Goal: Task Accomplishment & Management: Complete application form

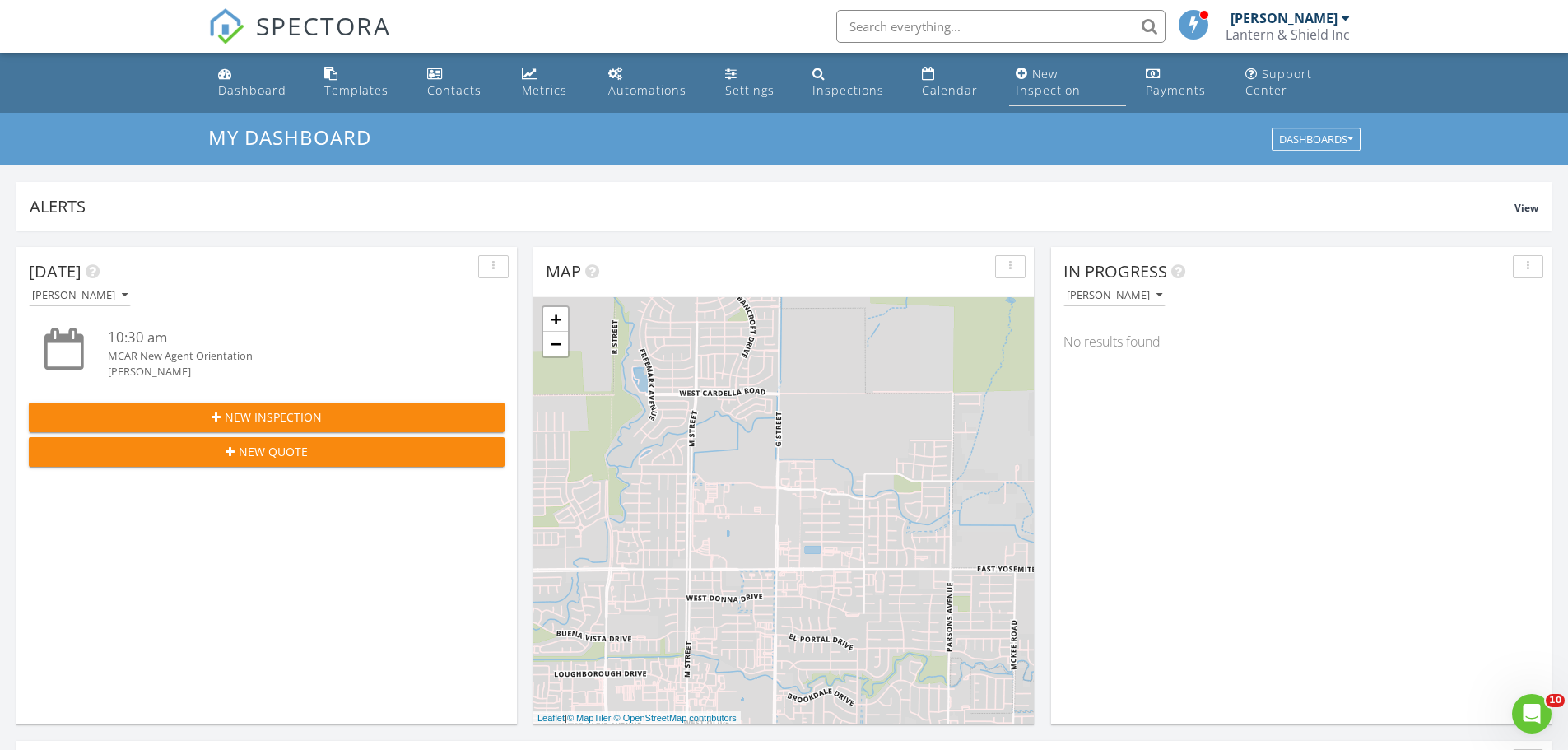
click at [1048, 74] on div "New Inspection" at bounding box center [1048, 82] width 65 height 32
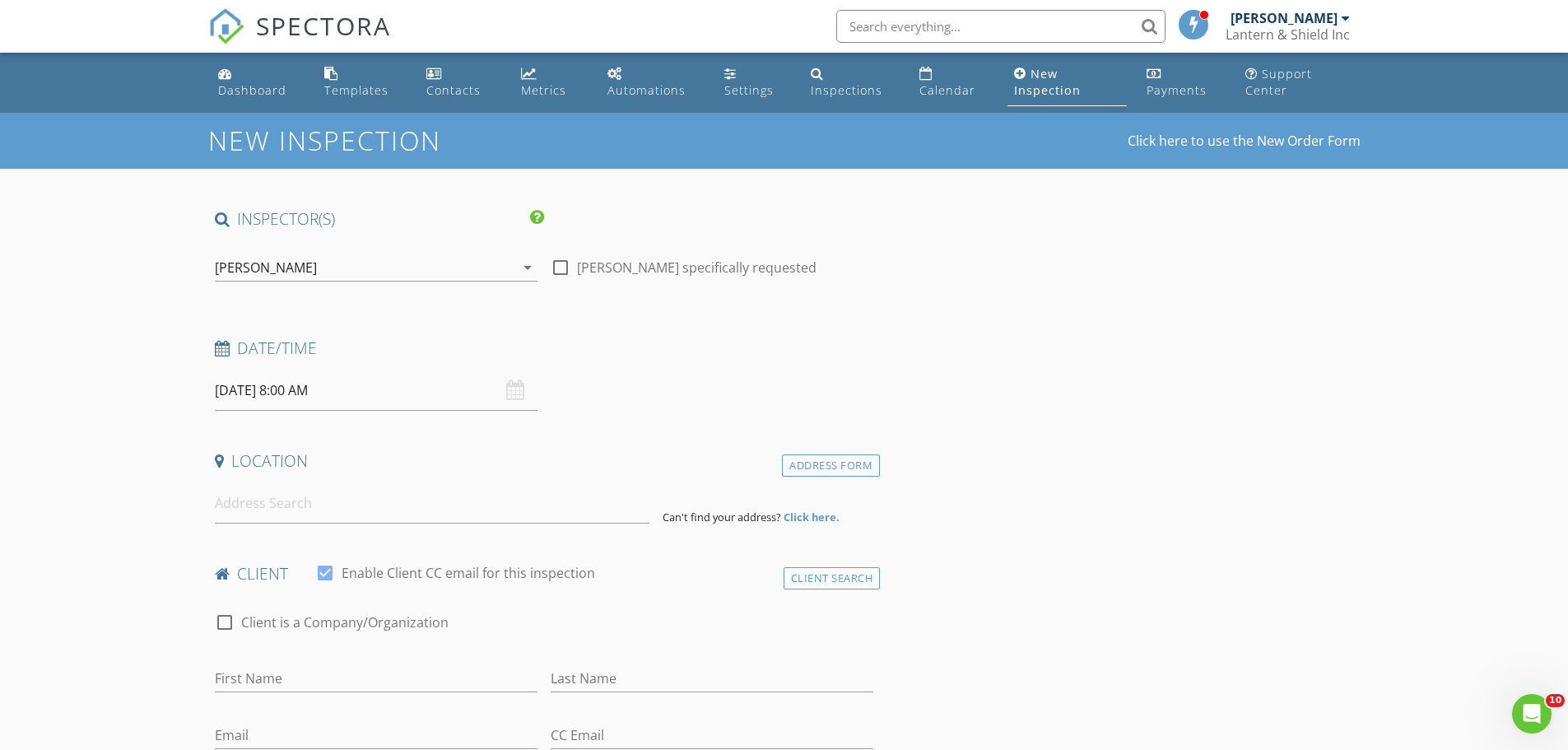
click at [218, 351] on icon at bounding box center [221, 349] width 15 height 16
click at [261, 389] on input "08/28/2025 8:00 AM" at bounding box center [376, 391] width 322 height 40
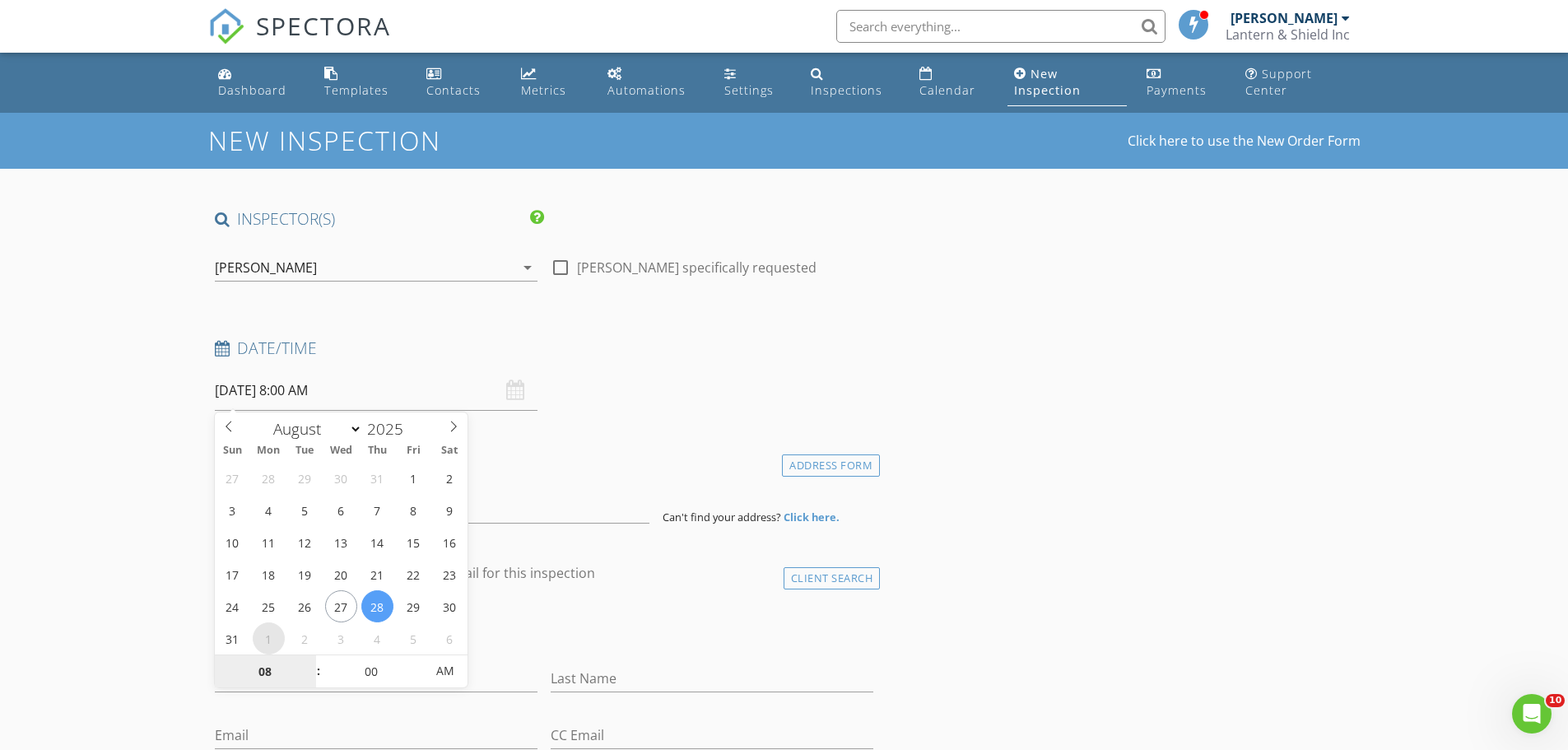
select select "8"
type input "09/01/2025 8:00 AM"
type input "09"
type input "09/01/2025 9:00 AM"
click at [308, 661] on span at bounding box center [309, 664] width 11 height 17
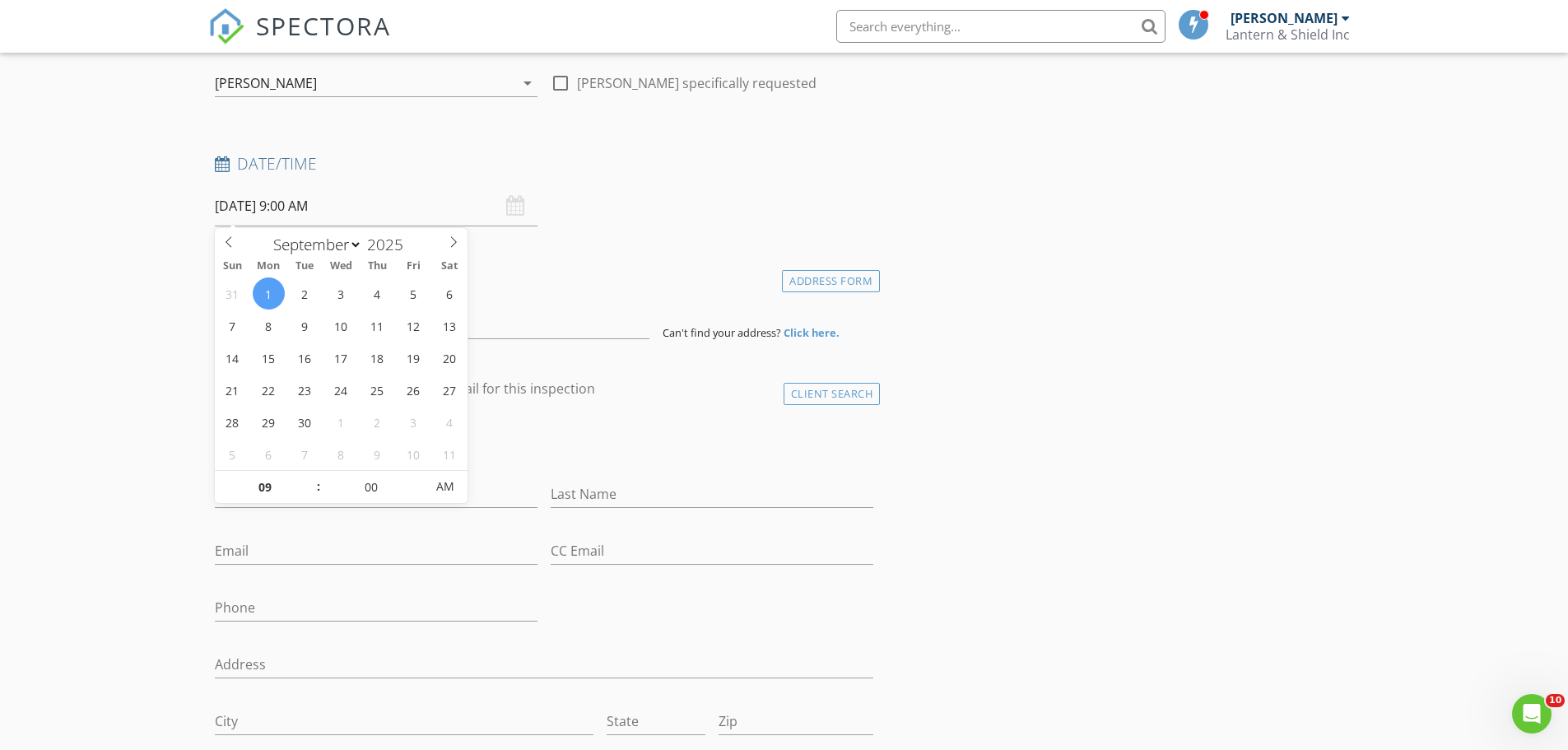
scroll to position [247, 0]
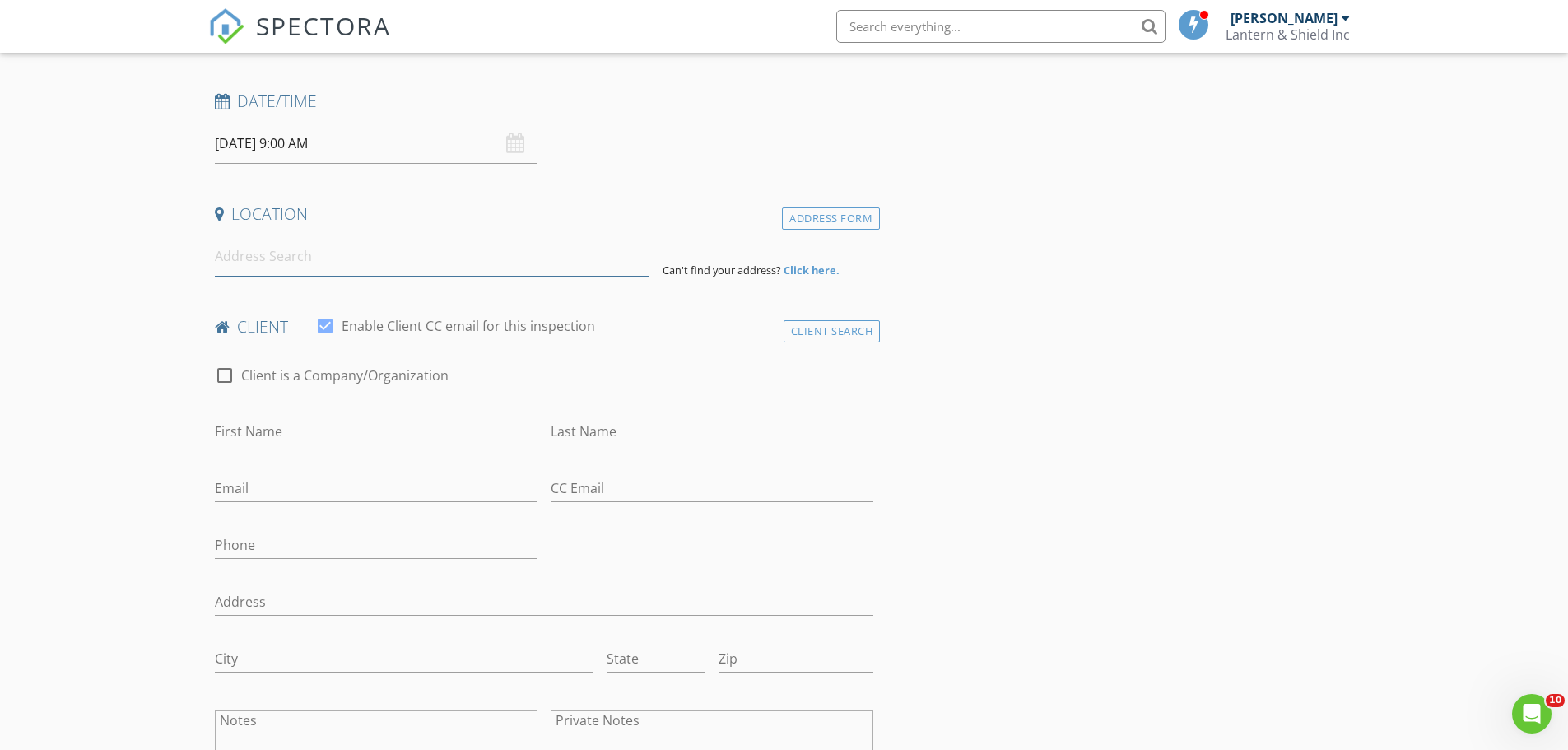
click at [338, 261] on input at bounding box center [431, 256] width 435 height 40
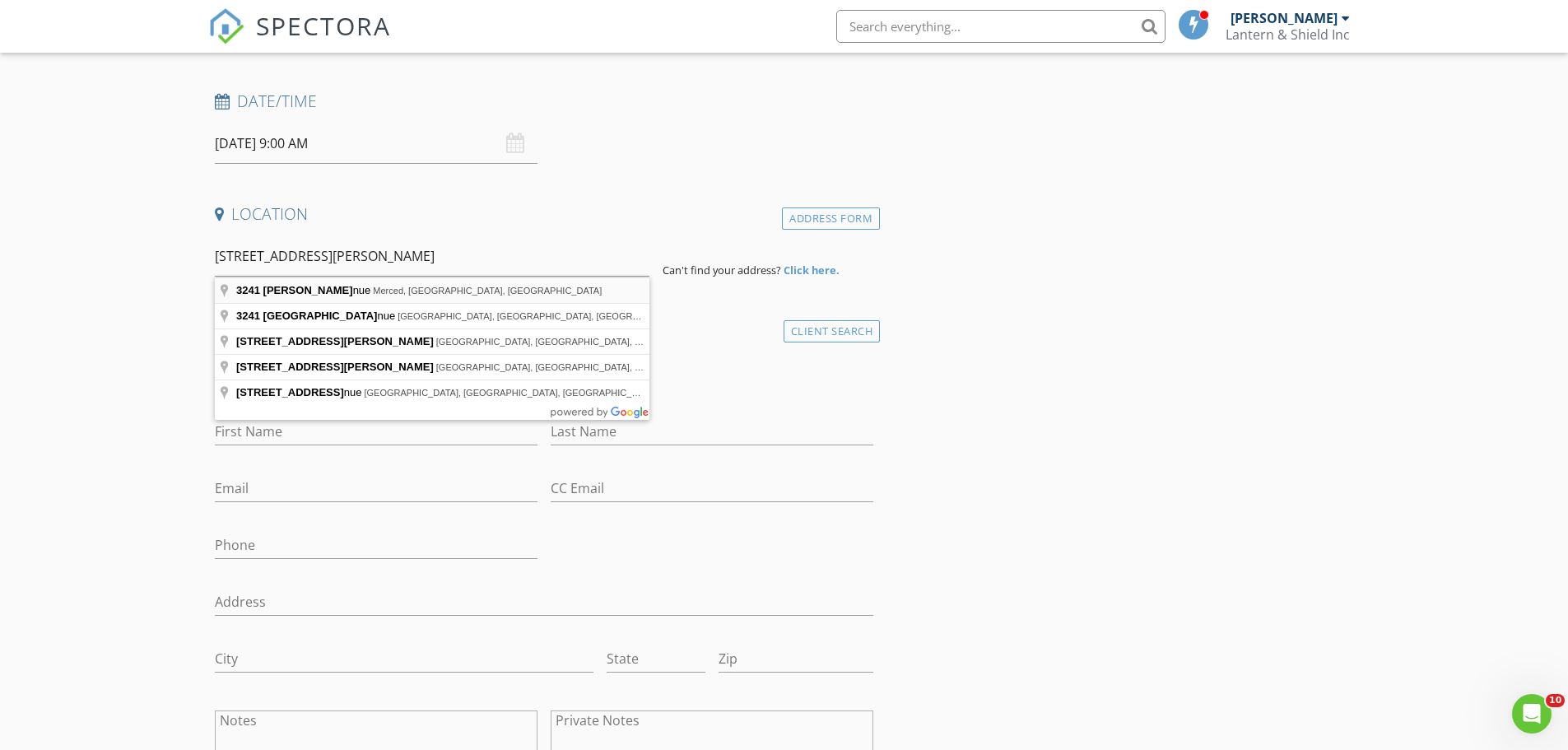
type input "3241 Laura Avenue, Merced, CA, USA"
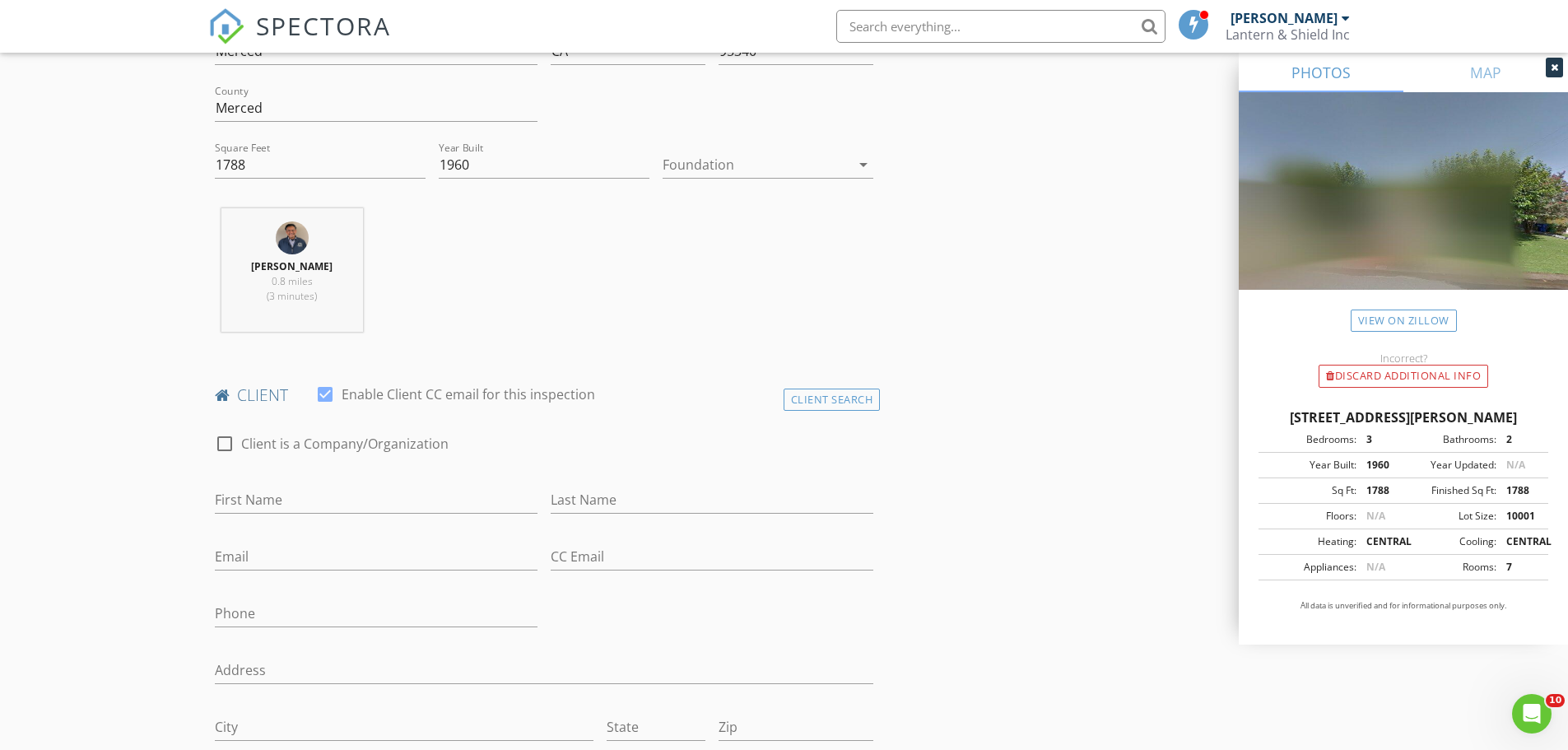
scroll to position [741, 0]
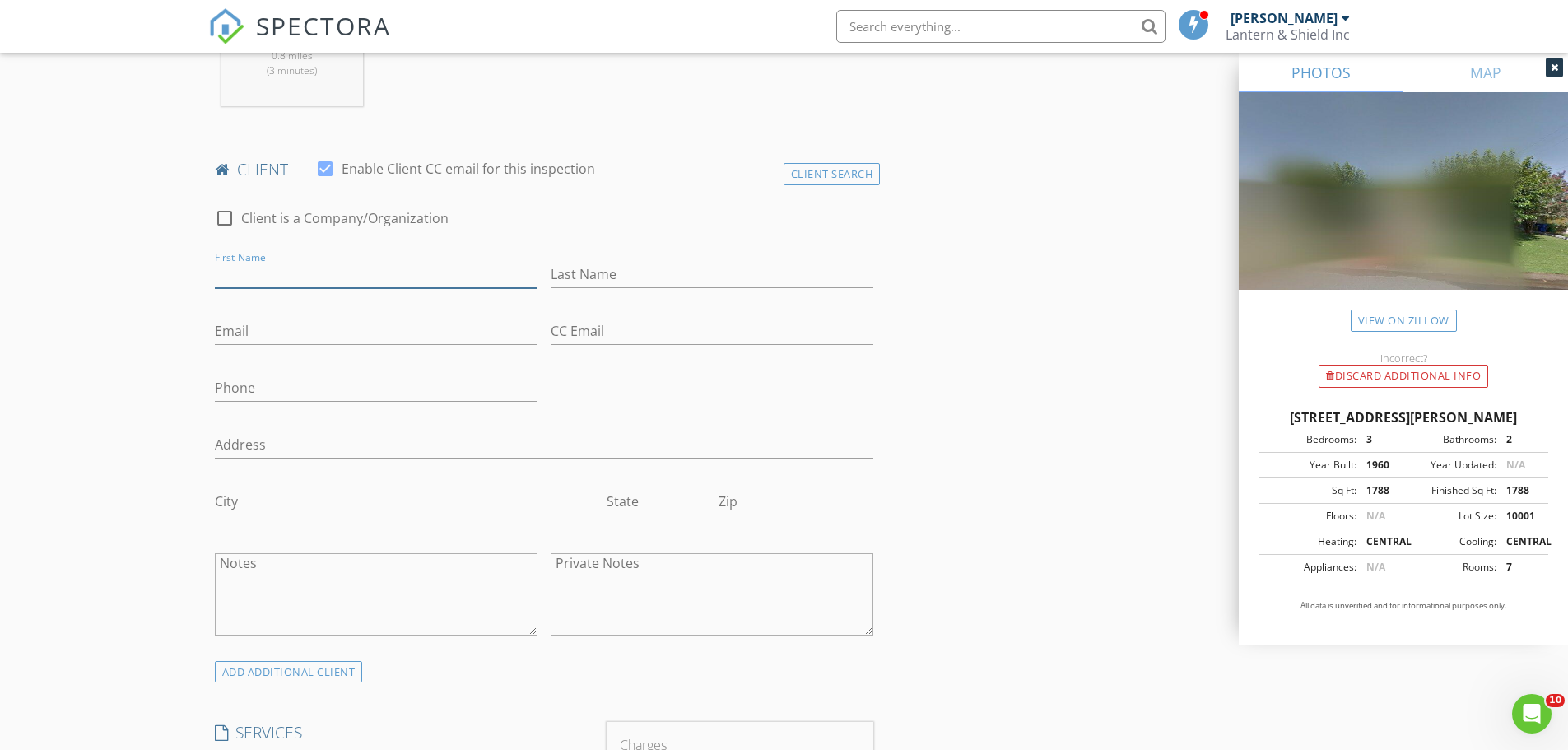
click at [308, 274] on input "First Name" at bounding box center [376, 274] width 322 height 27
type input "Andrew"
type input "Padilla"
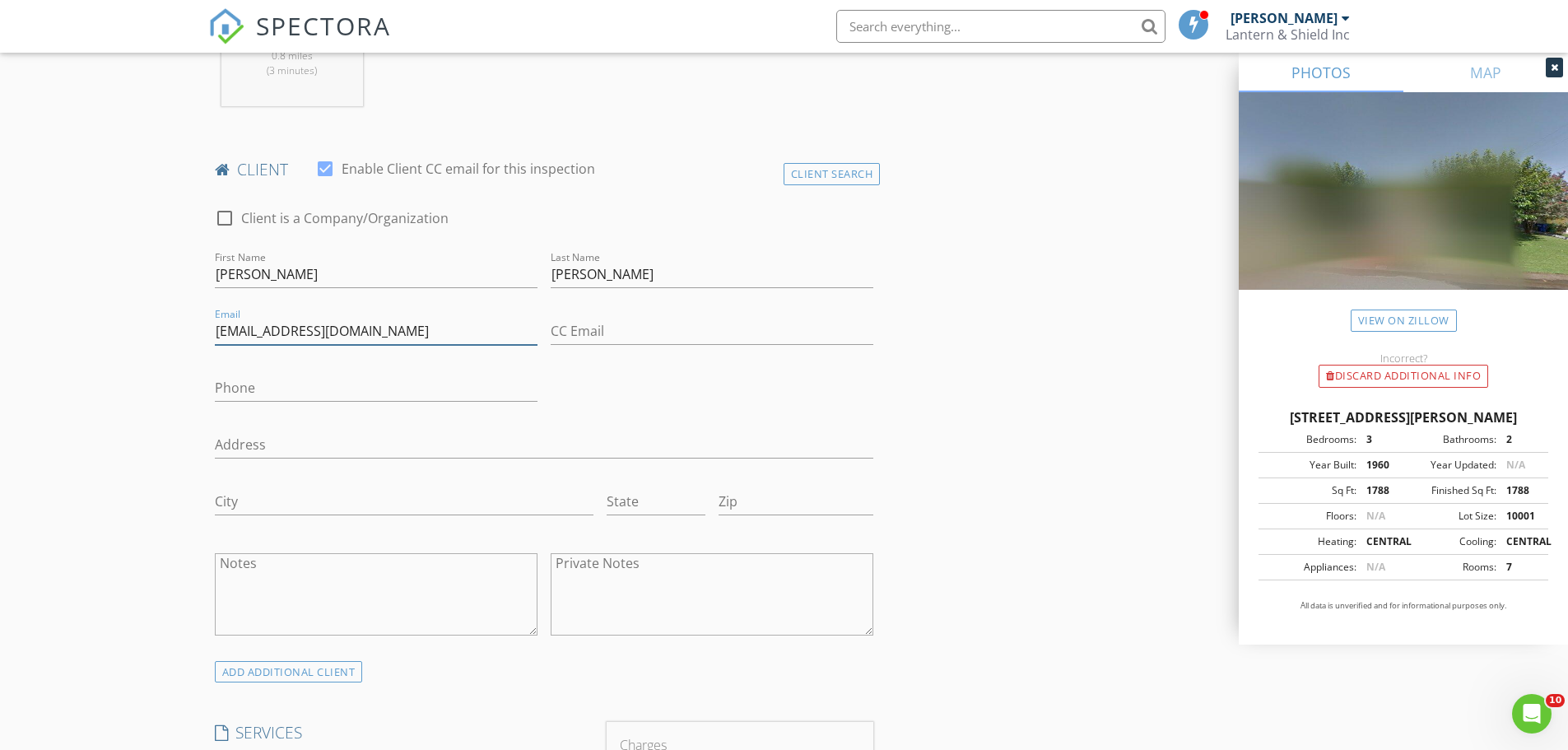
type input "Onidna831@gmail.com"
click at [278, 382] on input "Phone" at bounding box center [376, 392] width 322 height 27
type input "831-400-6463"
click at [302, 569] on textarea "Notes" at bounding box center [376, 595] width 322 height 82
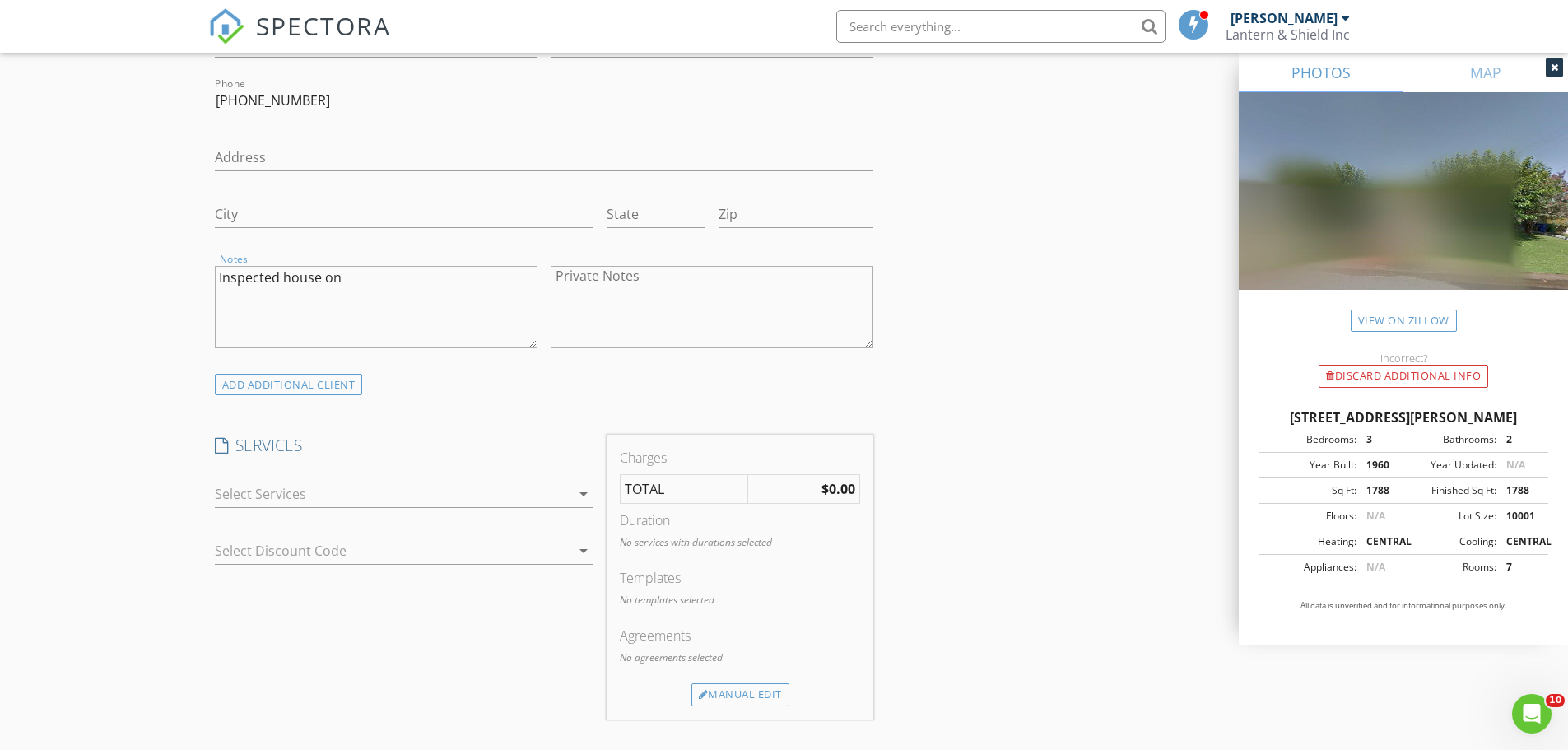
scroll to position [1071, 0]
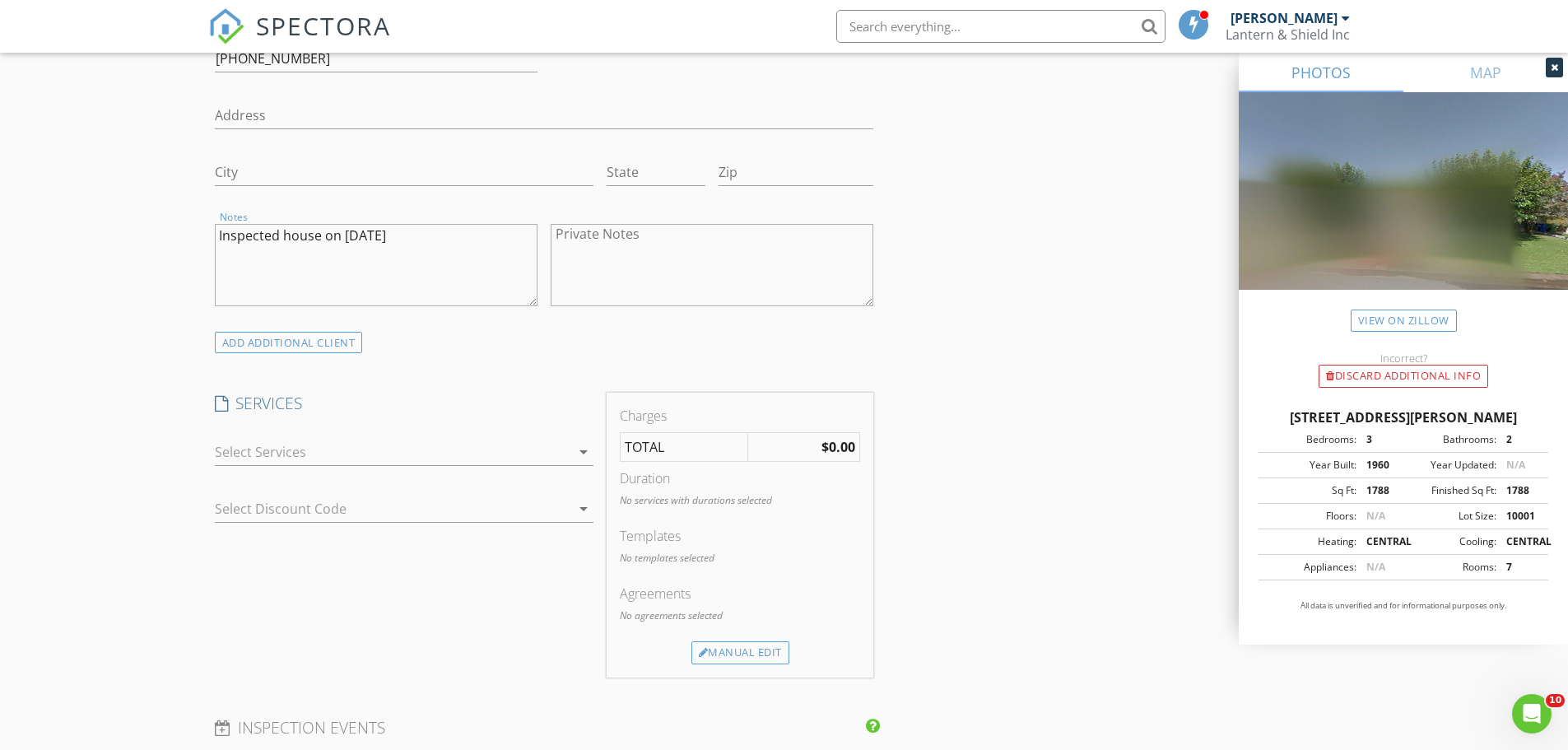
type textarea "Inspected house on May 22, 2025"
click at [582, 451] on icon "arrow_drop_down" at bounding box center [583, 452] width 20 height 20
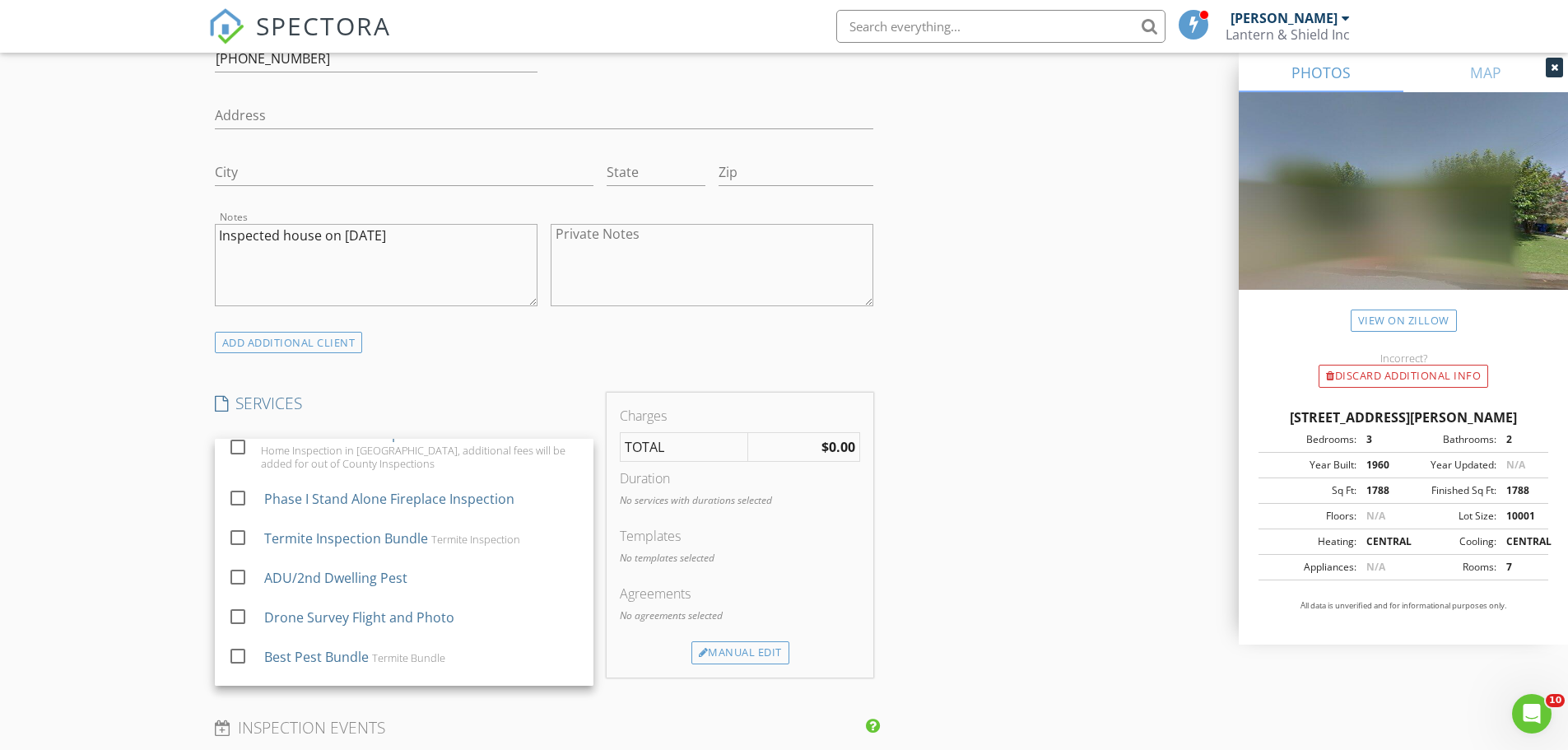
scroll to position [0, 0]
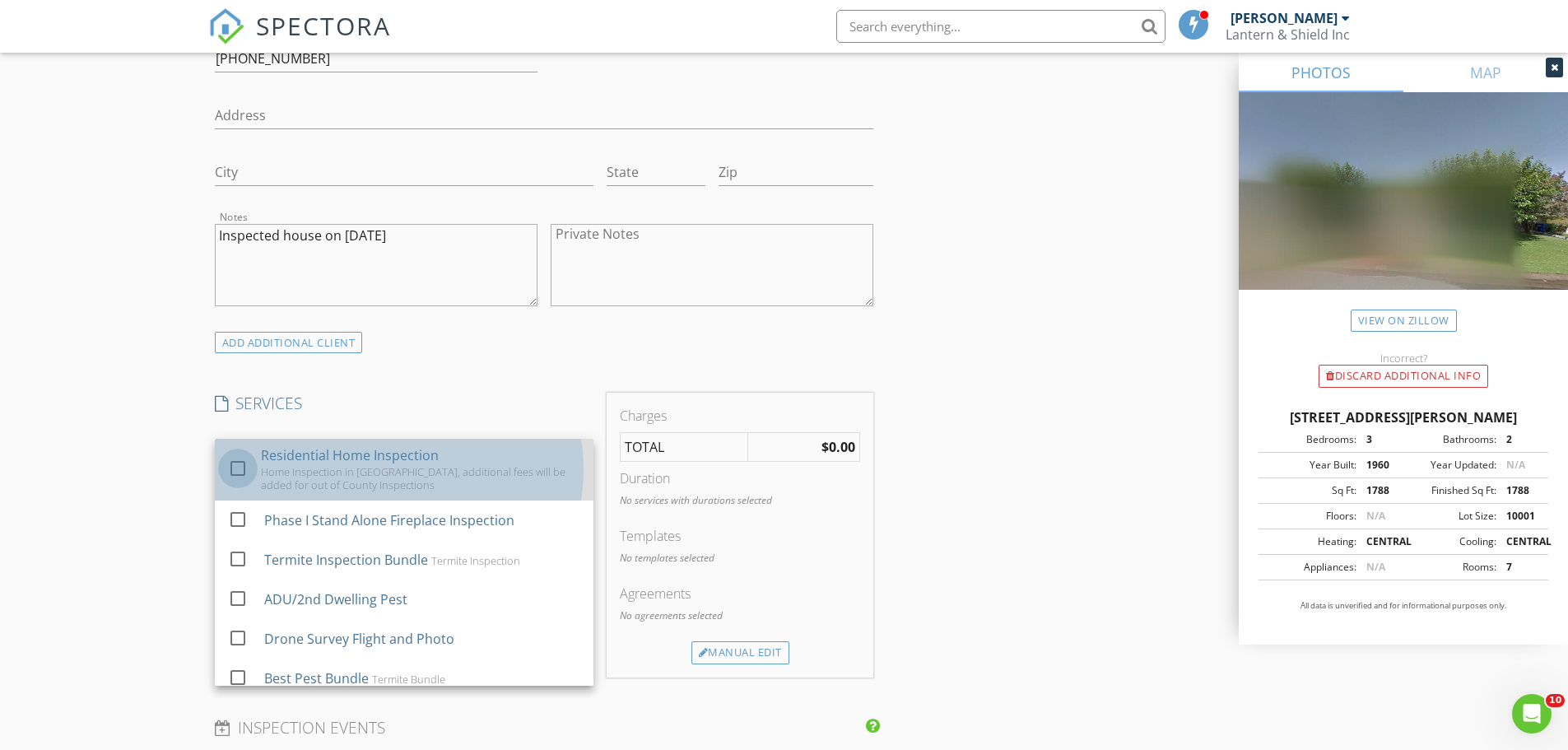
click at [245, 468] on div at bounding box center [238, 468] width 28 height 28
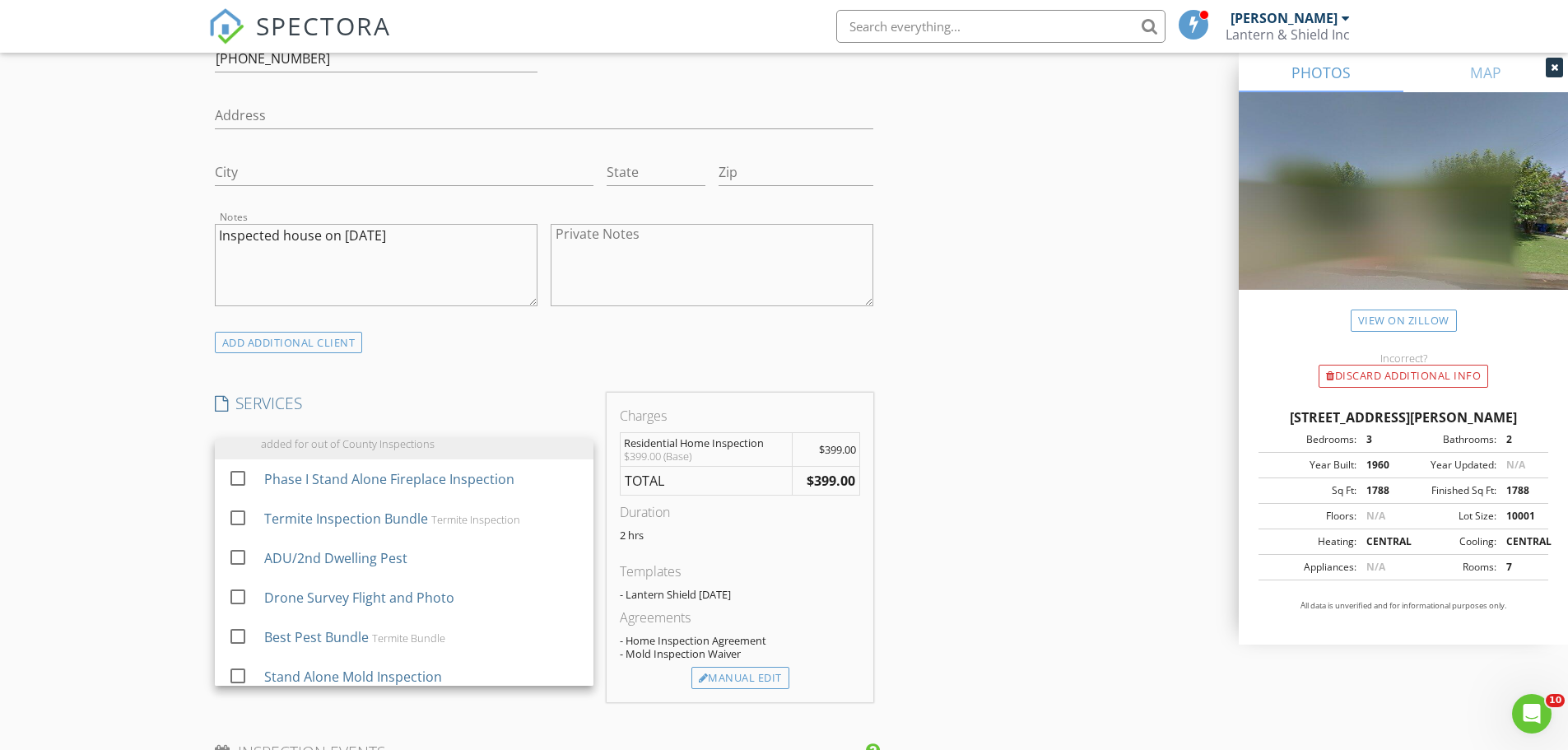
scroll to position [29, 0]
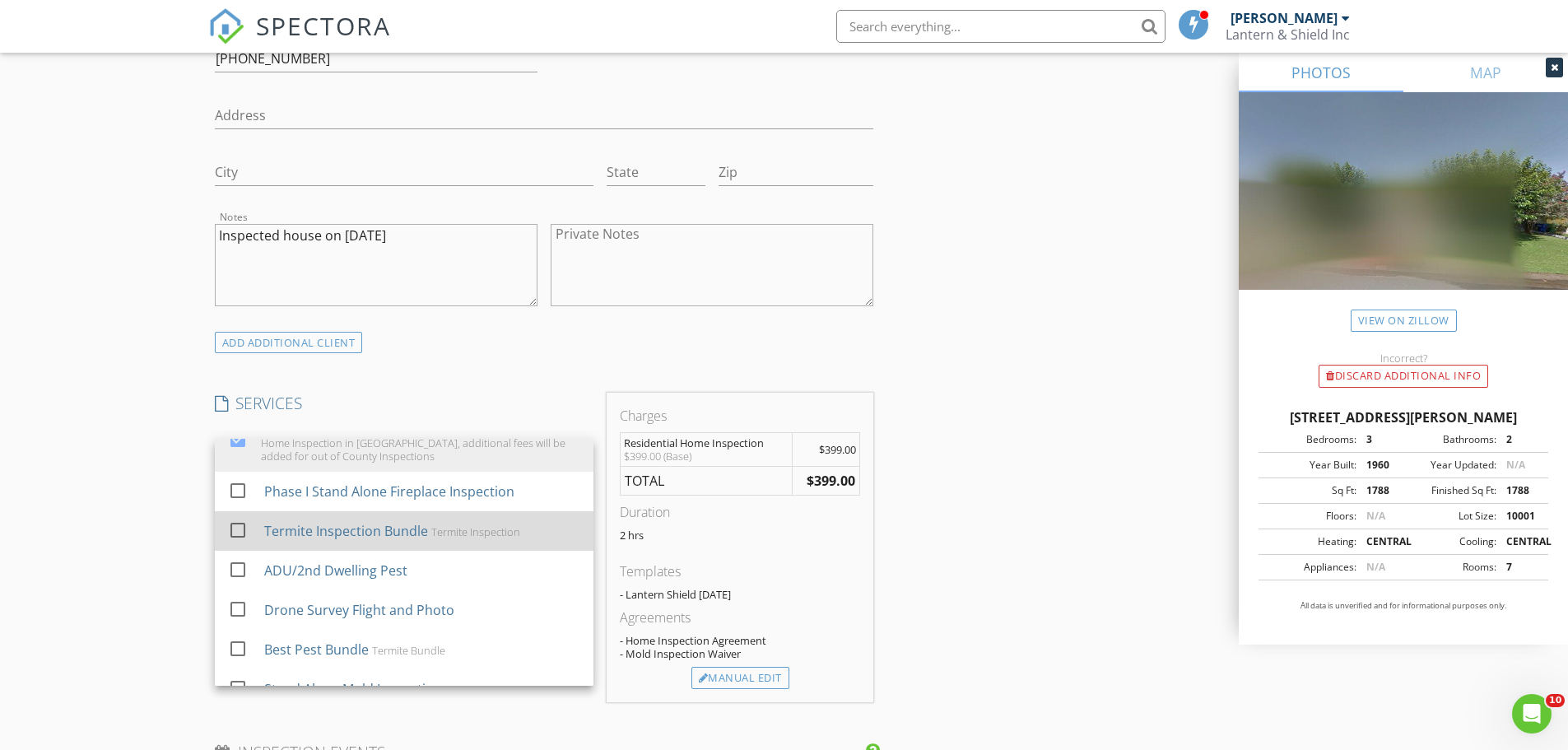
click at [235, 531] on div at bounding box center [238, 530] width 28 height 28
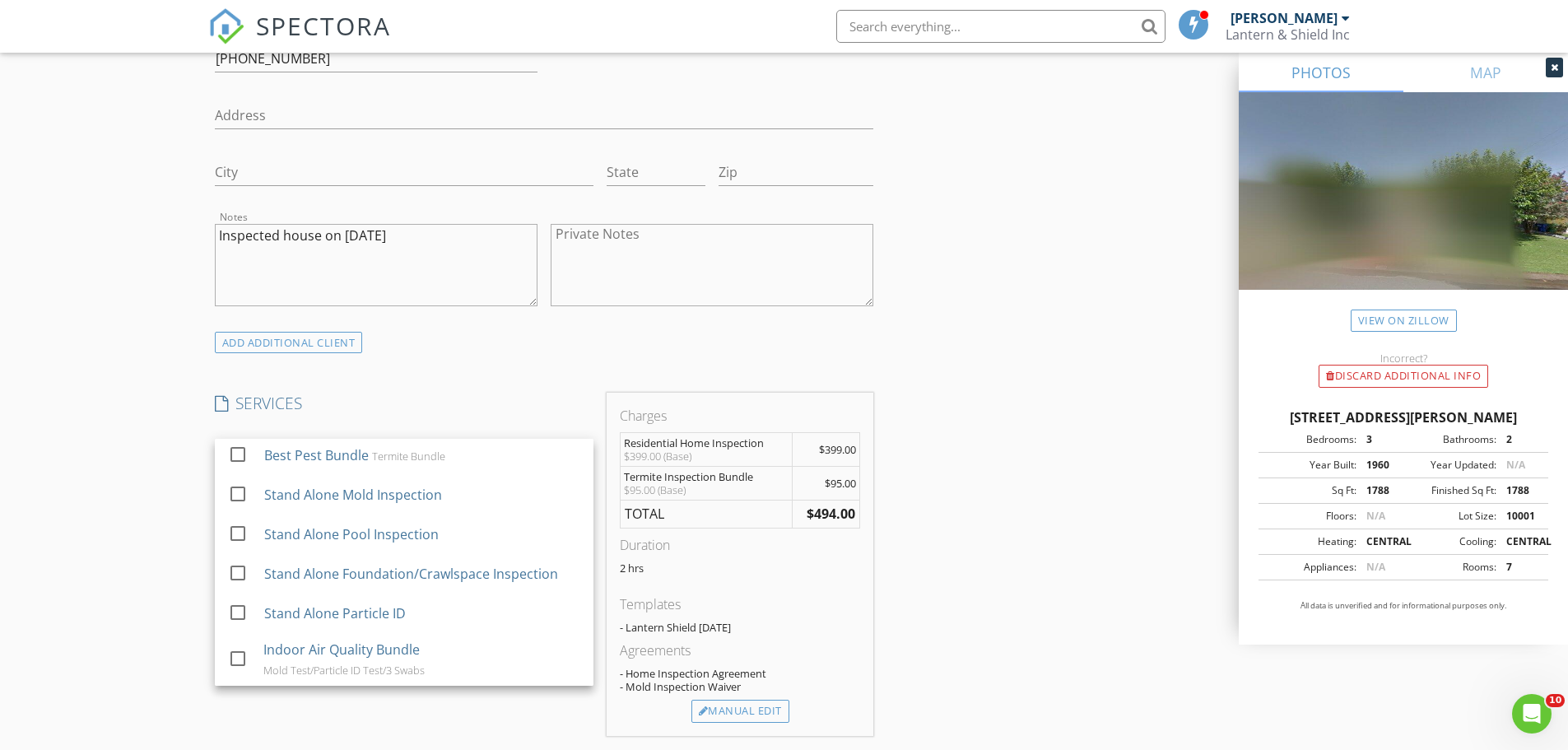
scroll to position [215, 0]
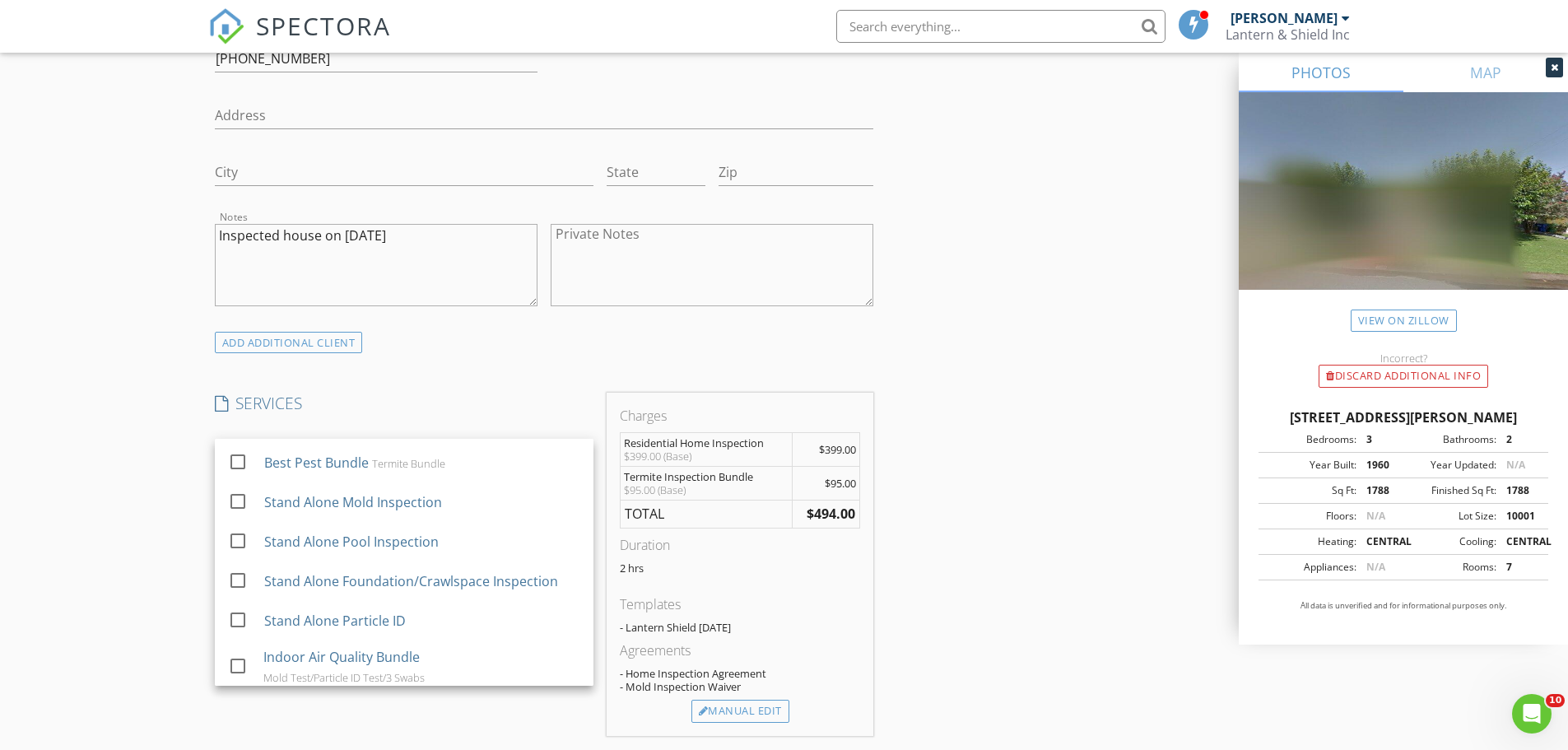
click at [1065, 302] on div "INSPECTOR(S) check_box Mark Campos PRIMARY Mark Campos arrow_drop_down check_bo…" at bounding box center [784, 602] width 1152 height 2929
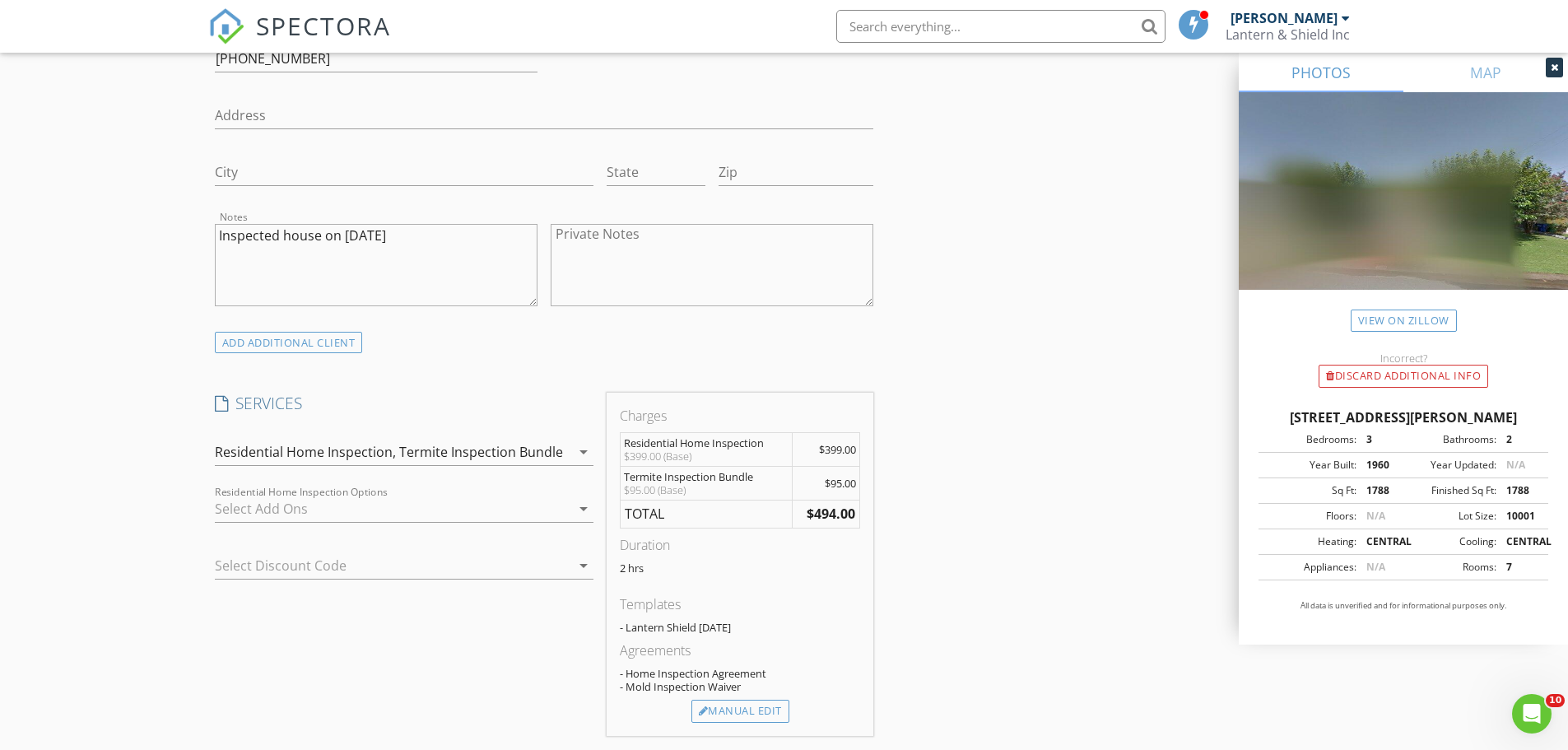
click at [585, 562] on icon "arrow_drop_down" at bounding box center [583, 565] width 20 height 20
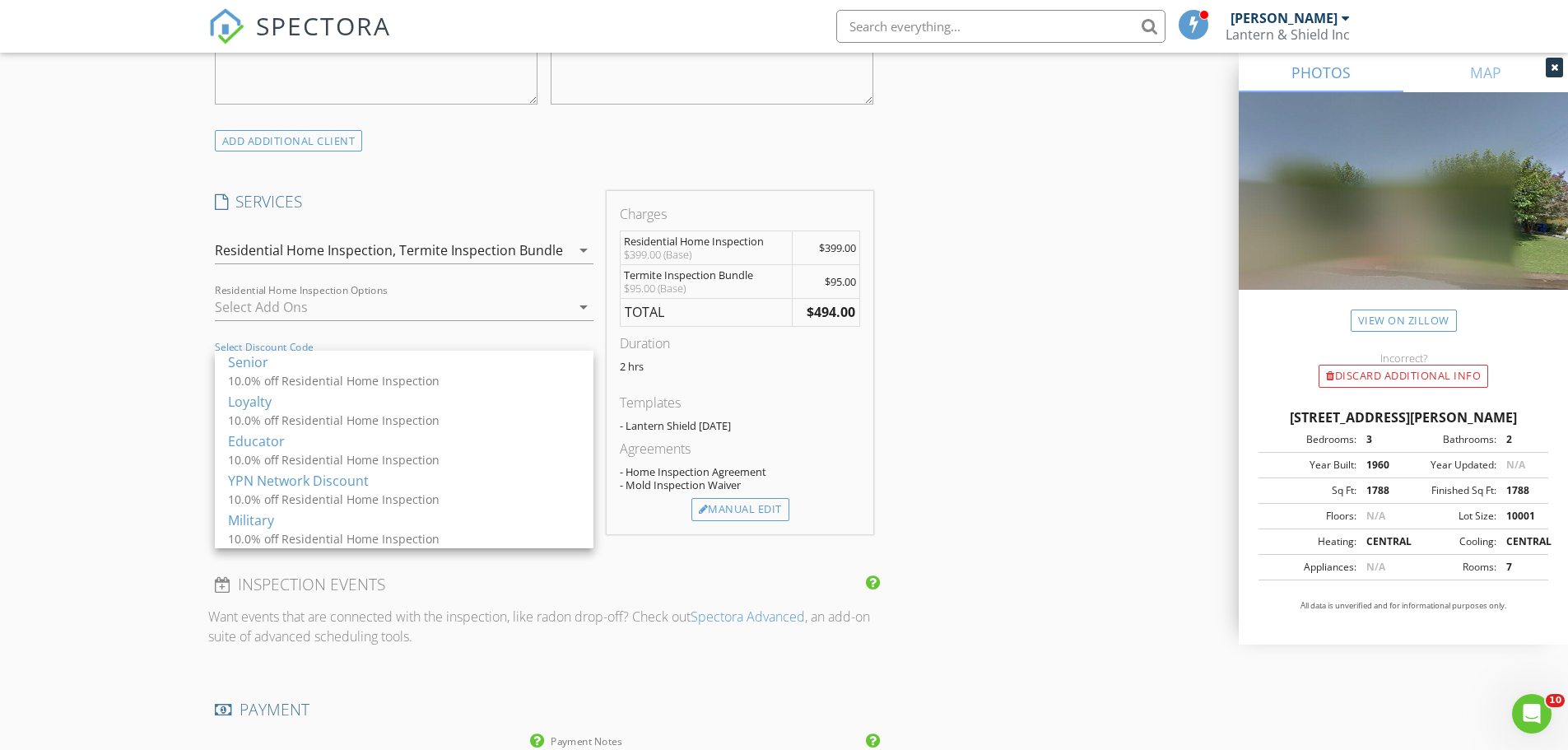
scroll to position [1236, 0]
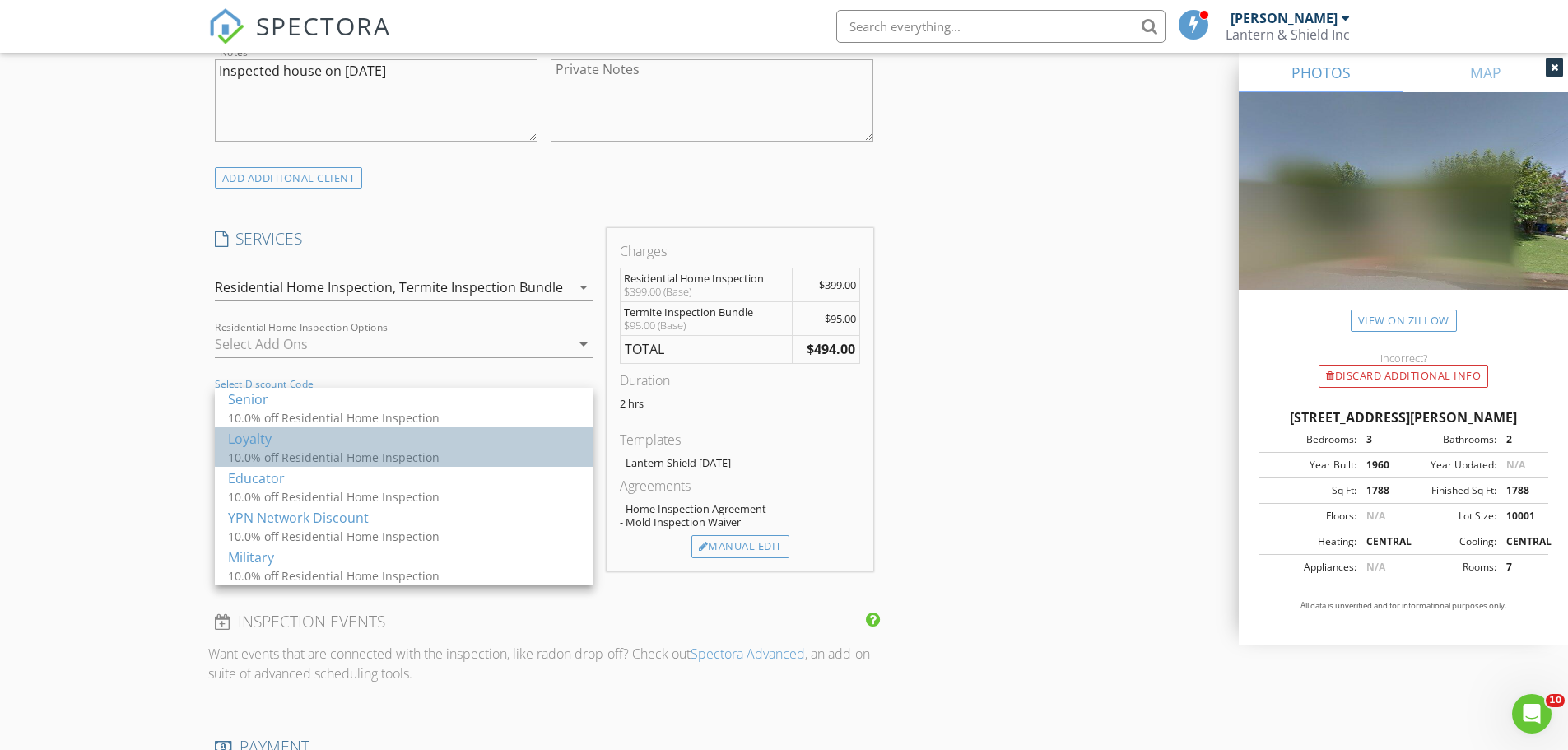
click at [251, 441] on div "Loyalty" at bounding box center [404, 439] width 352 height 20
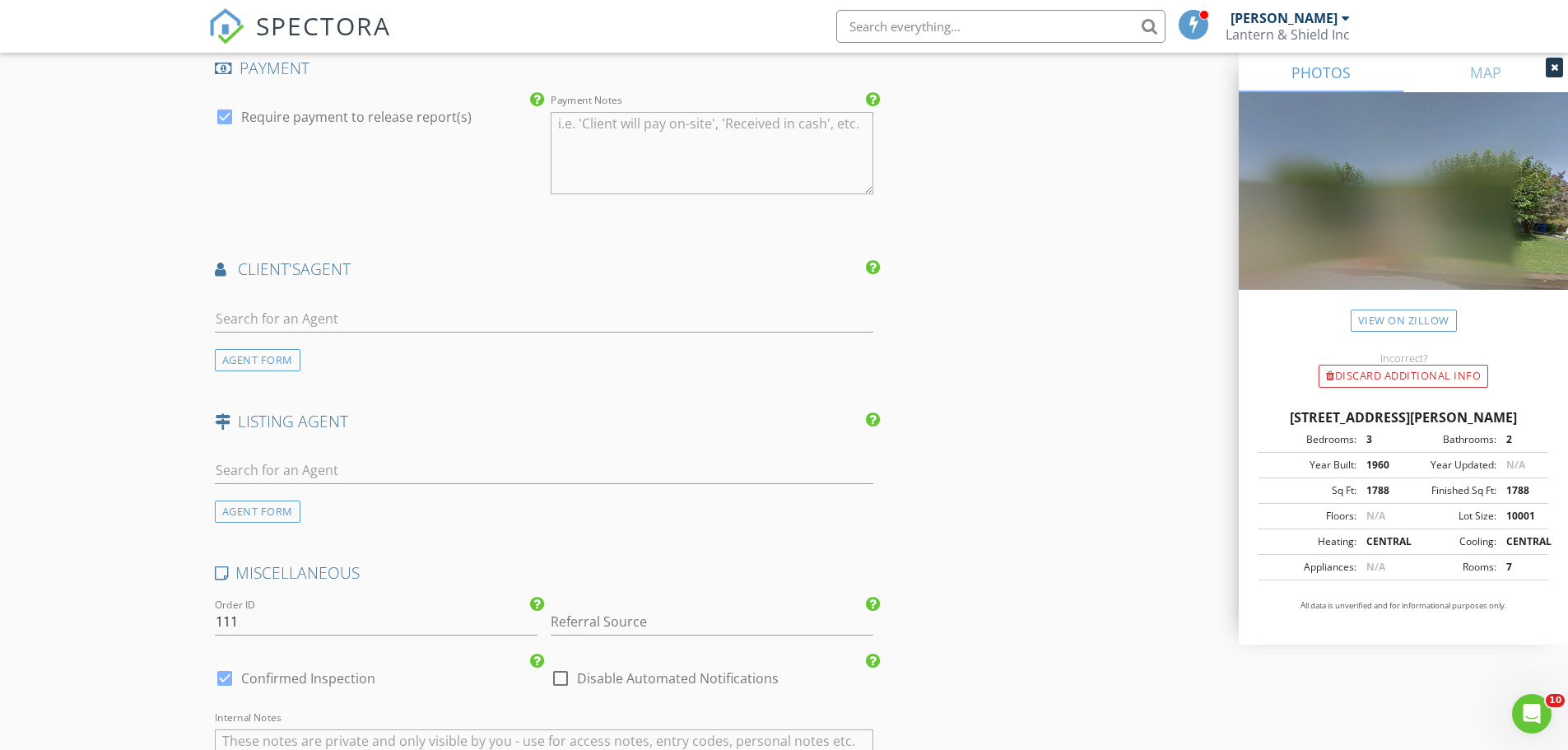
scroll to position [1977, 0]
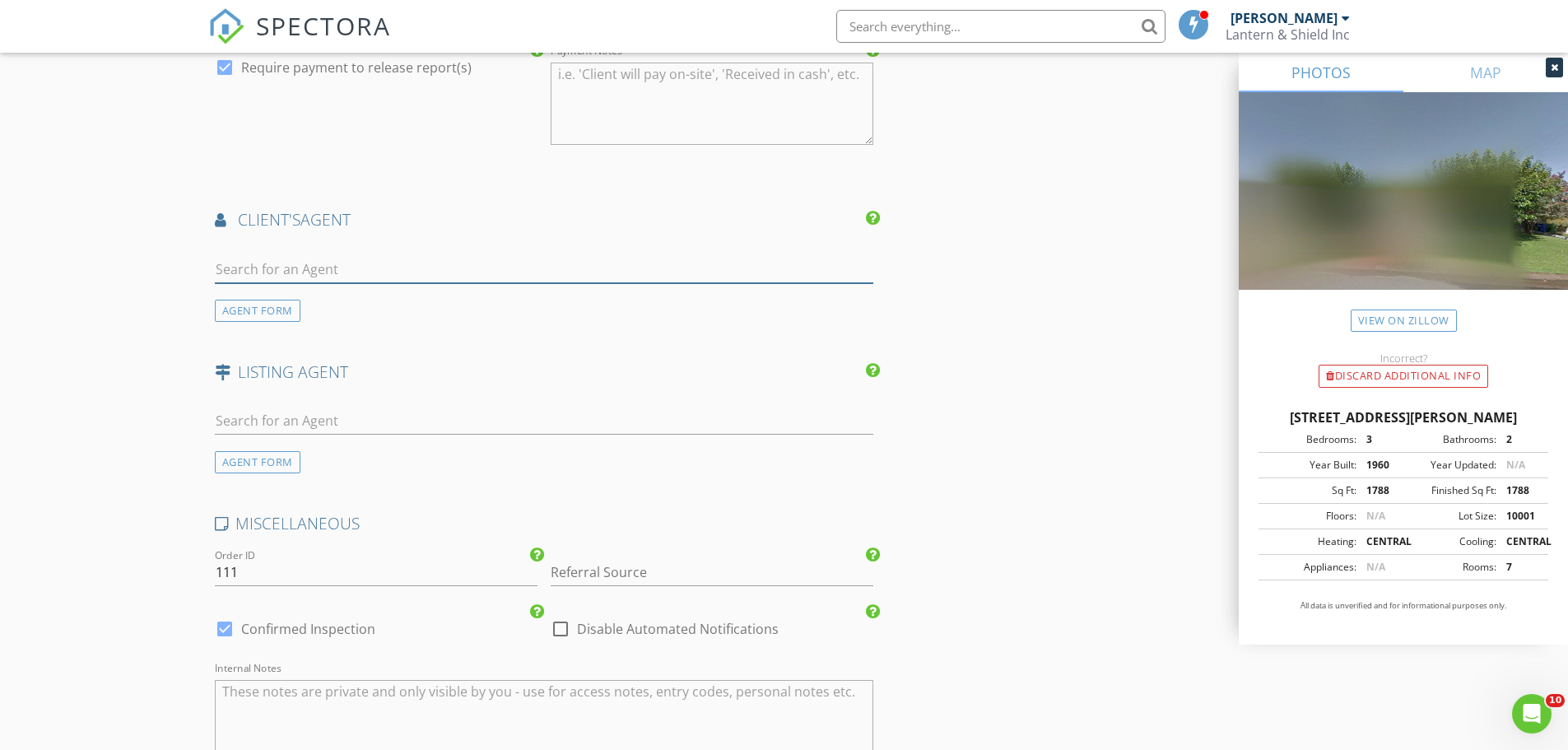
click at [344, 270] on input "text" at bounding box center [544, 269] width 659 height 27
type input "Nikk"
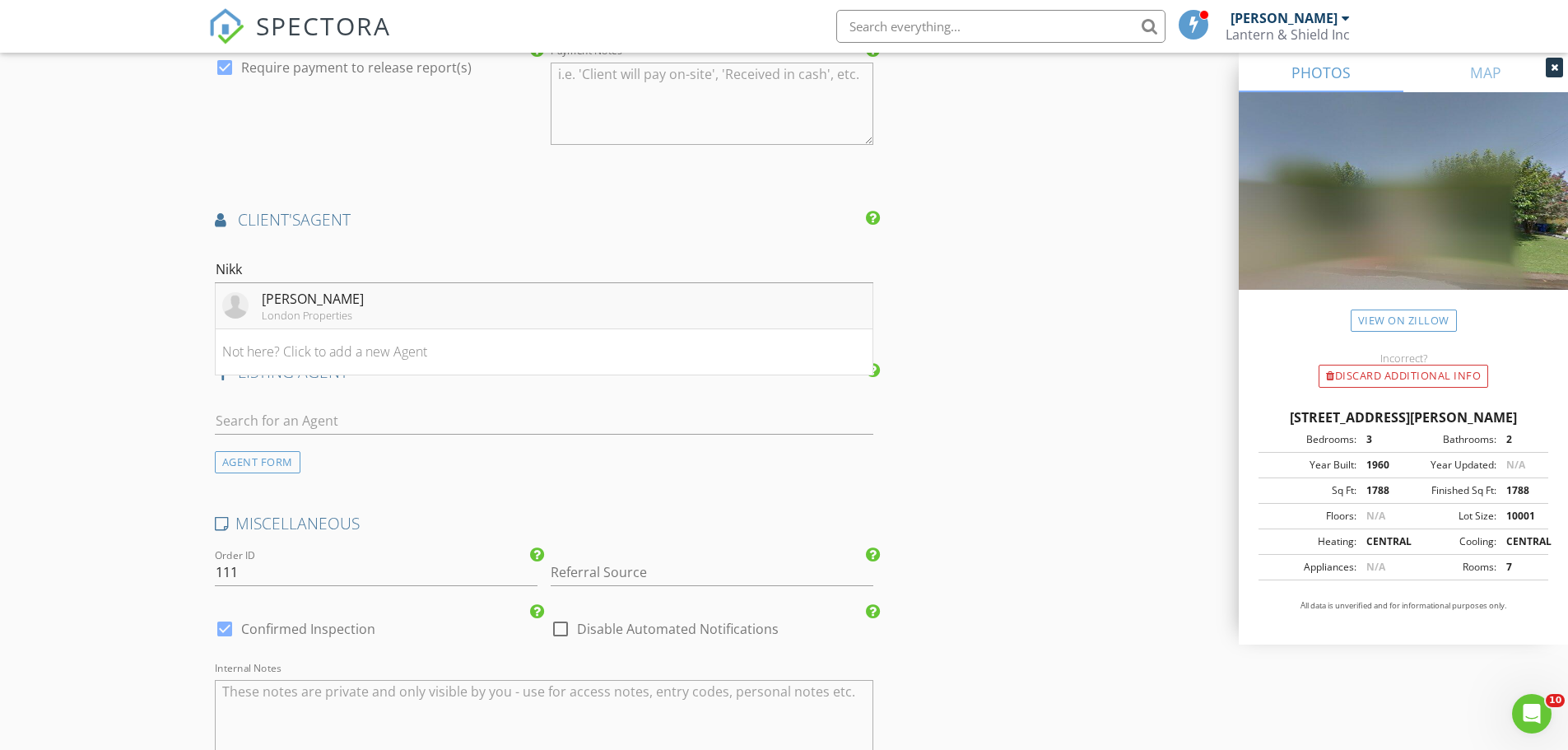
click at [363, 302] on div "Nikki Souphilavong" at bounding box center [312, 298] width 102 height 20
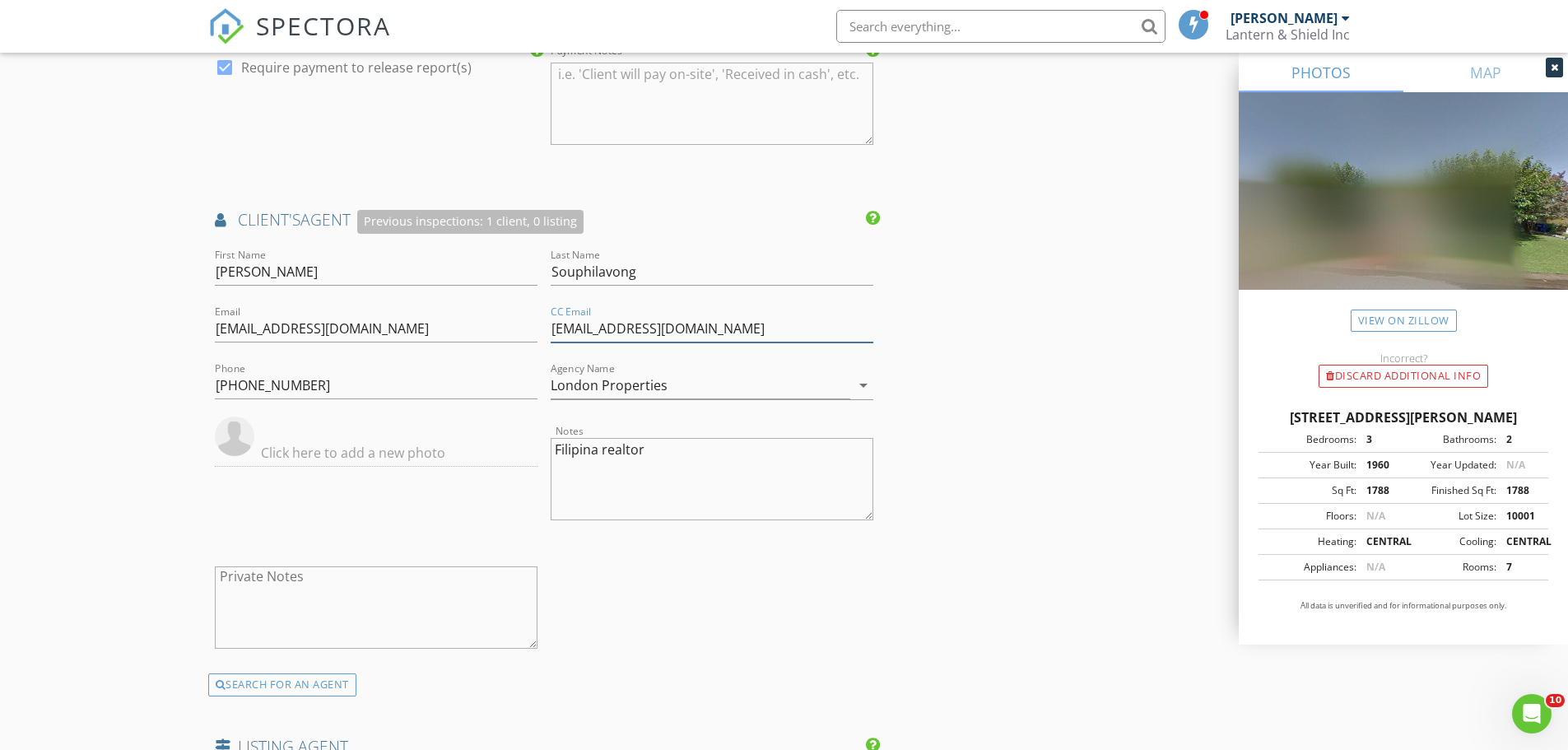
drag, startPoint x: 746, startPoint y: 327, endPoint x: 553, endPoint y: 336, distance: 193.2
click at [553, 336] on input "Nikkisouphilavong@yahoo.com" at bounding box center [712, 329] width 322 height 27
drag, startPoint x: 456, startPoint y: 328, endPoint x: 208, endPoint y: 343, distance: 248.5
click at [208, 343] on div "Email nsouphilavong@londonproperties.com" at bounding box center [376, 331] width 336 height 57
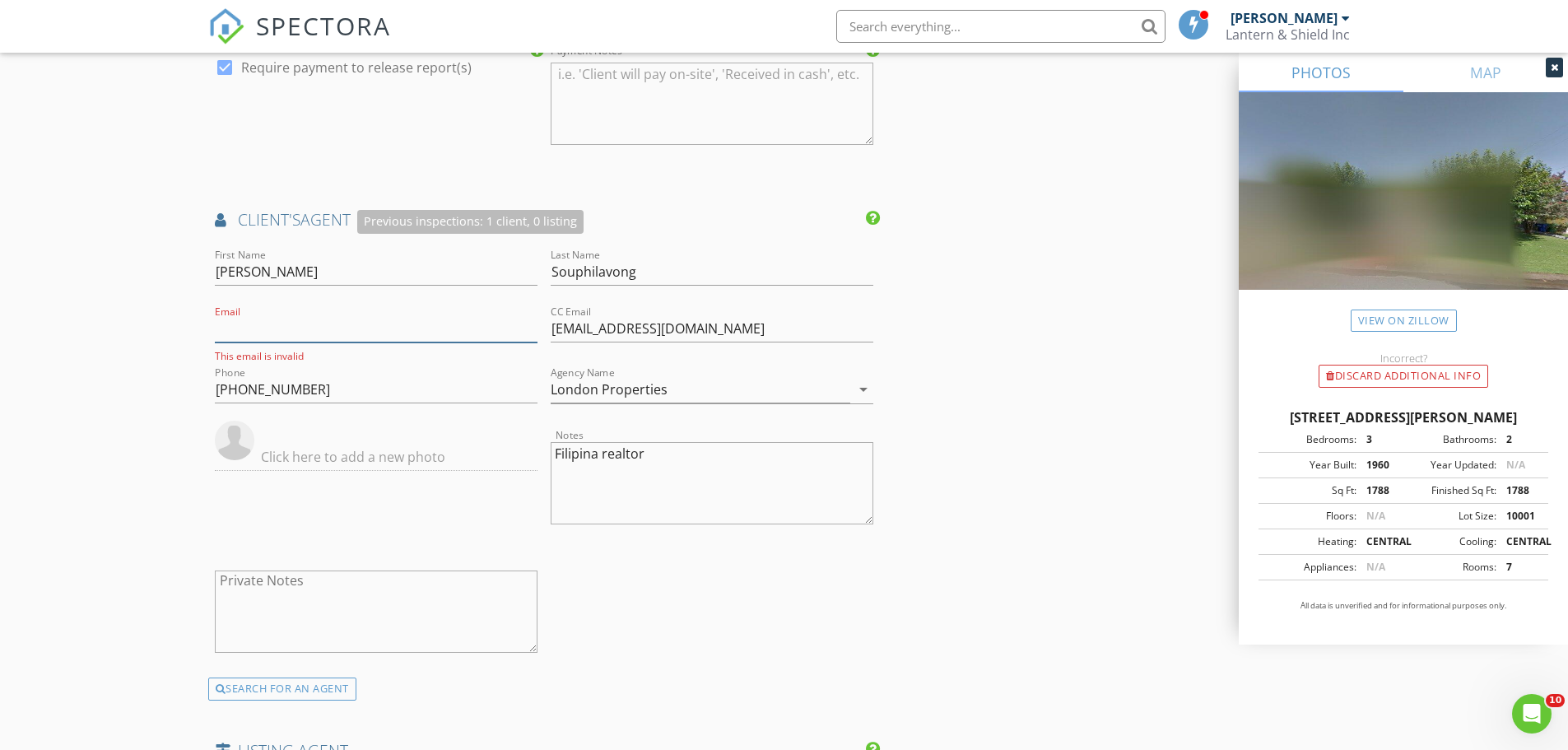
paste input "Nikkisouphilavong@yahoo.com"
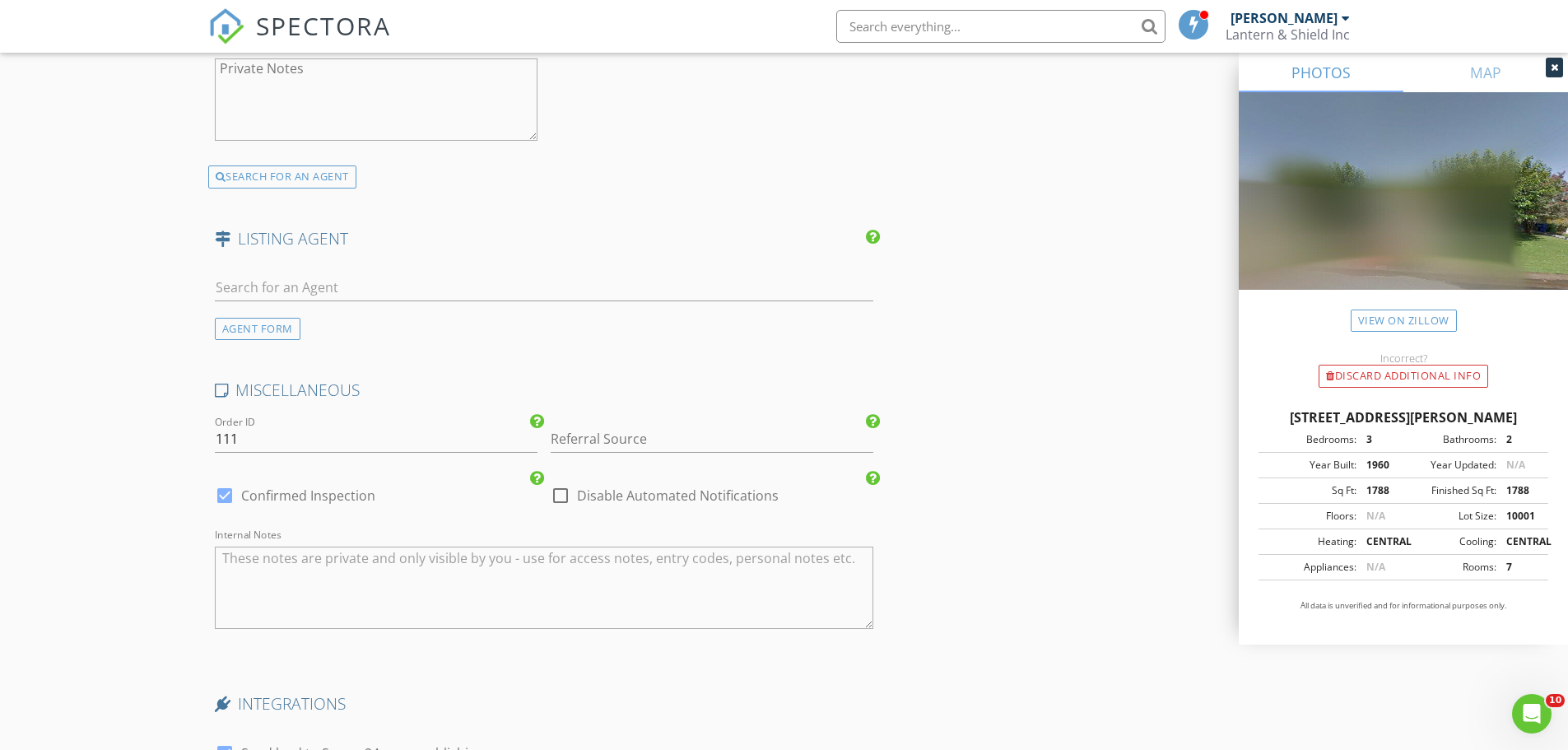
scroll to position [2485, 0]
type input "Nikkisouphilavong@yahoo.com"
click at [357, 287] on input "text" at bounding box center [544, 287] width 659 height 27
type input "beth"
click at [302, 318] on div "Beth Christensen" at bounding box center [312, 317] width 102 height 20
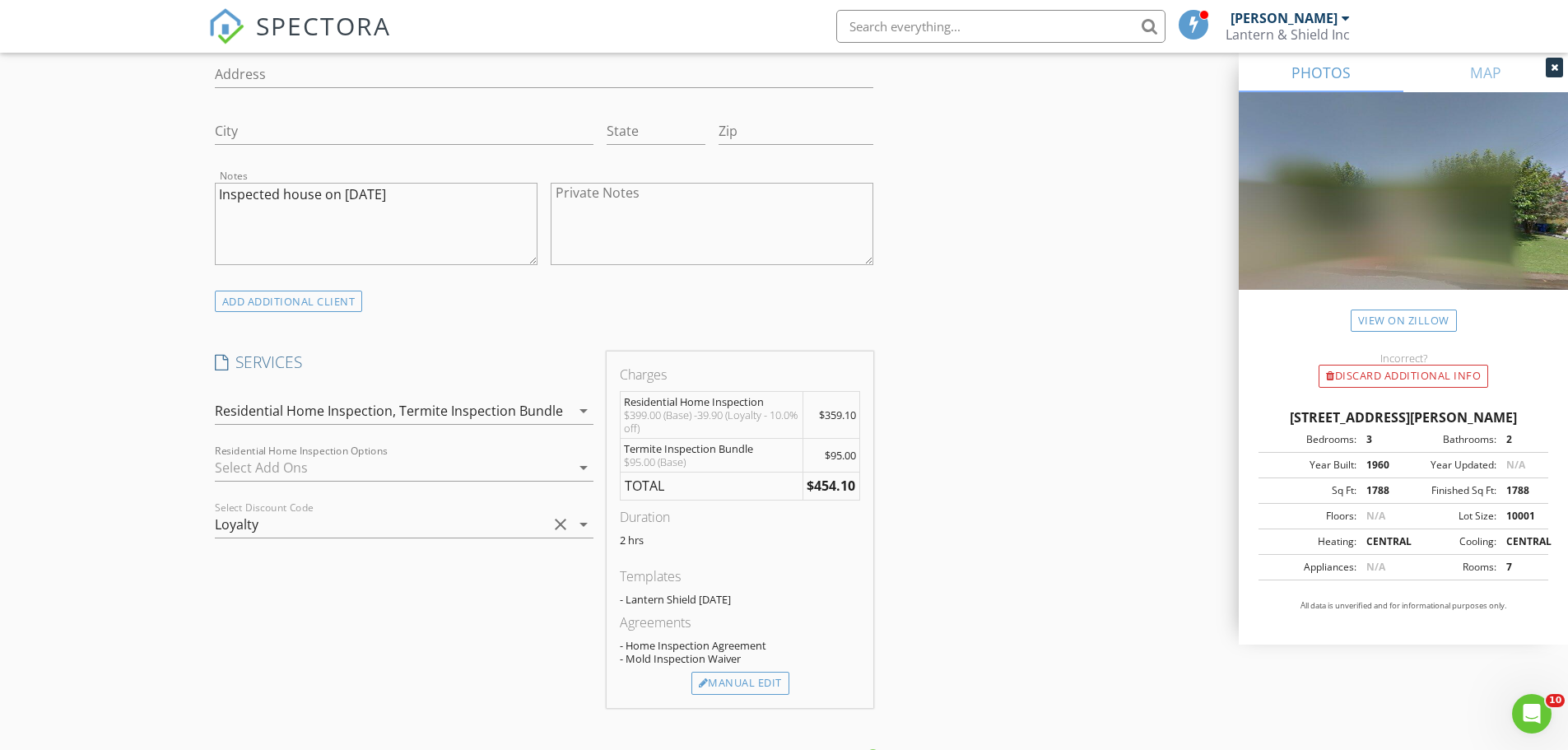
scroll to position [1318, 0]
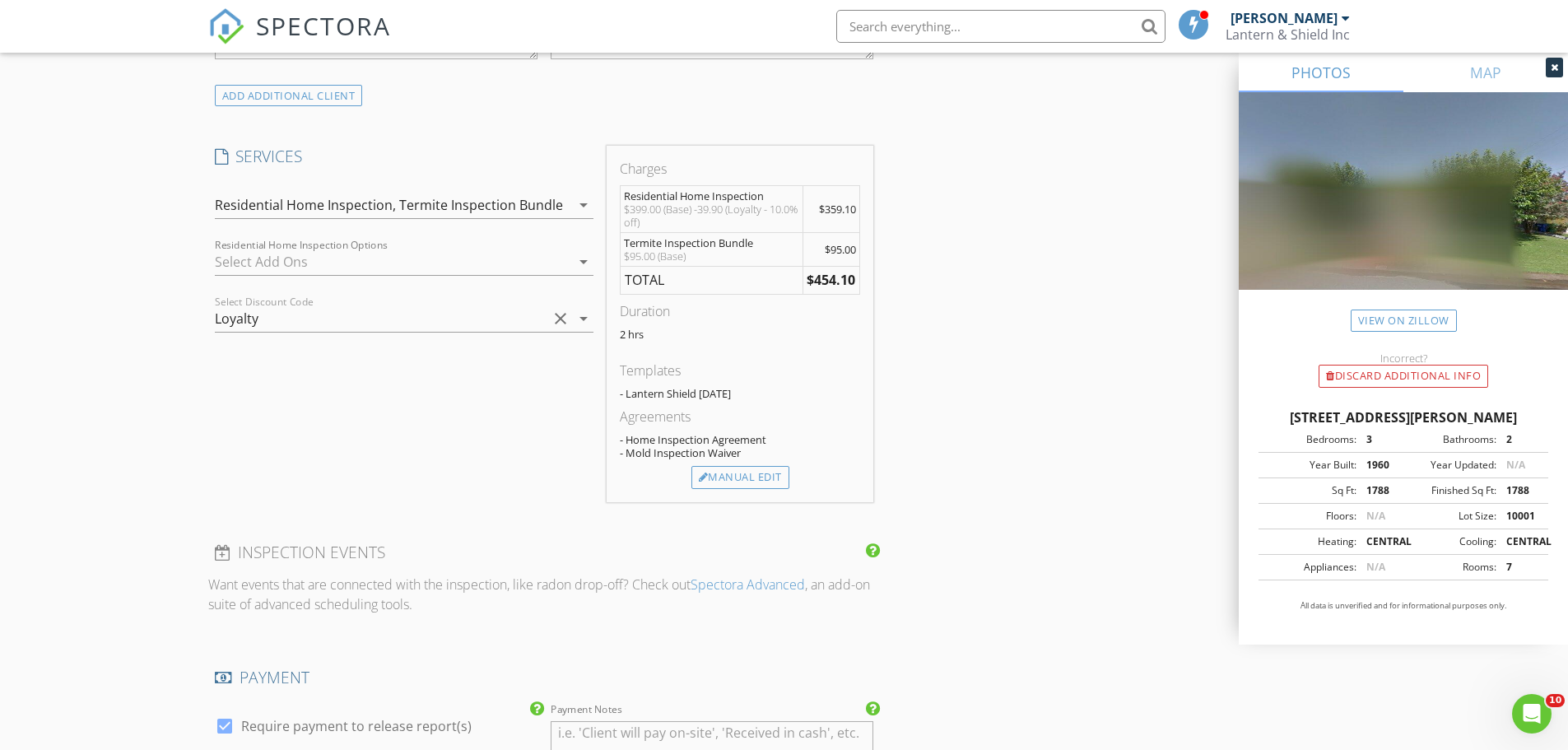
click at [583, 259] on icon "arrow_drop_down" at bounding box center [583, 262] width 20 height 20
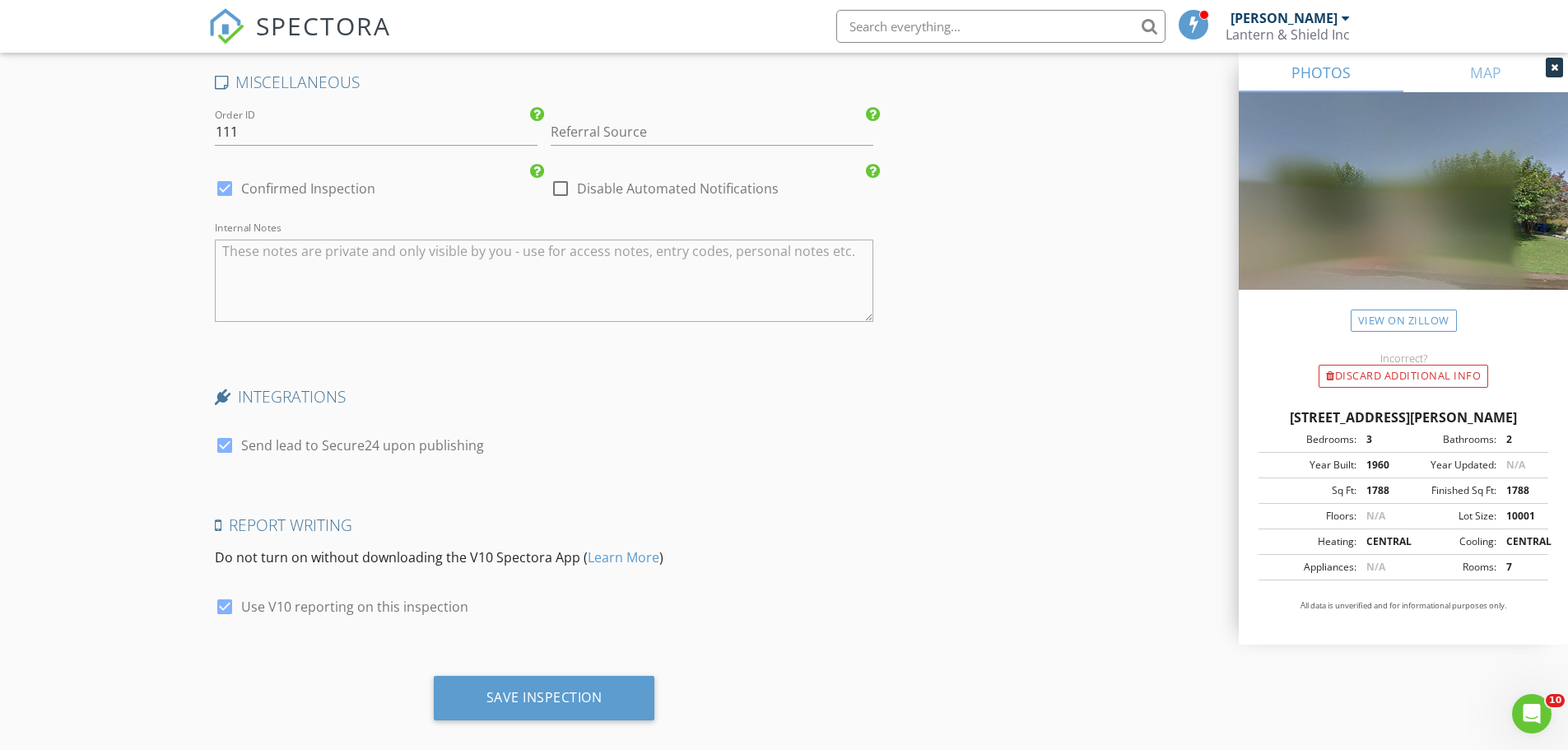
scroll to position [3190, 0]
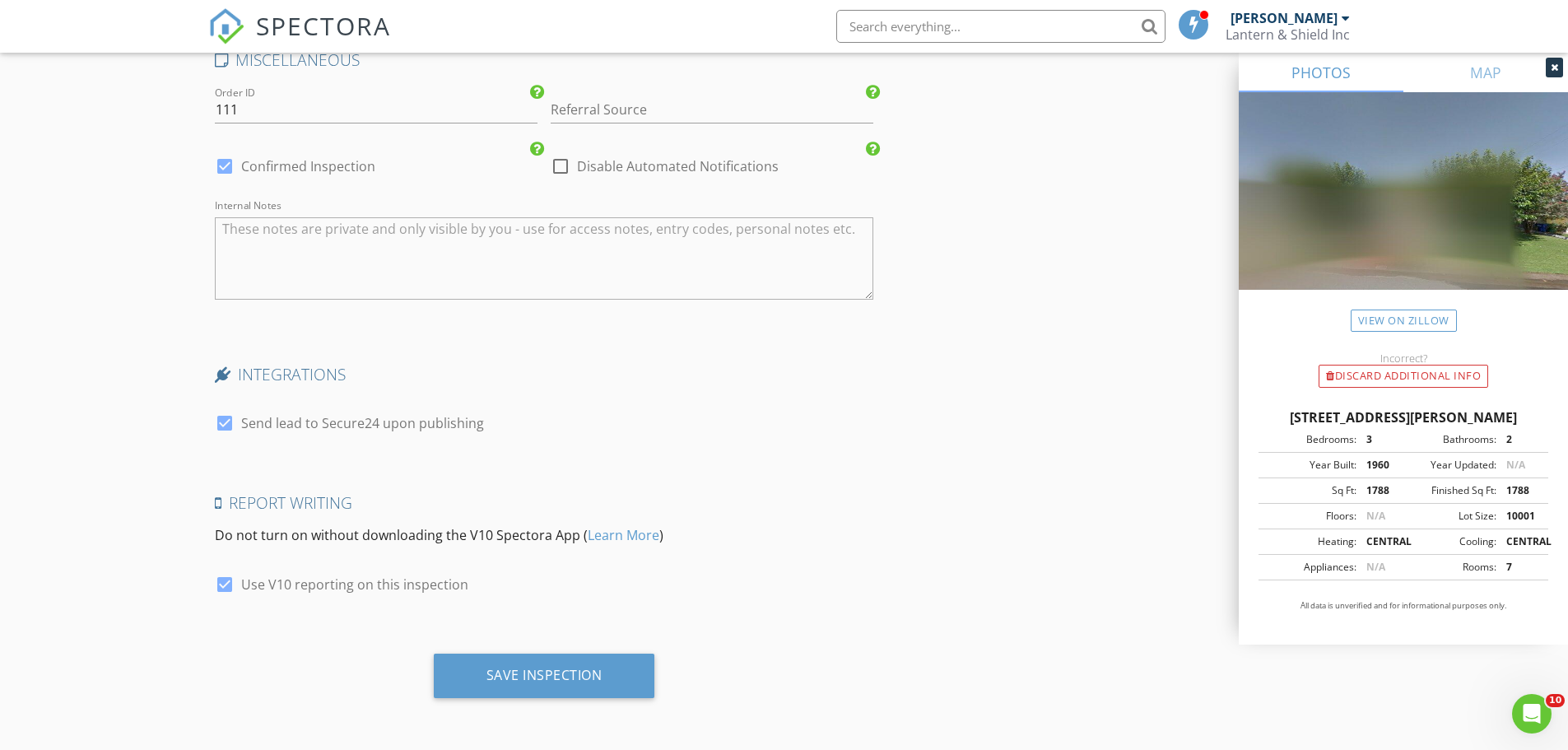
click at [221, 425] on div at bounding box center [225, 423] width 28 height 28
checkbox input "false"
click at [593, 678] on div "Save Inspection" at bounding box center [544, 675] width 116 height 17
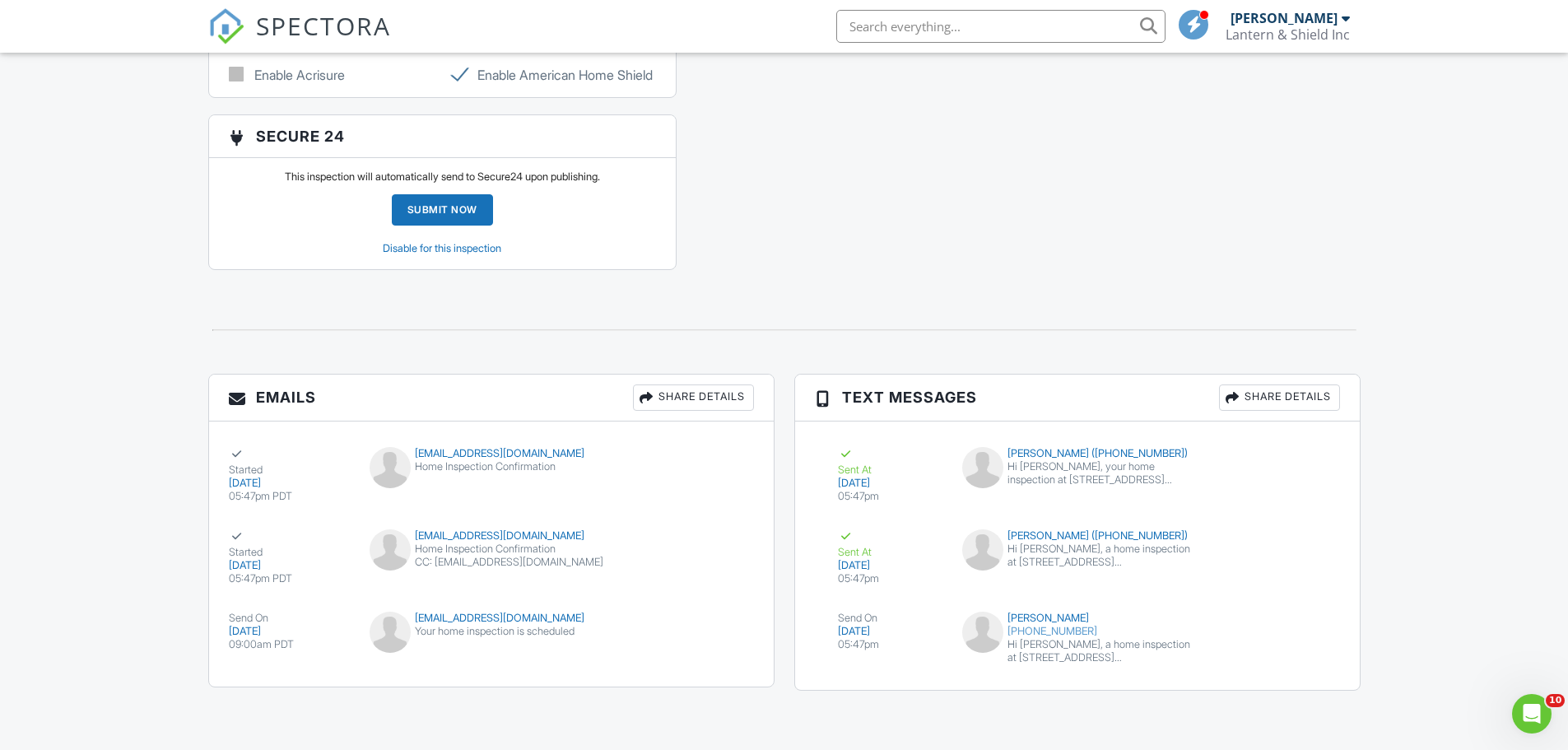
scroll to position [1924, 0]
click at [1073, 622] on div "Beth Christensen" at bounding box center [1076, 618] width 229 height 13
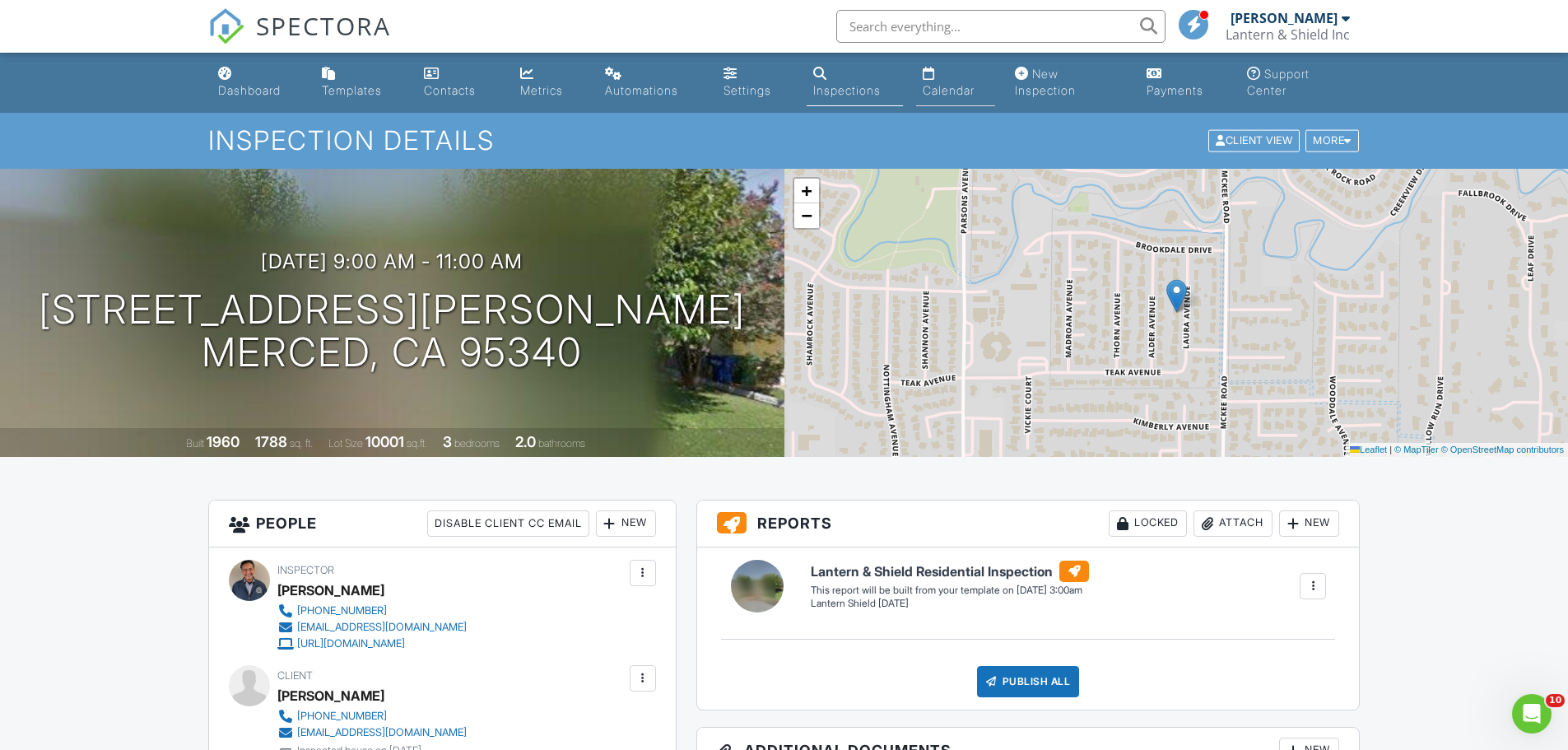
click at [964, 83] on div "Calendar" at bounding box center [948, 90] width 51 height 14
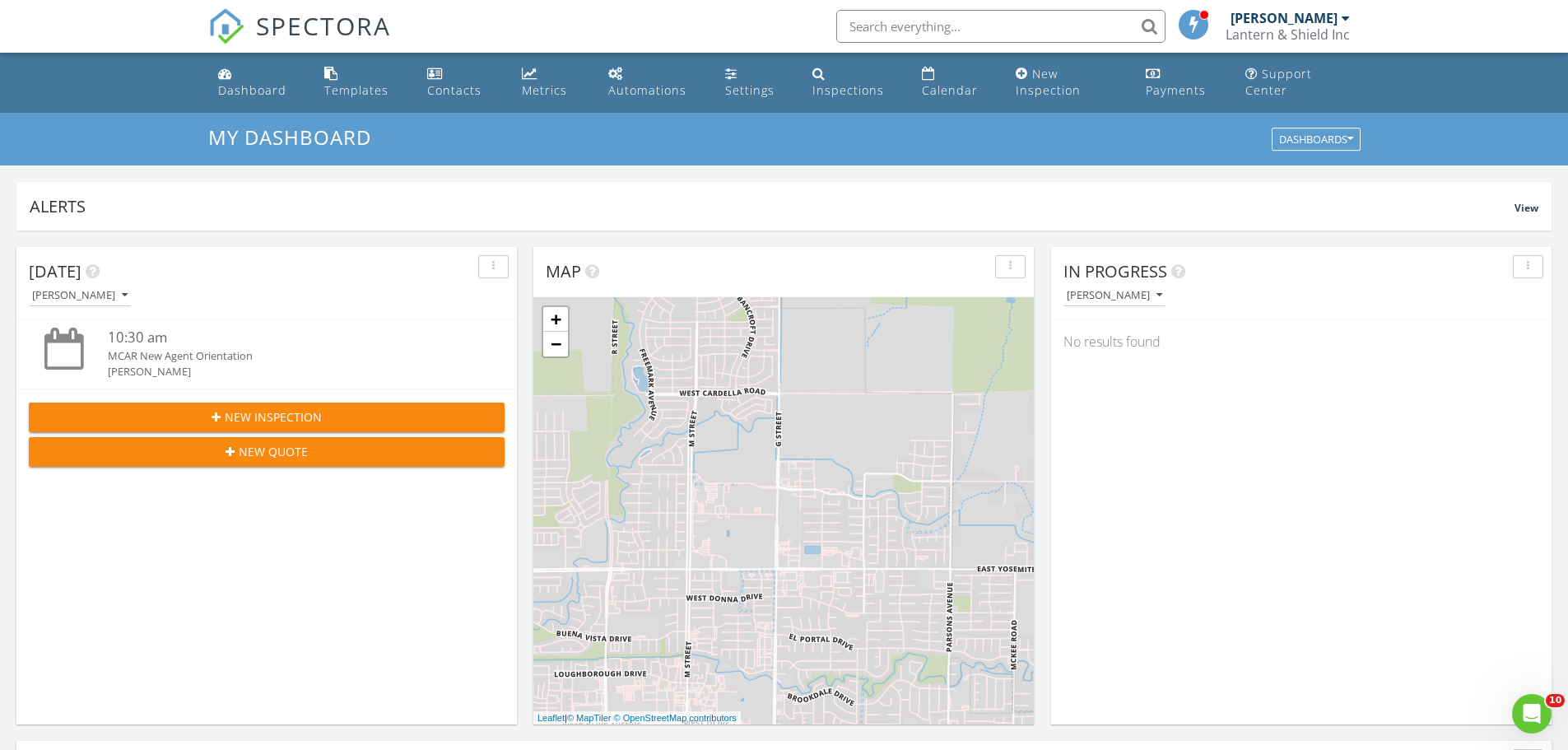
click at [285, 455] on span "New Quote" at bounding box center [273, 452] width 69 height 17
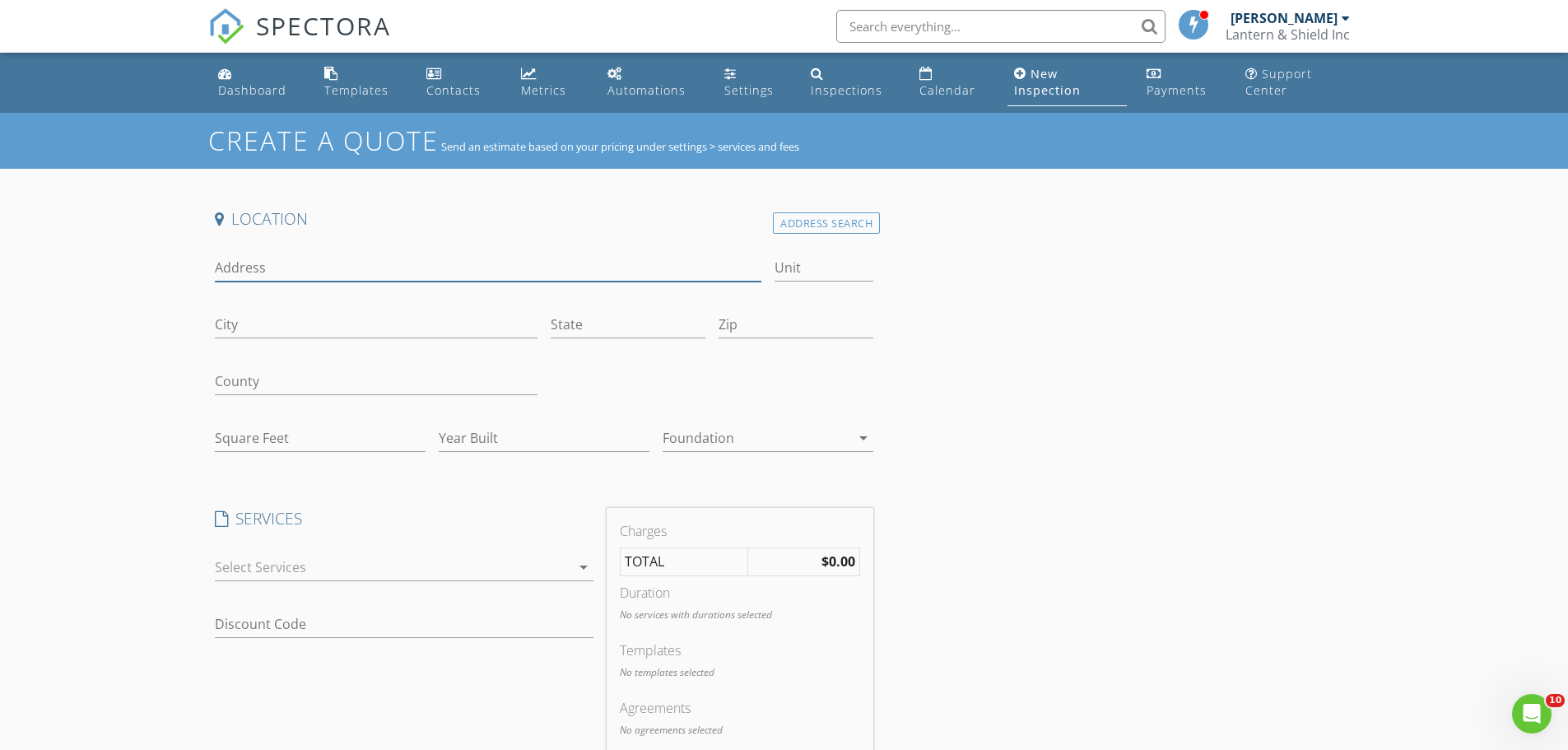
click at [373, 262] on input "Address" at bounding box center [488, 268] width 547 height 27
type input "[STREET_ADDRESS]"
click at [298, 323] on input "City" at bounding box center [376, 324] width 322 height 27
click at [257, 321] on input "City" at bounding box center [376, 324] width 322 height 27
type input "Merced"
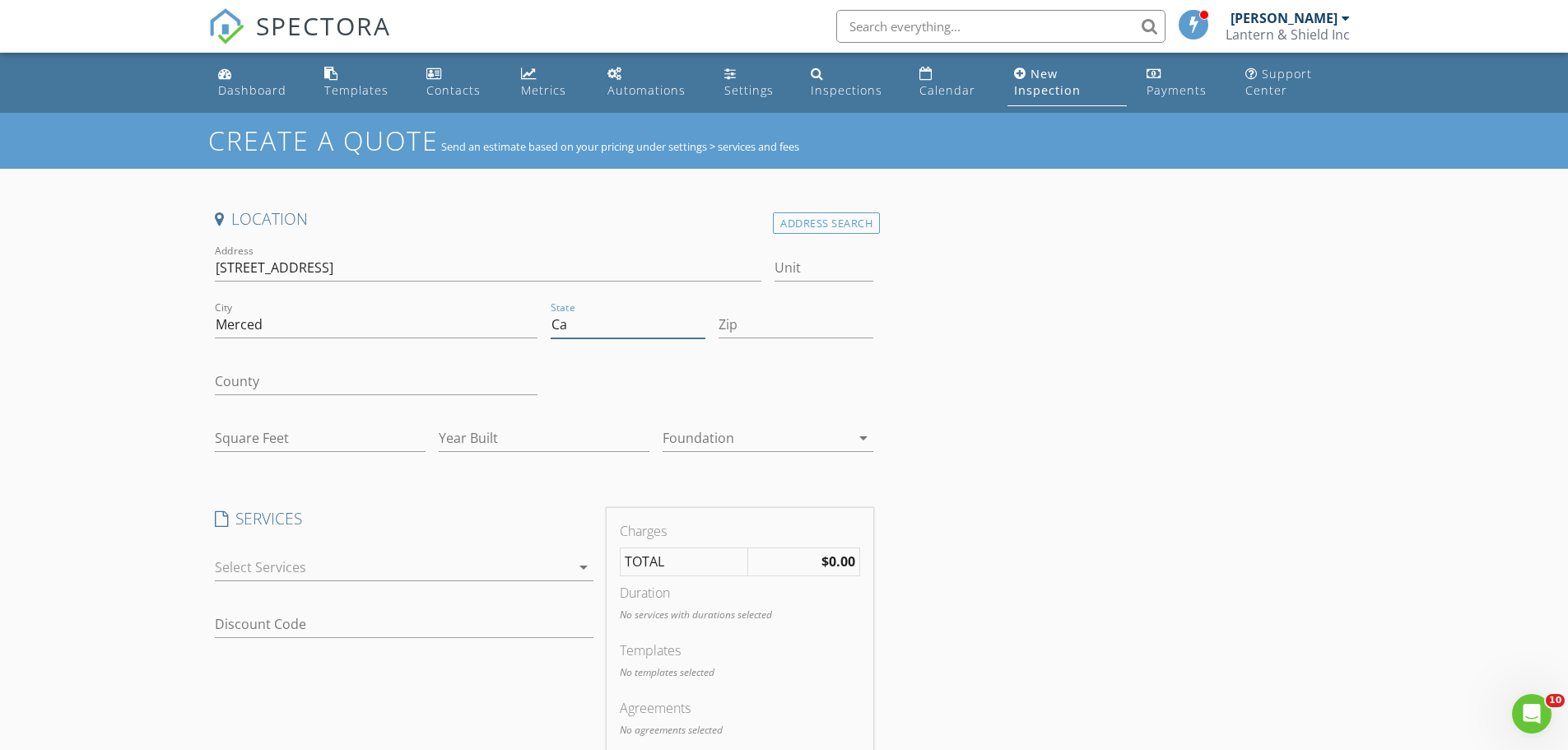
type input "Ca"
type input "95348"
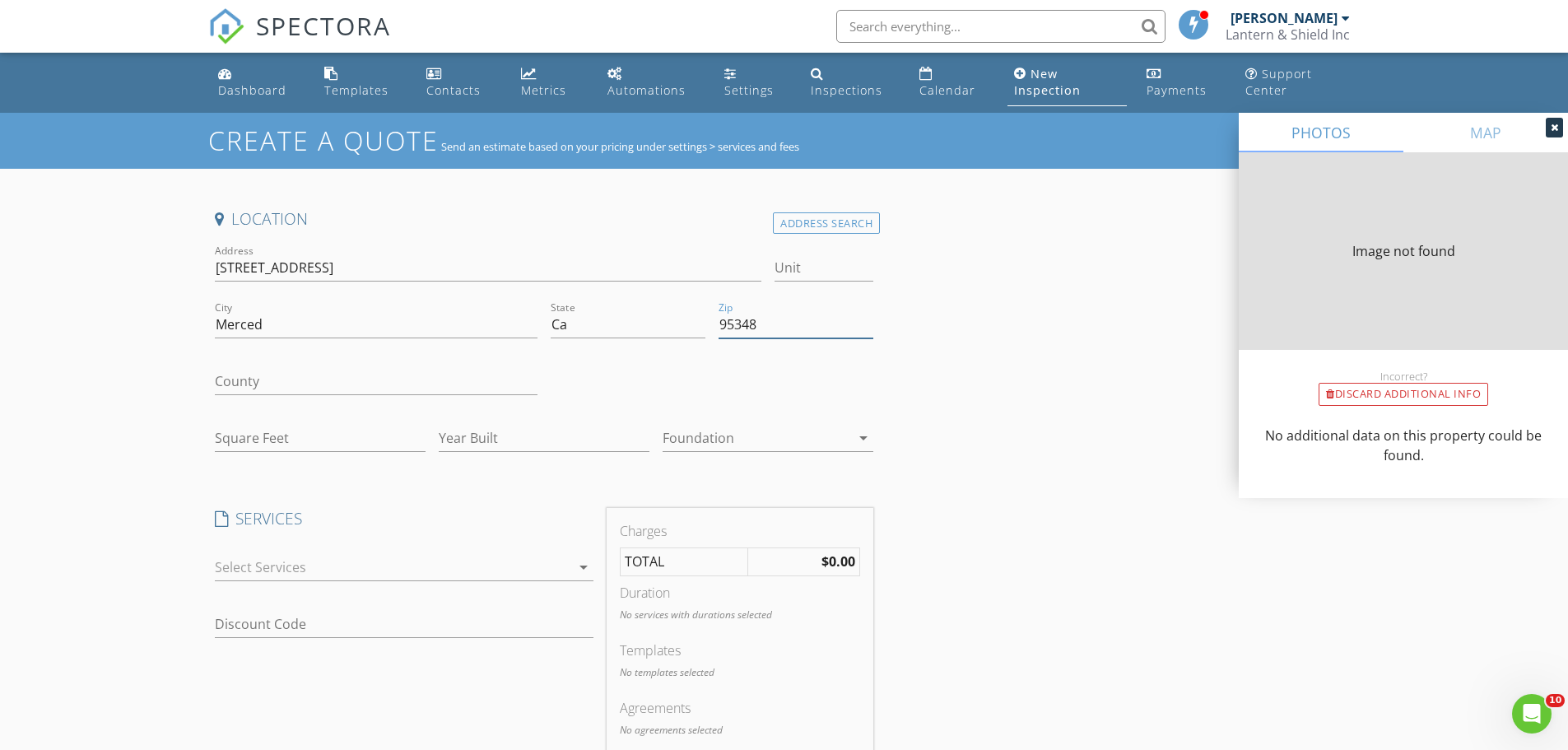
type input "1539"
type input "1957"
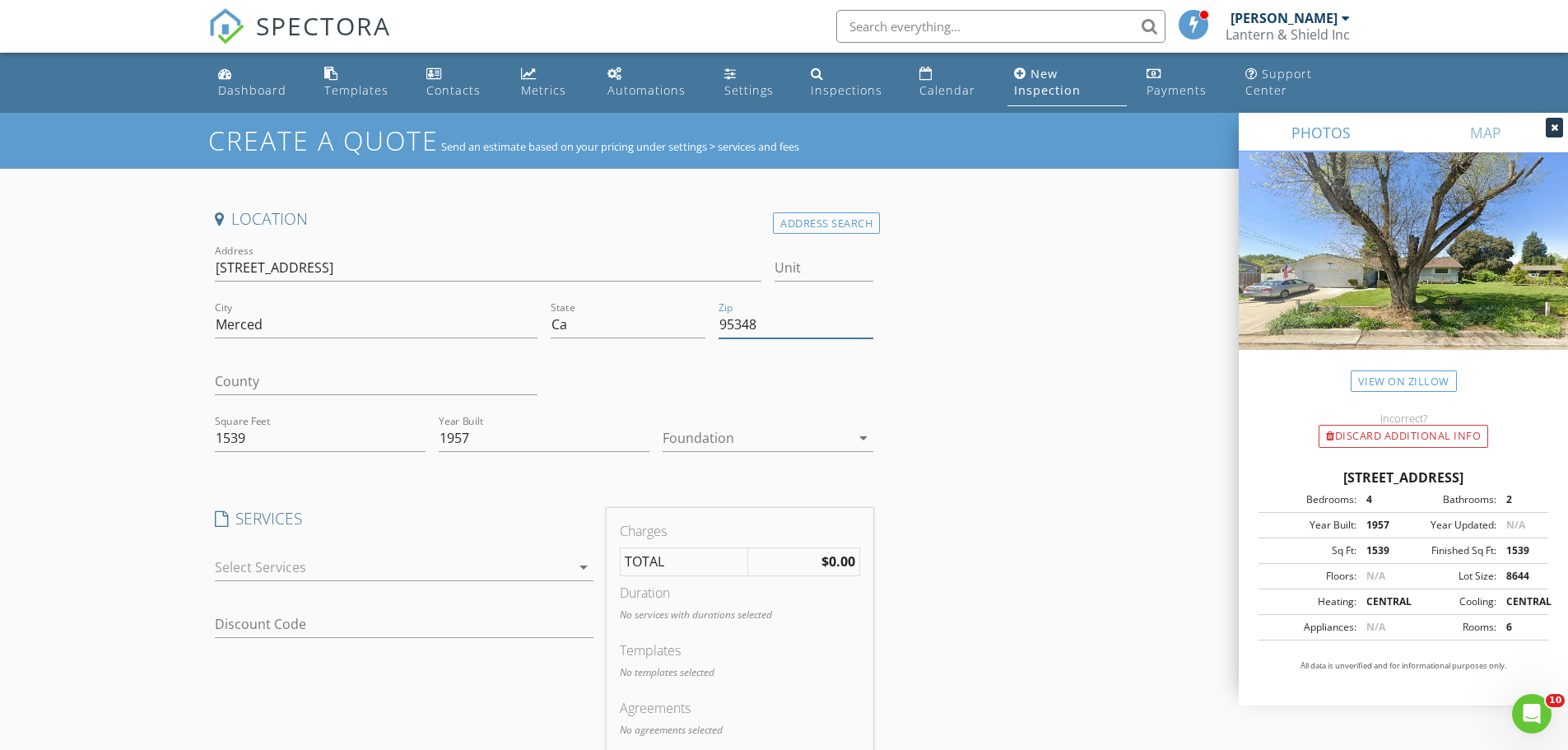
type input "95348"
click at [863, 433] on icon "arrow_drop_down" at bounding box center [863, 438] width 20 height 20
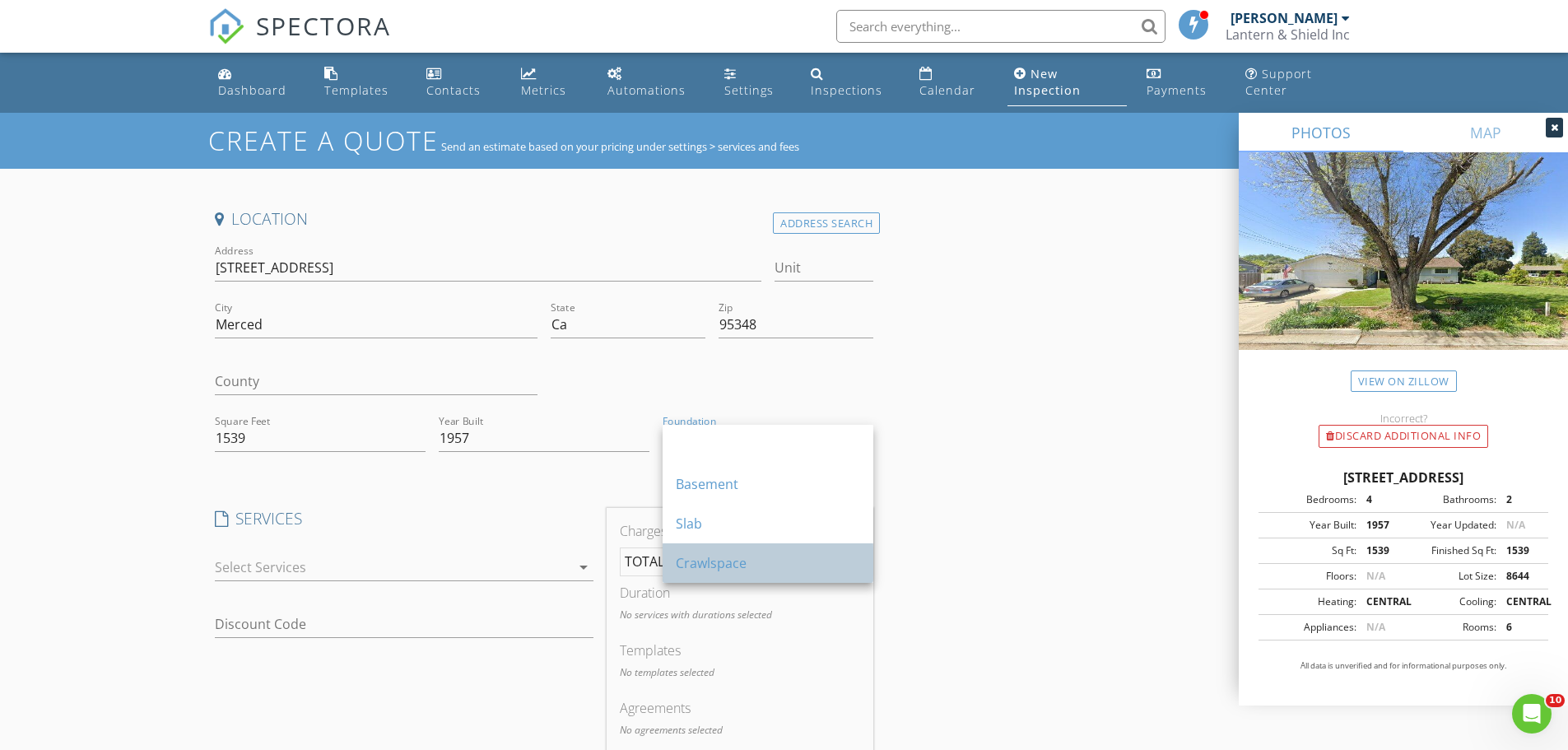
click at [707, 567] on div "Crawlspace" at bounding box center [768, 563] width 185 height 20
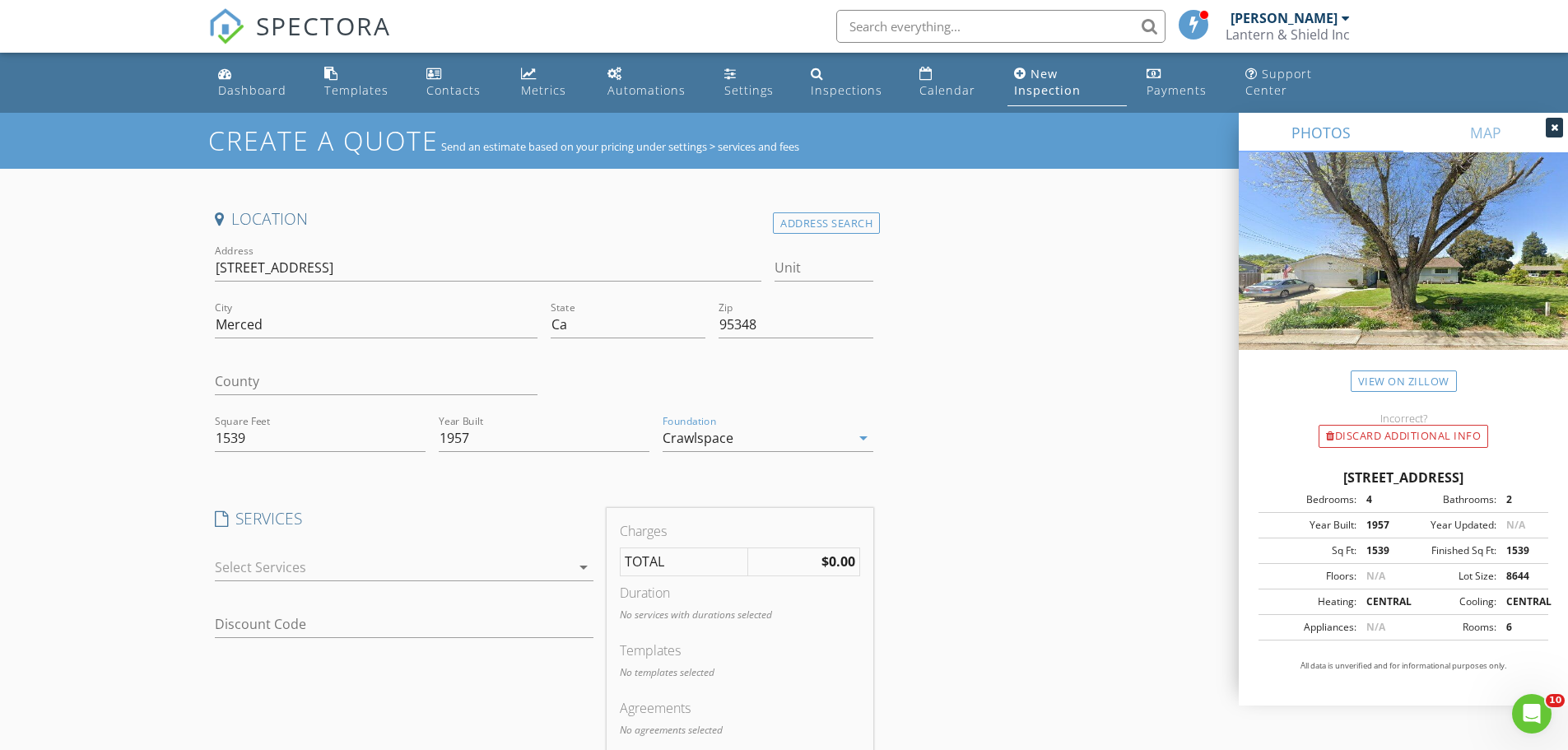
click at [588, 569] on icon "arrow_drop_down" at bounding box center [583, 567] width 20 height 20
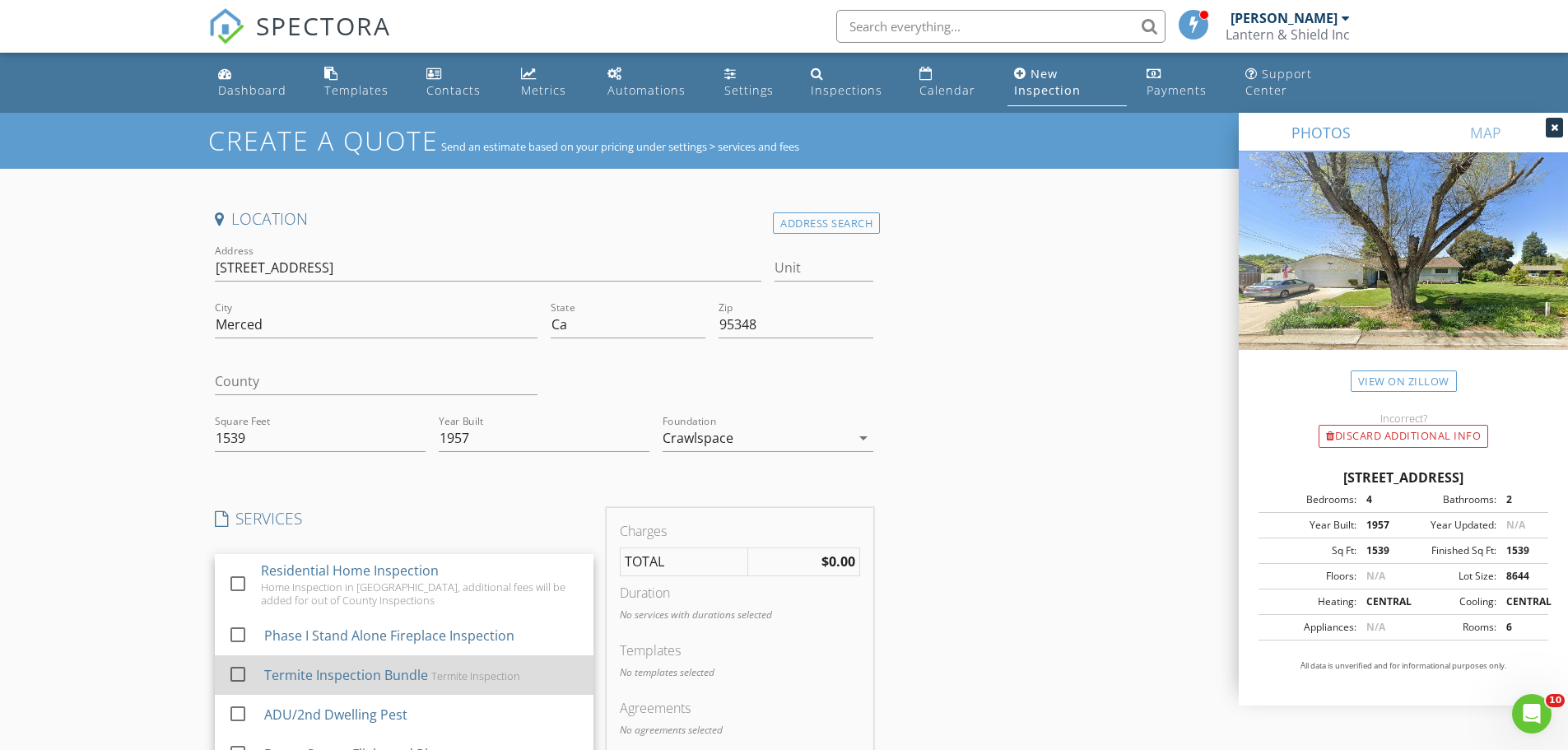
click at [238, 673] on div at bounding box center [238, 673] width 28 height 28
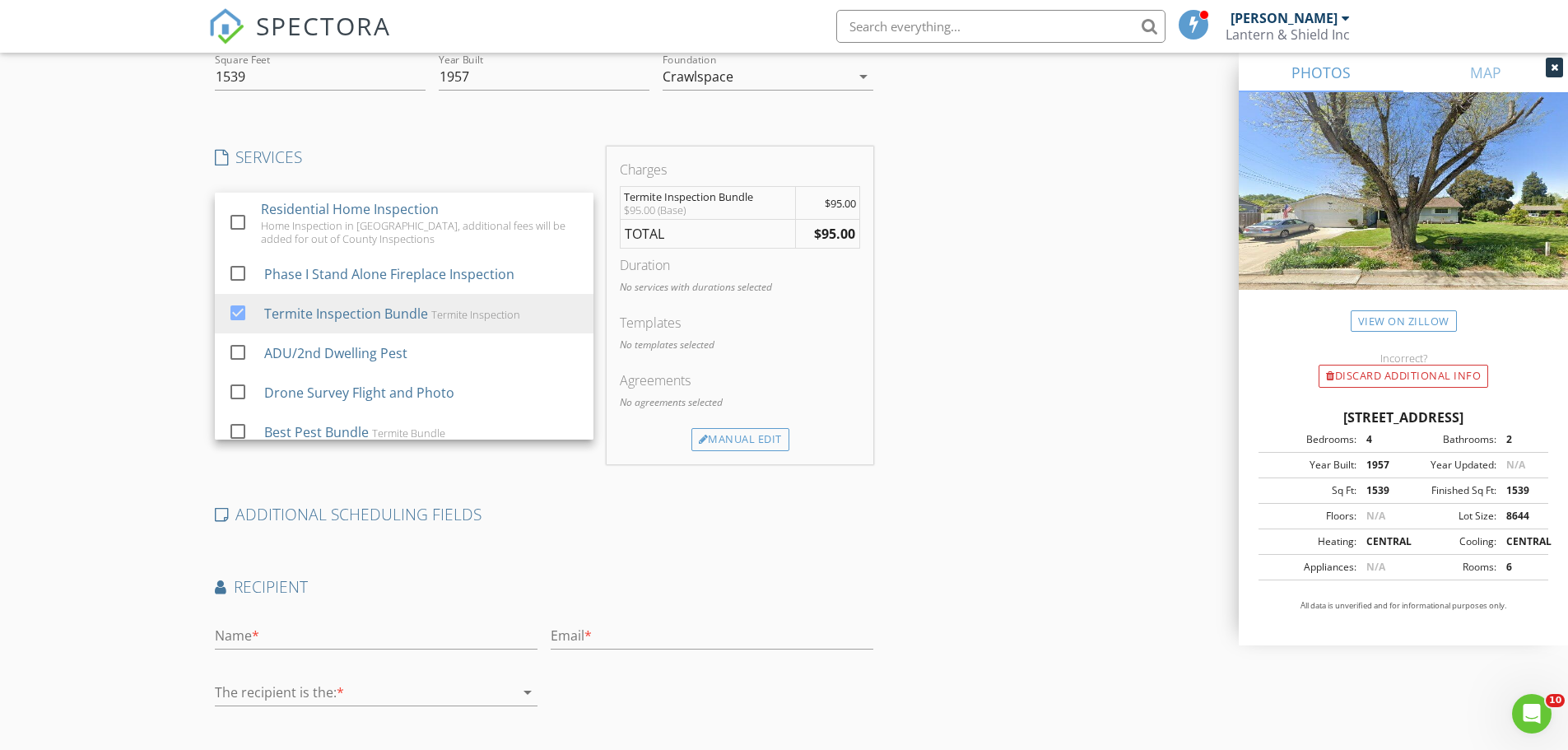
scroll to position [470, 0]
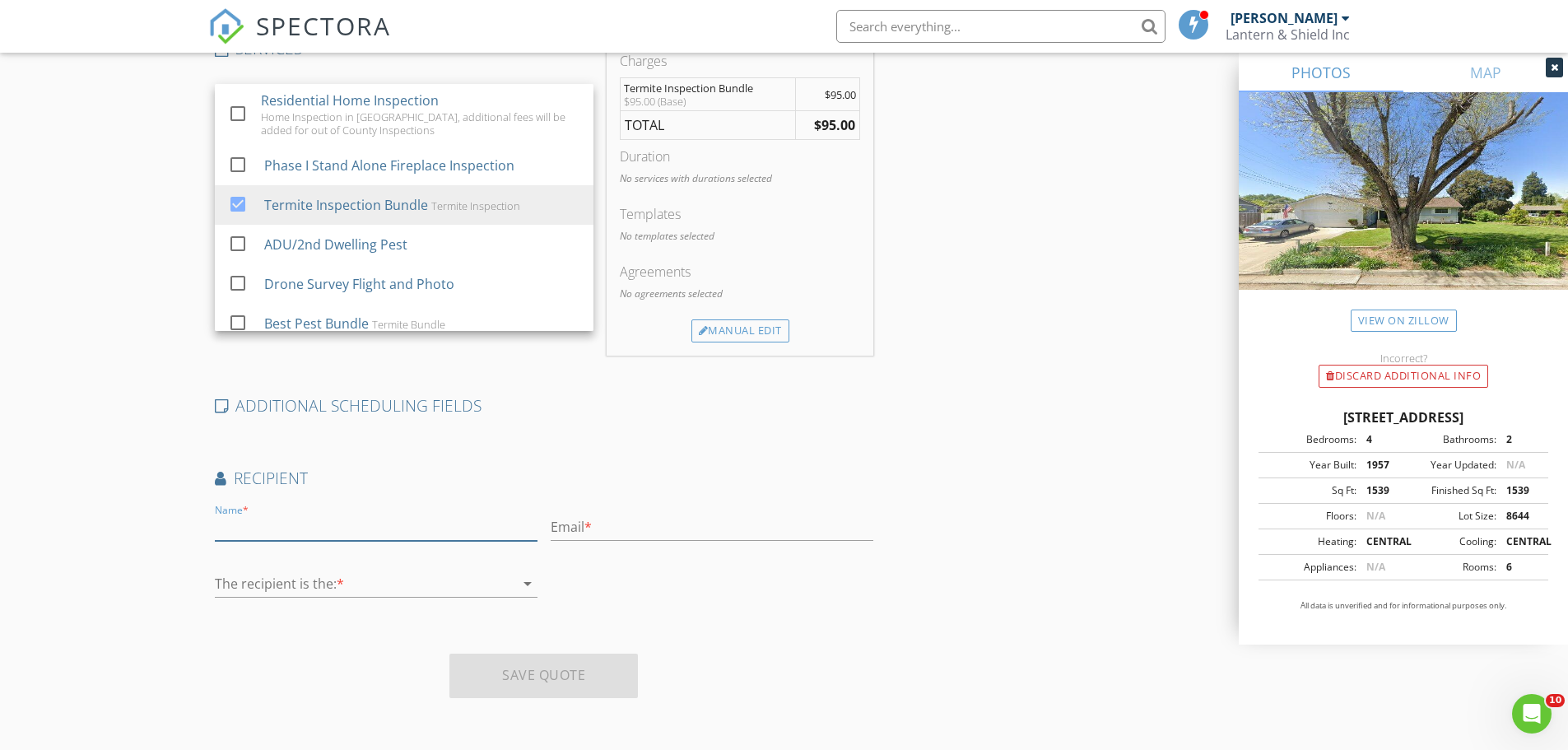
click at [313, 528] on input "text" at bounding box center [376, 527] width 322 height 27
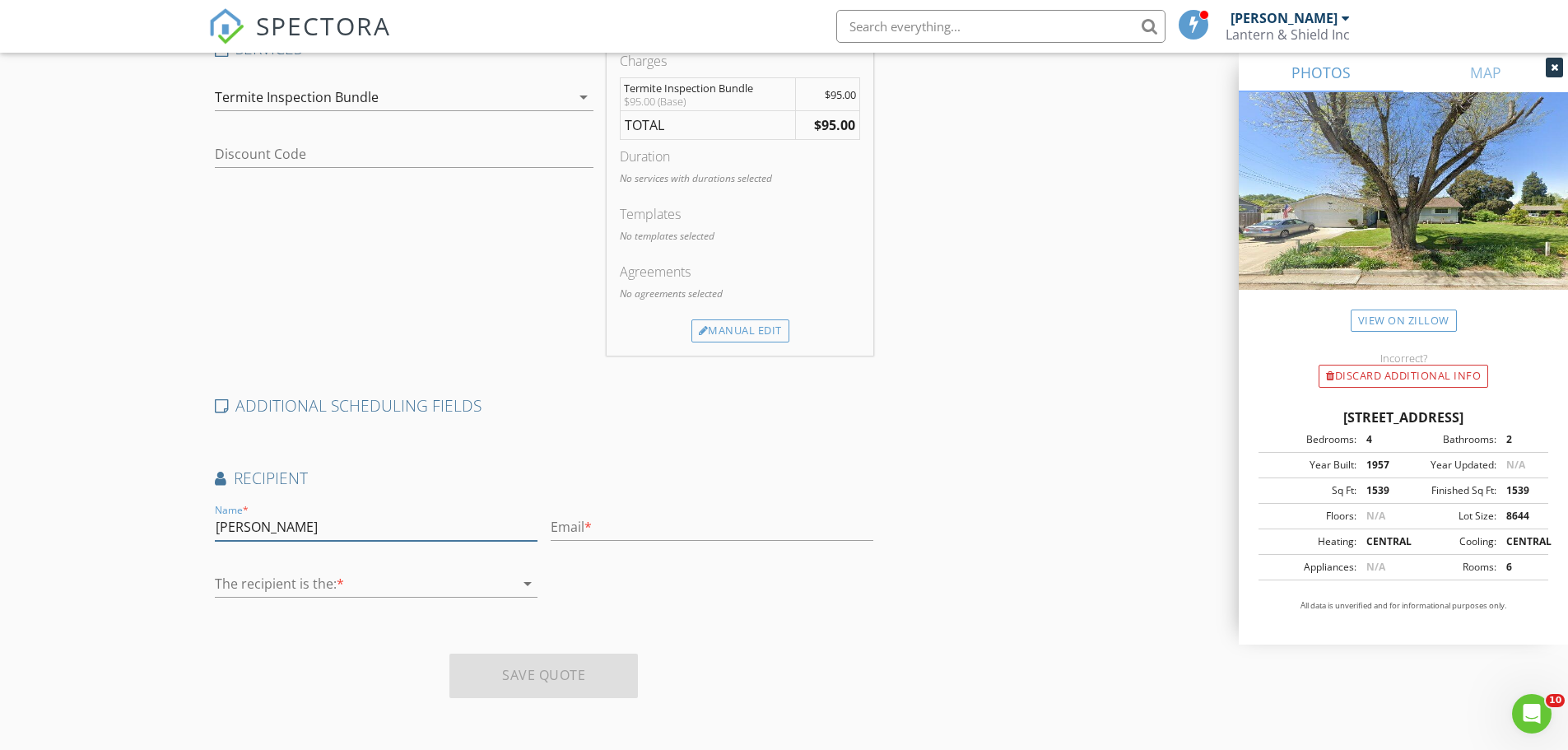
type input "[PERSON_NAME]"
click at [657, 526] on input "text" at bounding box center [712, 527] width 322 height 27
type input "beth"
click at [526, 587] on icon "arrow_drop_down" at bounding box center [527, 583] width 20 height 20
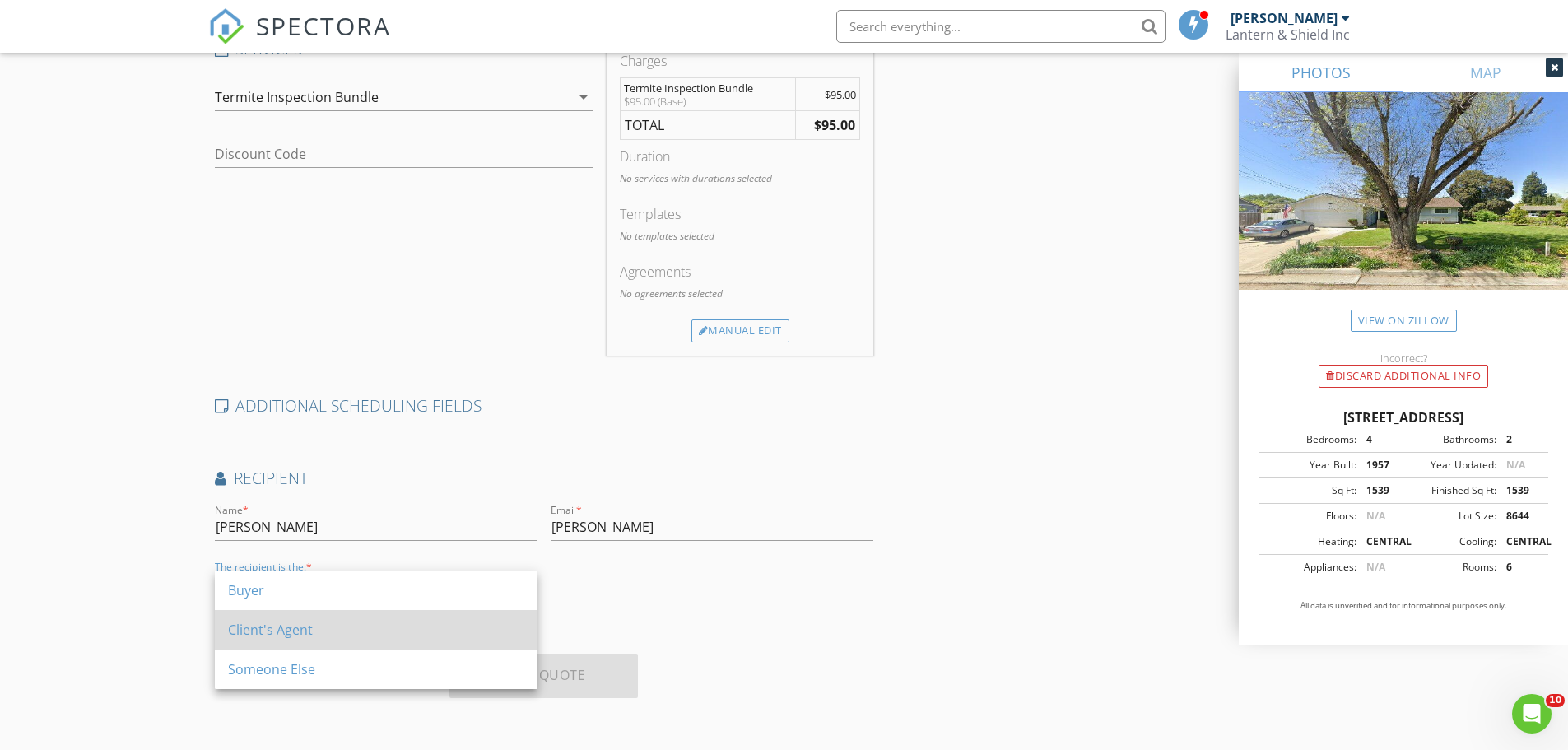
click at [288, 634] on div "Client's Agent" at bounding box center [377, 630] width 296 height 20
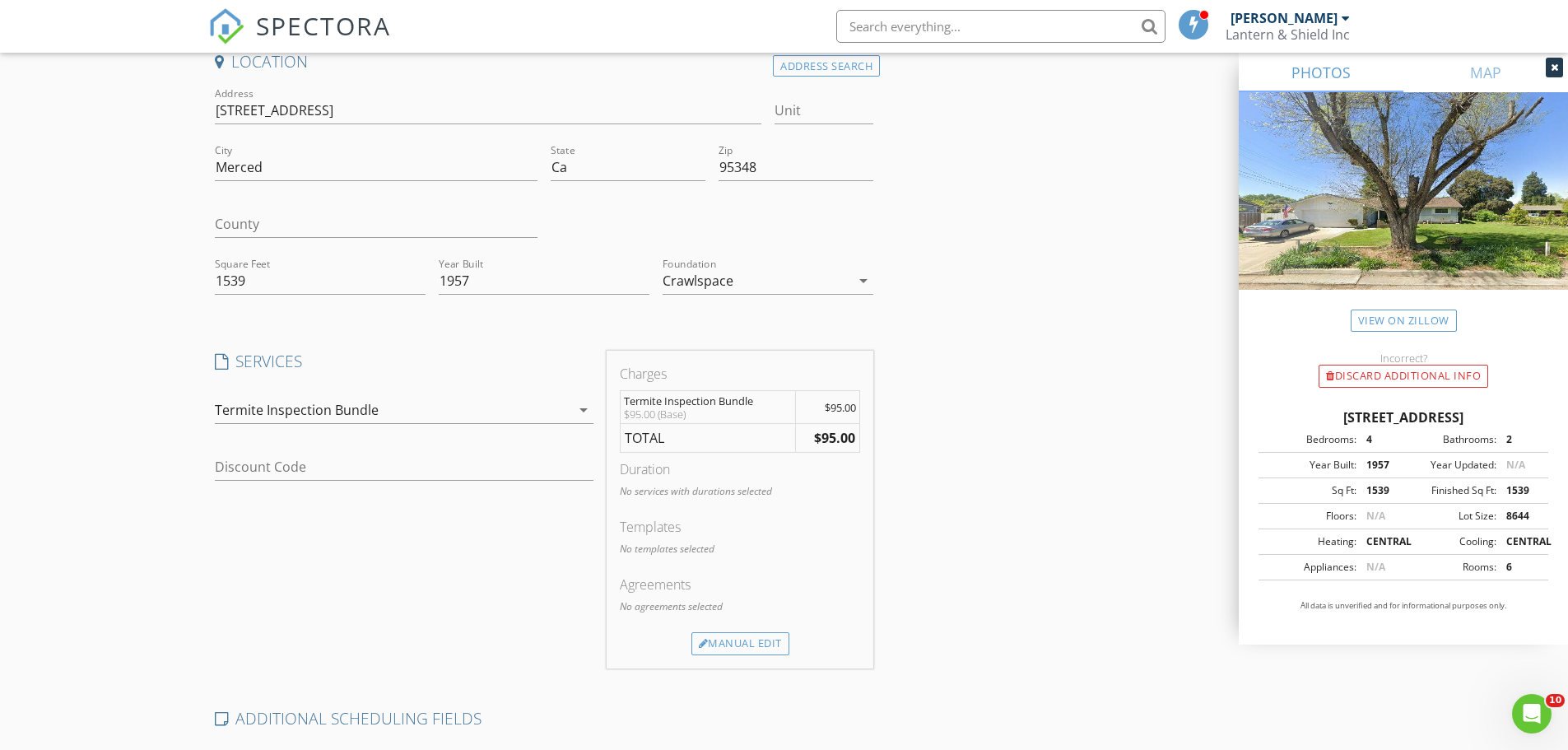
scroll to position [58, 0]
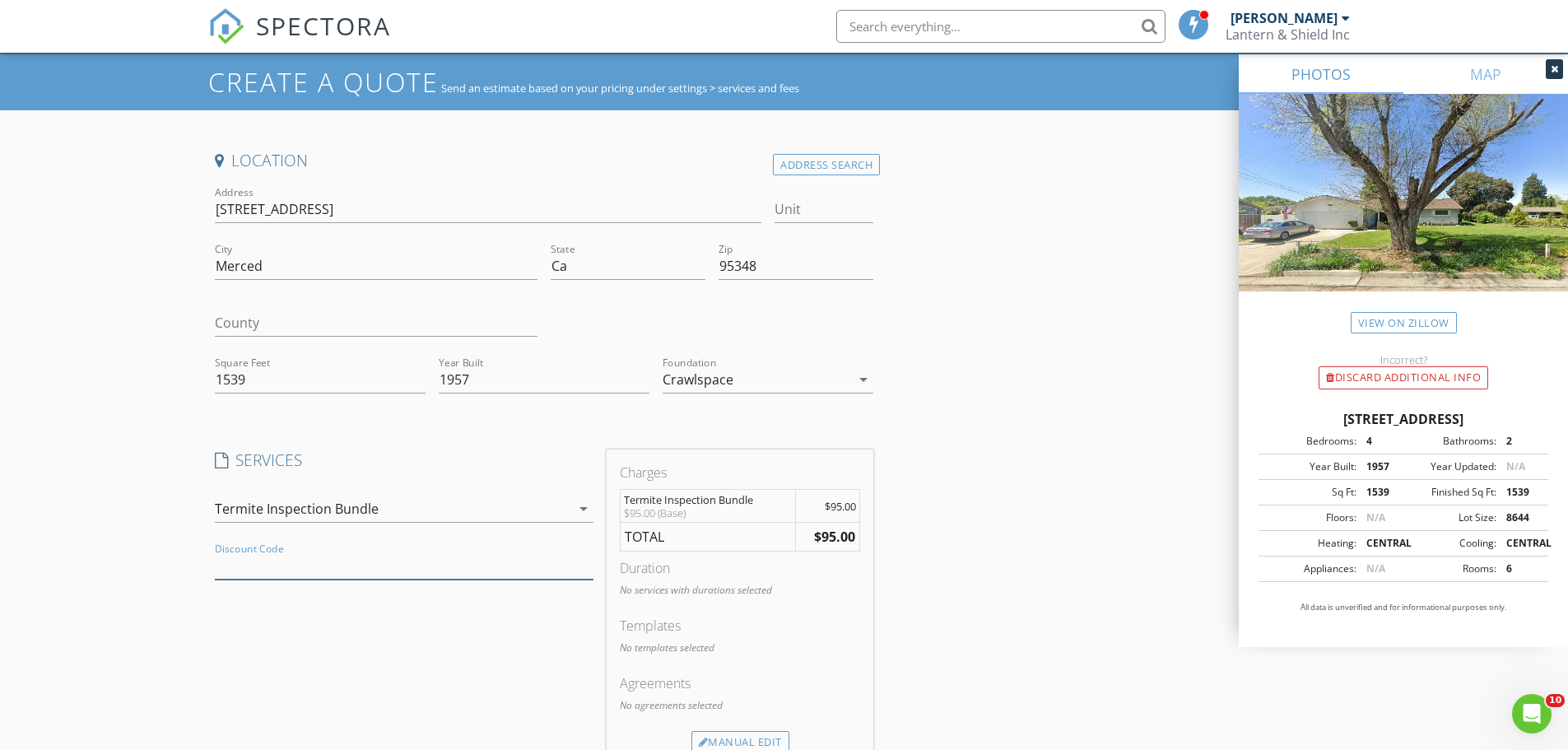
click at [356, 569] on input "Discount Code" at bounding box center [404, 566] width 378 height 27
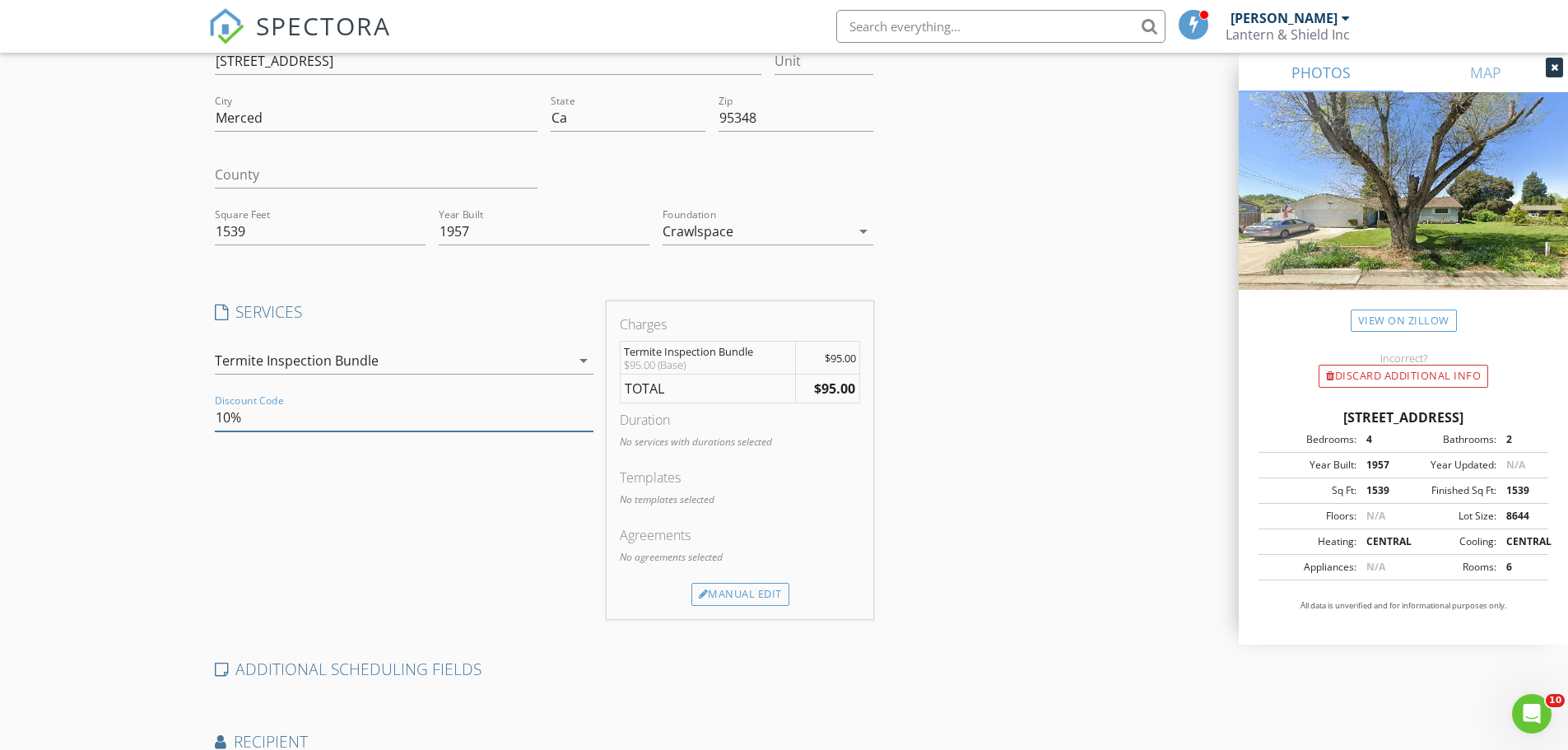
scroll to position [223, 0]
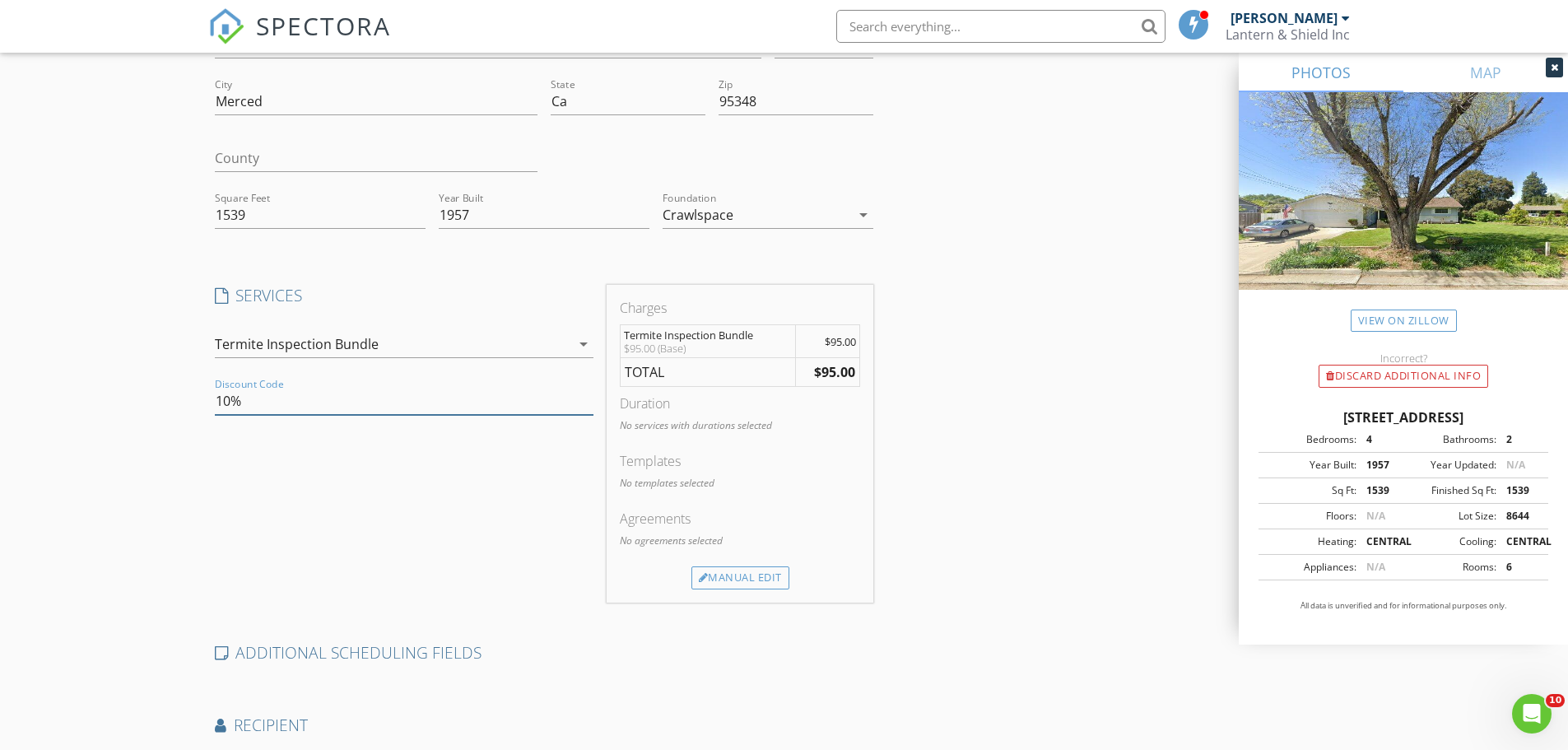
click at [582, 403] on input "10%" at bounding box center [404, 401] width 378 height 27
type input "10%"
click at [584, 340] on icon "arrow_drop_down" at bounding box center [583, 344] width 20 height 20
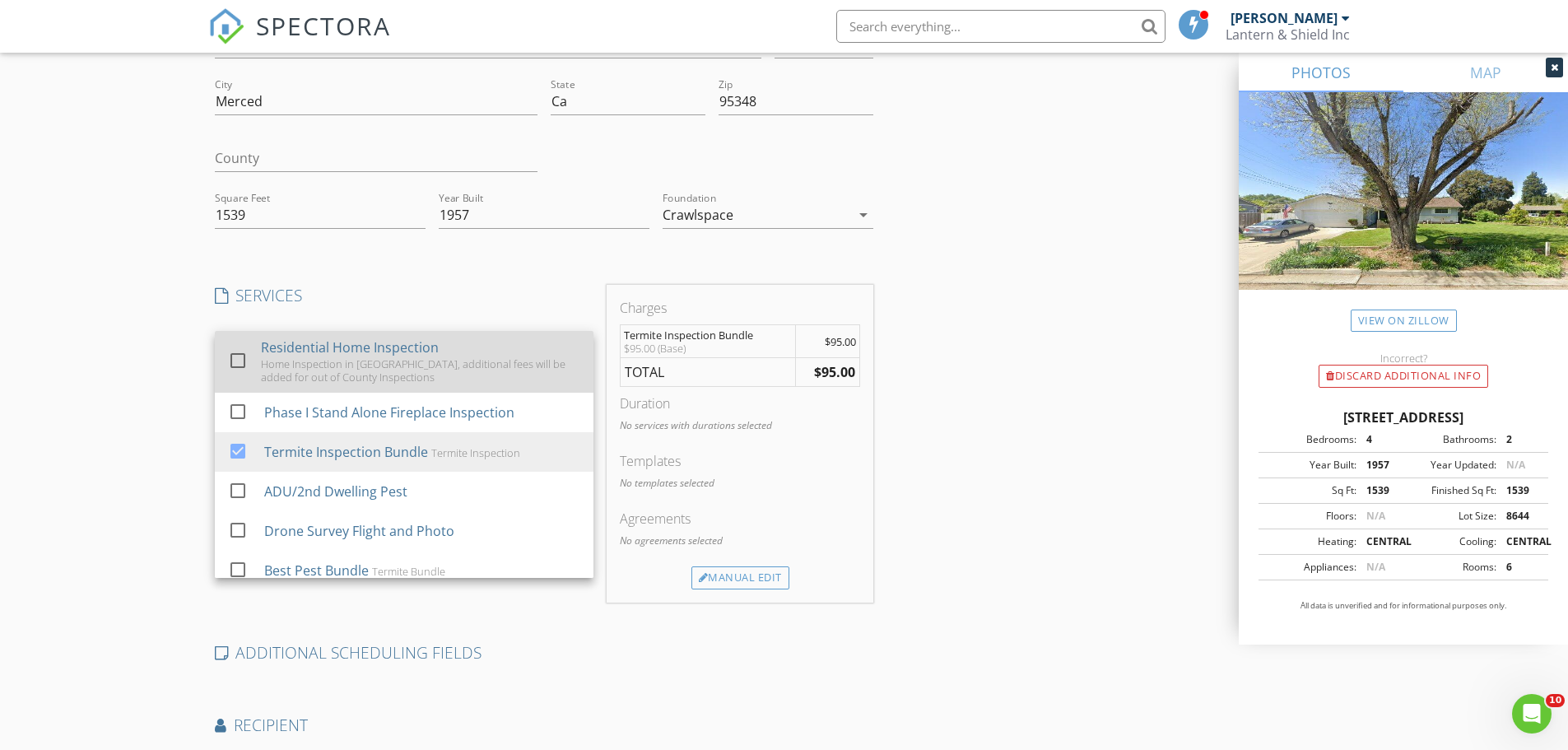
click at [233, 359] on div at bounding box center [238, 361] width 28 height 28
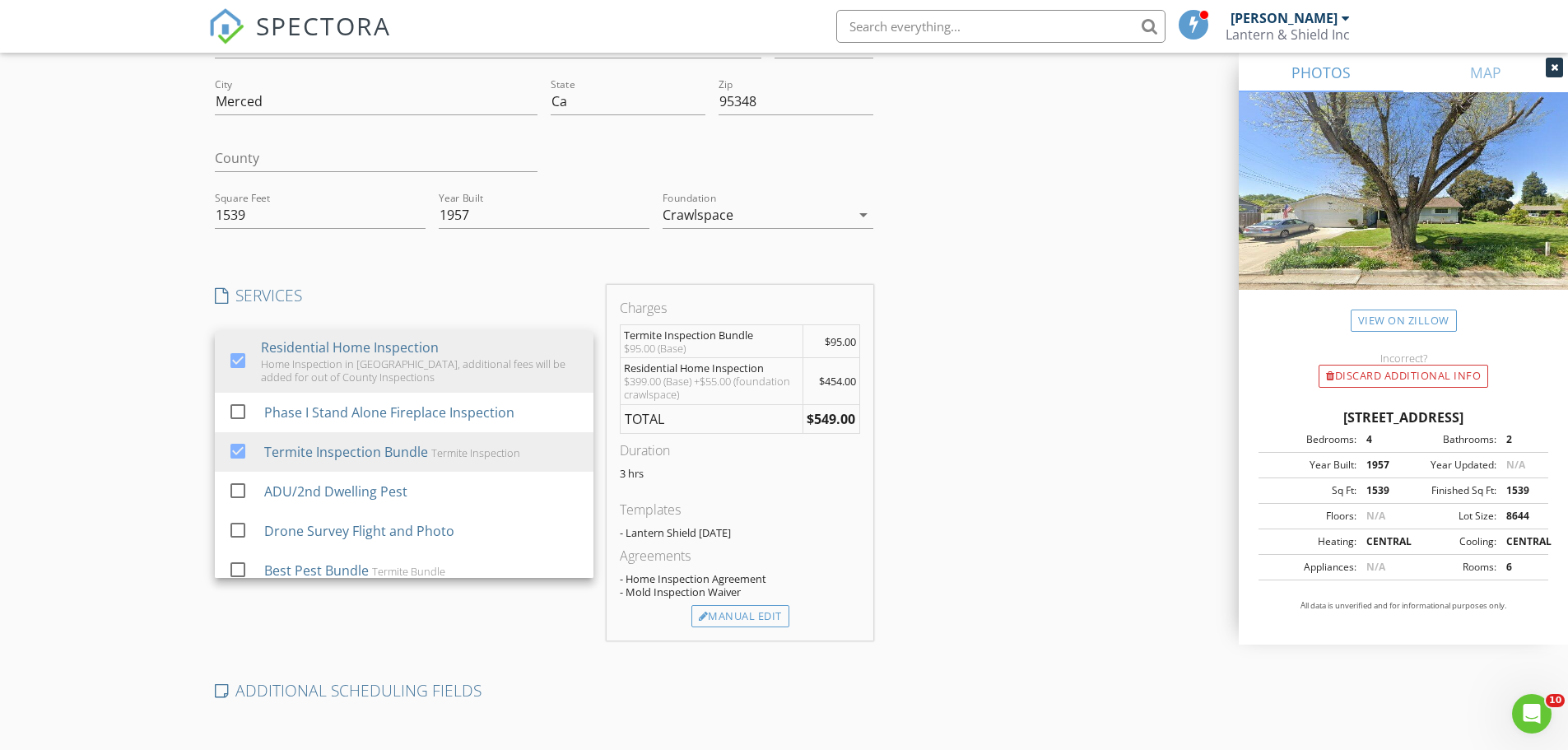
click at [98, 497] on div "Create a Quote Send an estimate based on your pricing under settings > services…" at bounding box center [784, 462] width 1568 height 1146
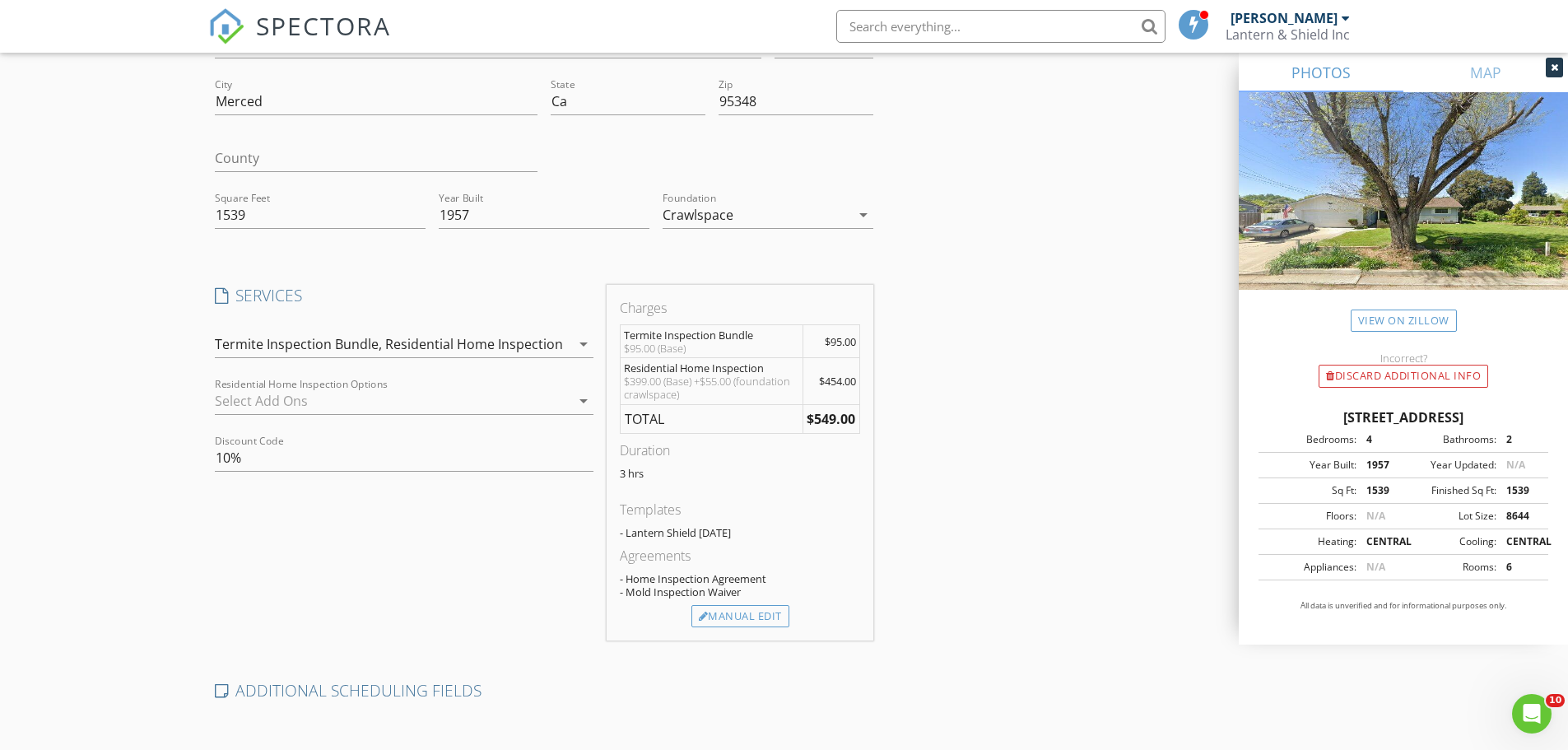
click at [583, 394] on icon "arrow_drop_down" at bounding box center [583, 401] width 20 height 20
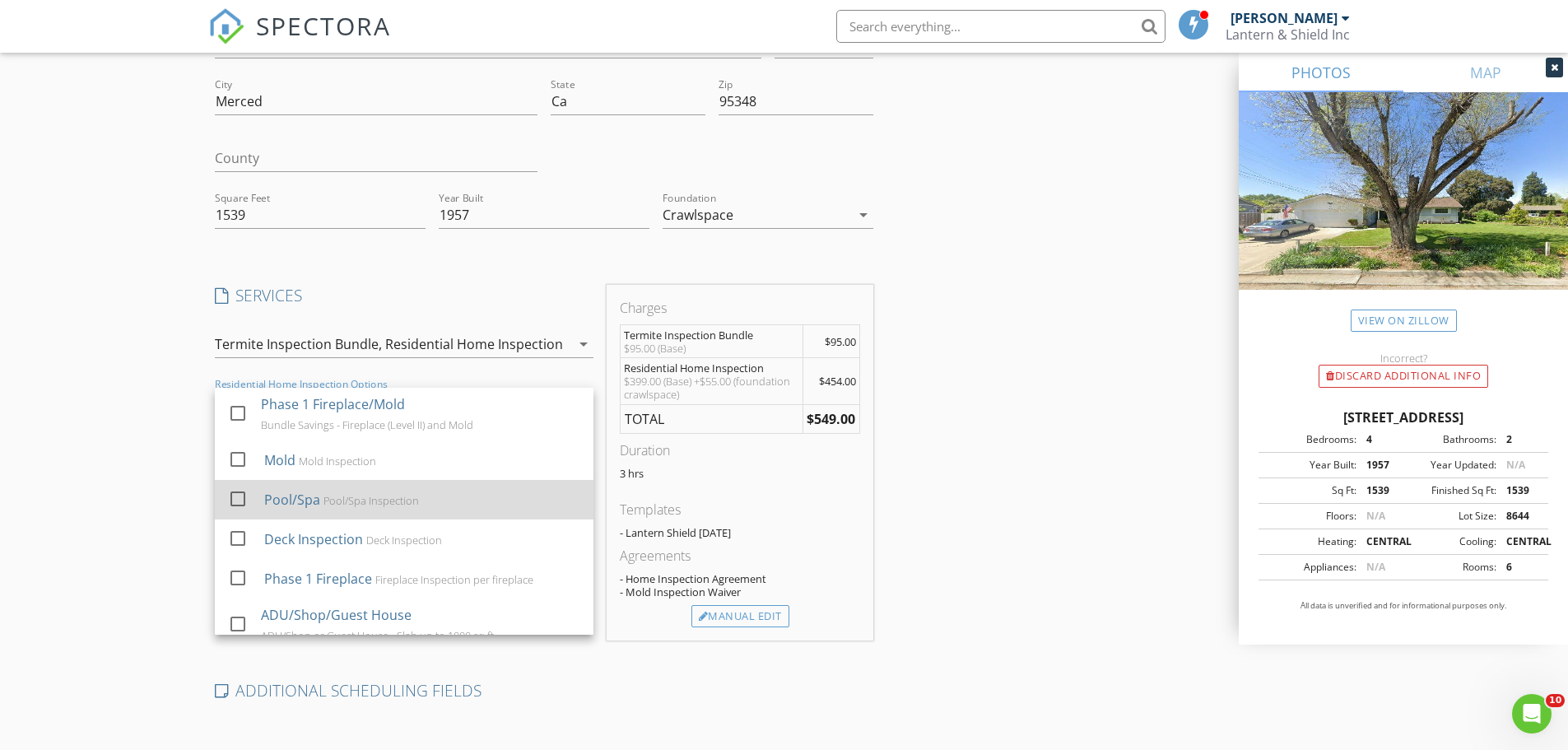
click at [234, 499] on div at bounding box center [238, 498] width 28 height 28
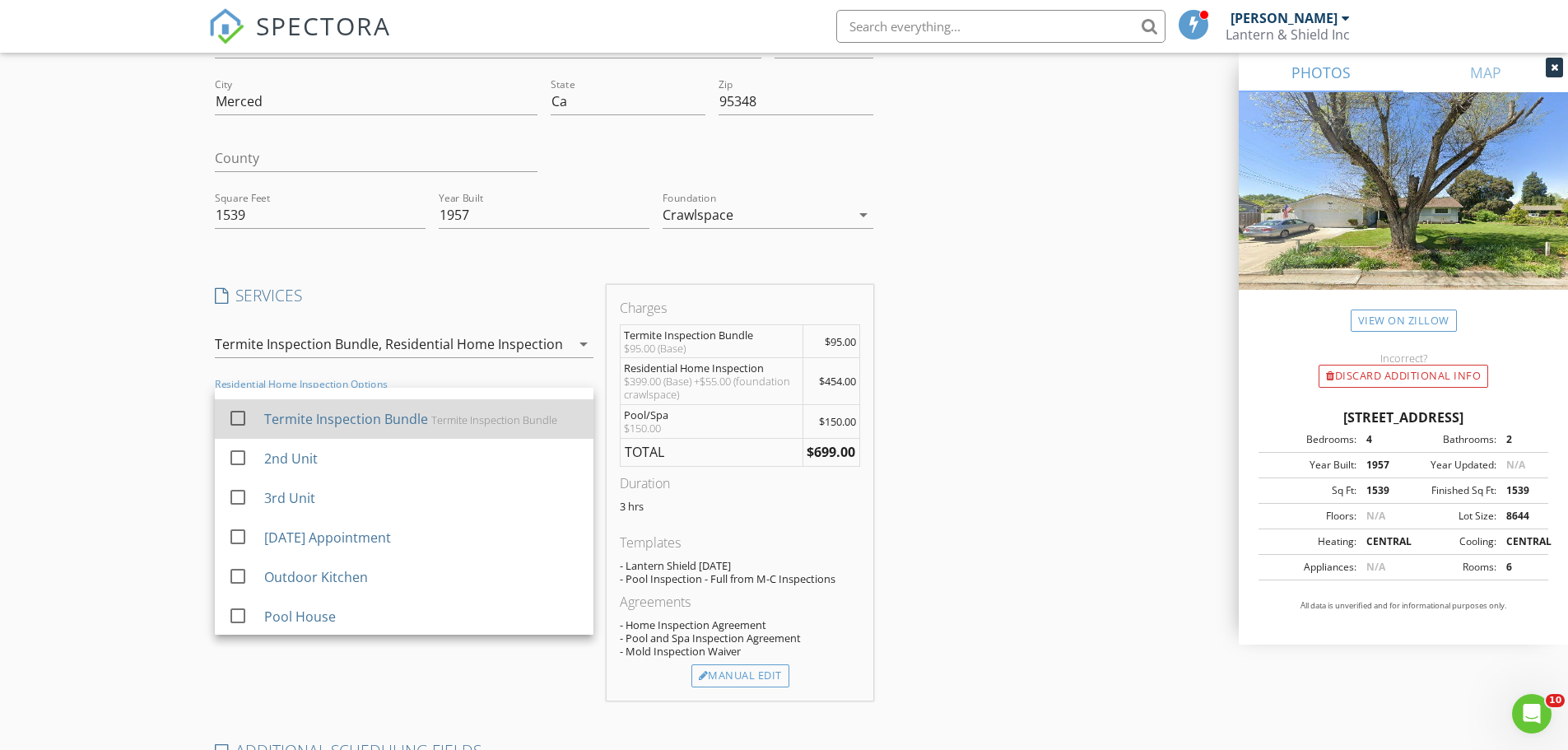
scroll to position [293, 0]
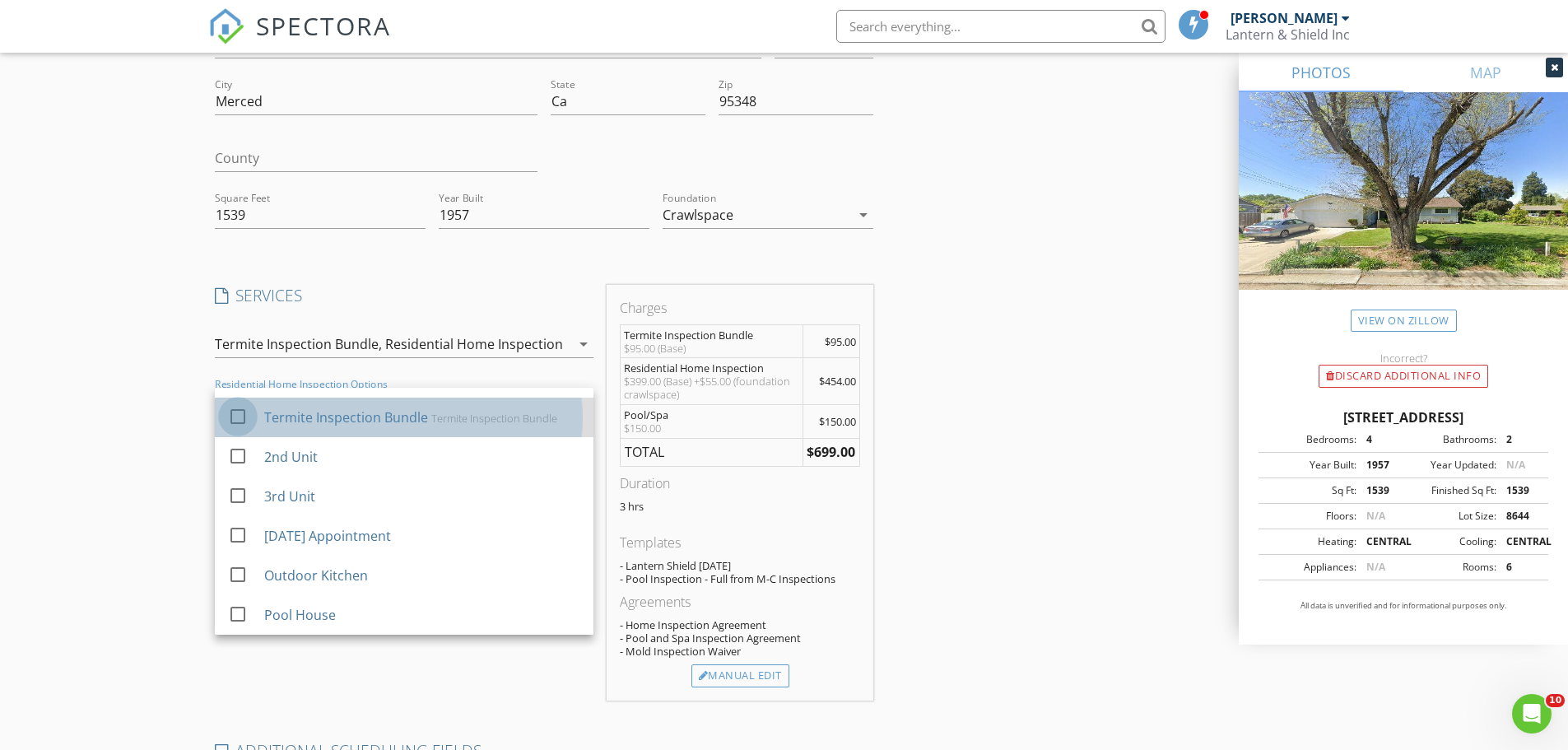
click at [234, 412] on div at bounding box center [238, 416] width 28 height 28
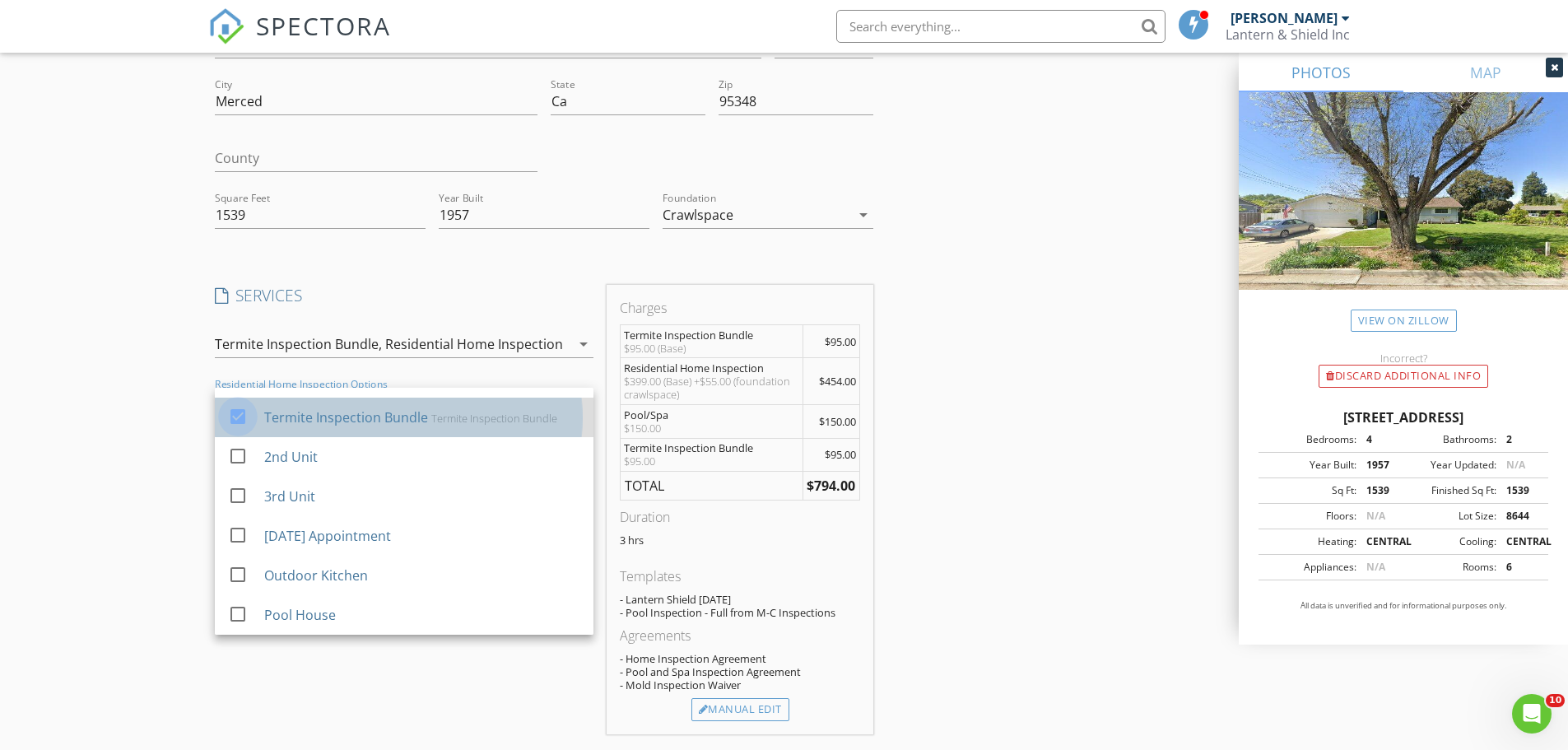
click at [234, 412] on div at bounding box center [238, 416] width 28 height 28
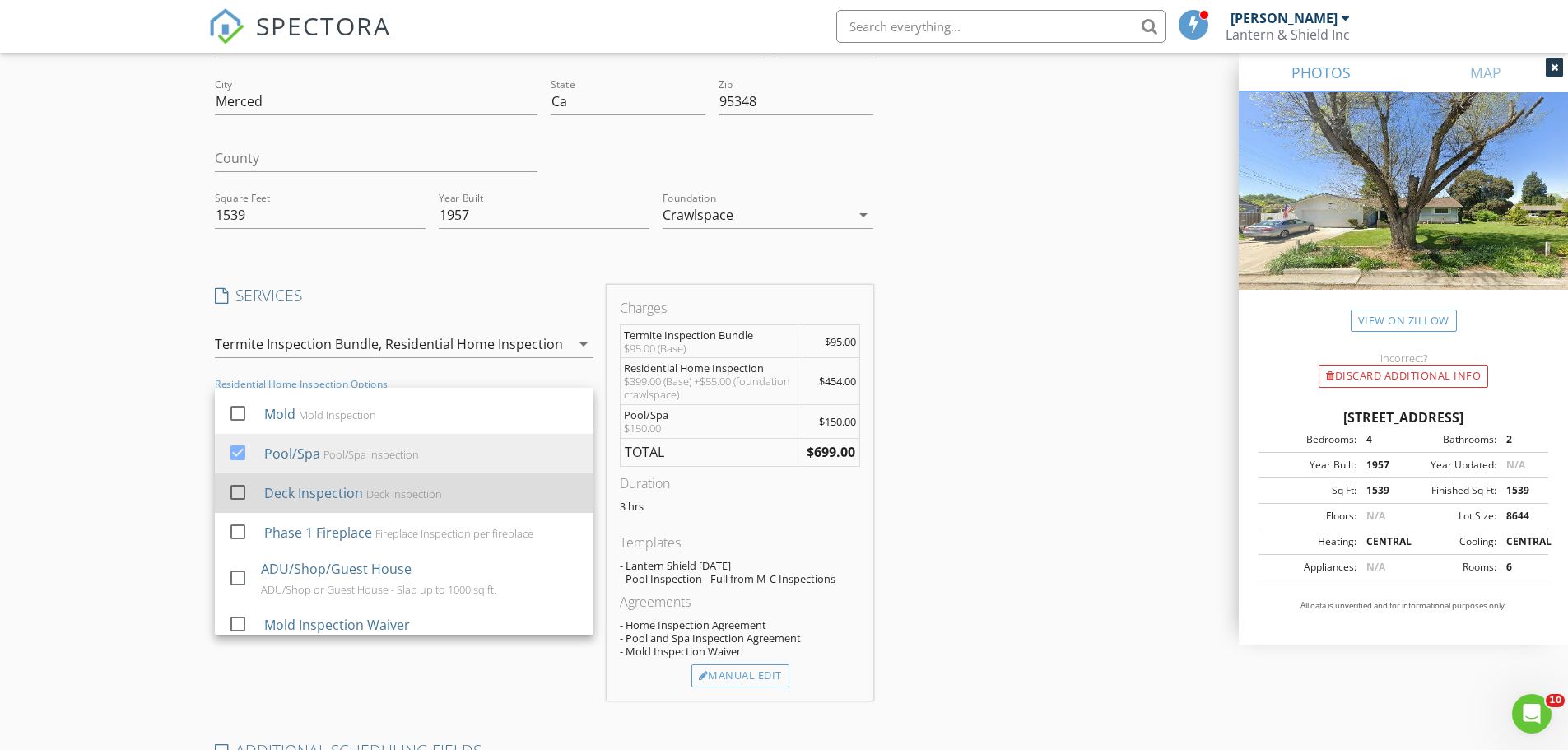
scroll to position [0, 0]
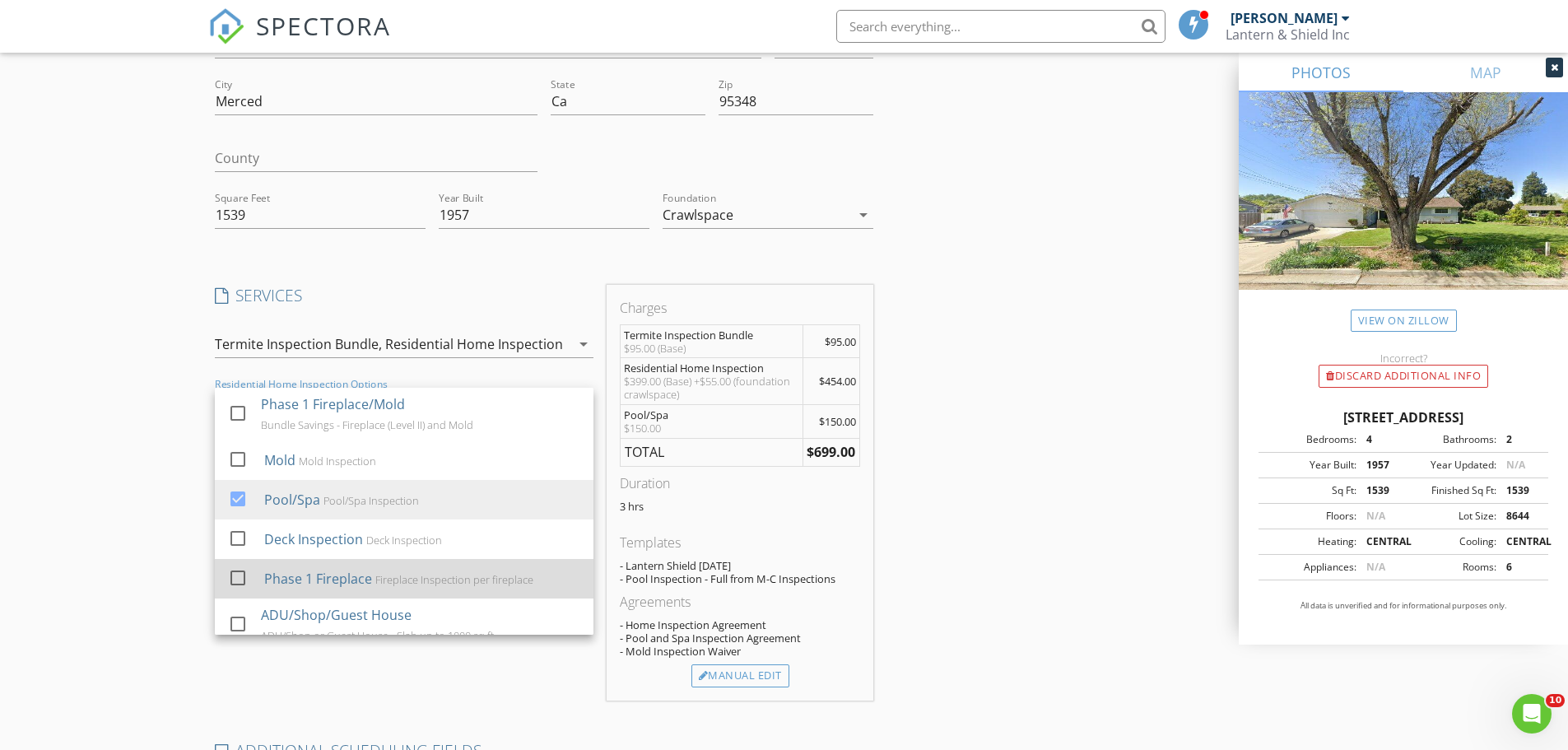
click at [241, 578] on div at bounding box center [238, 577] width 28 height 28
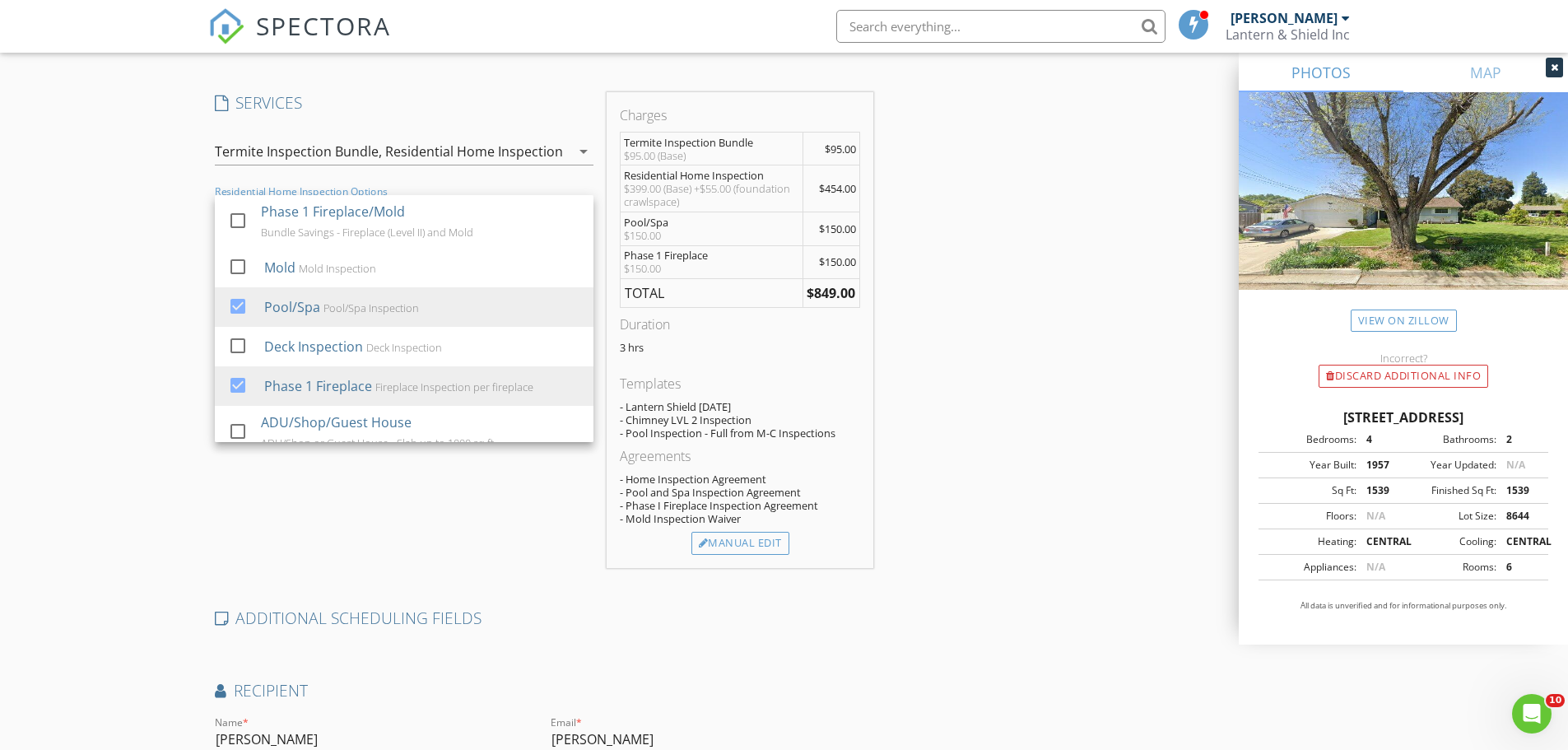
scroll to position [629, 0]
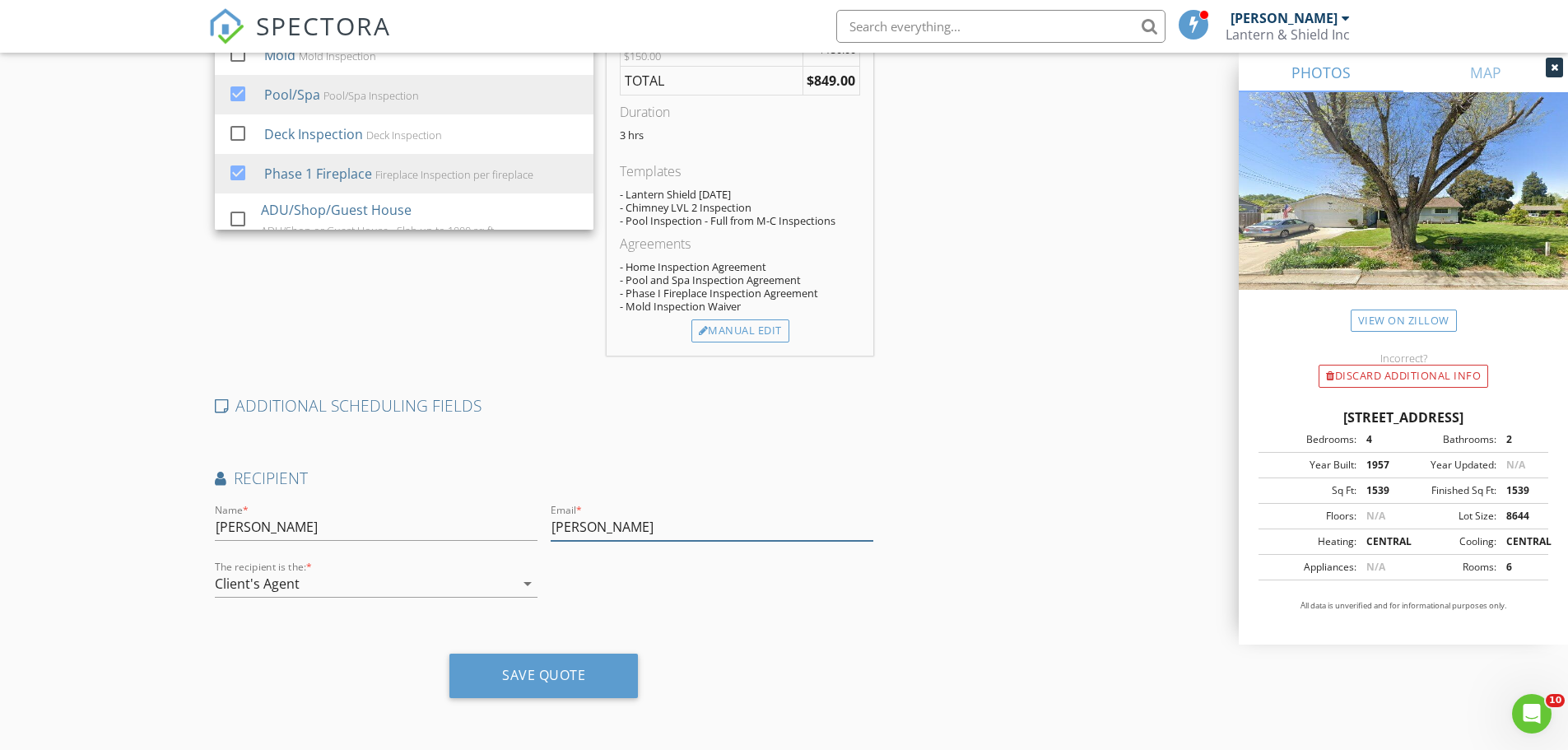
click at [603, 525] on input "beth" at bounding box center [712, 527] width 322 height 27
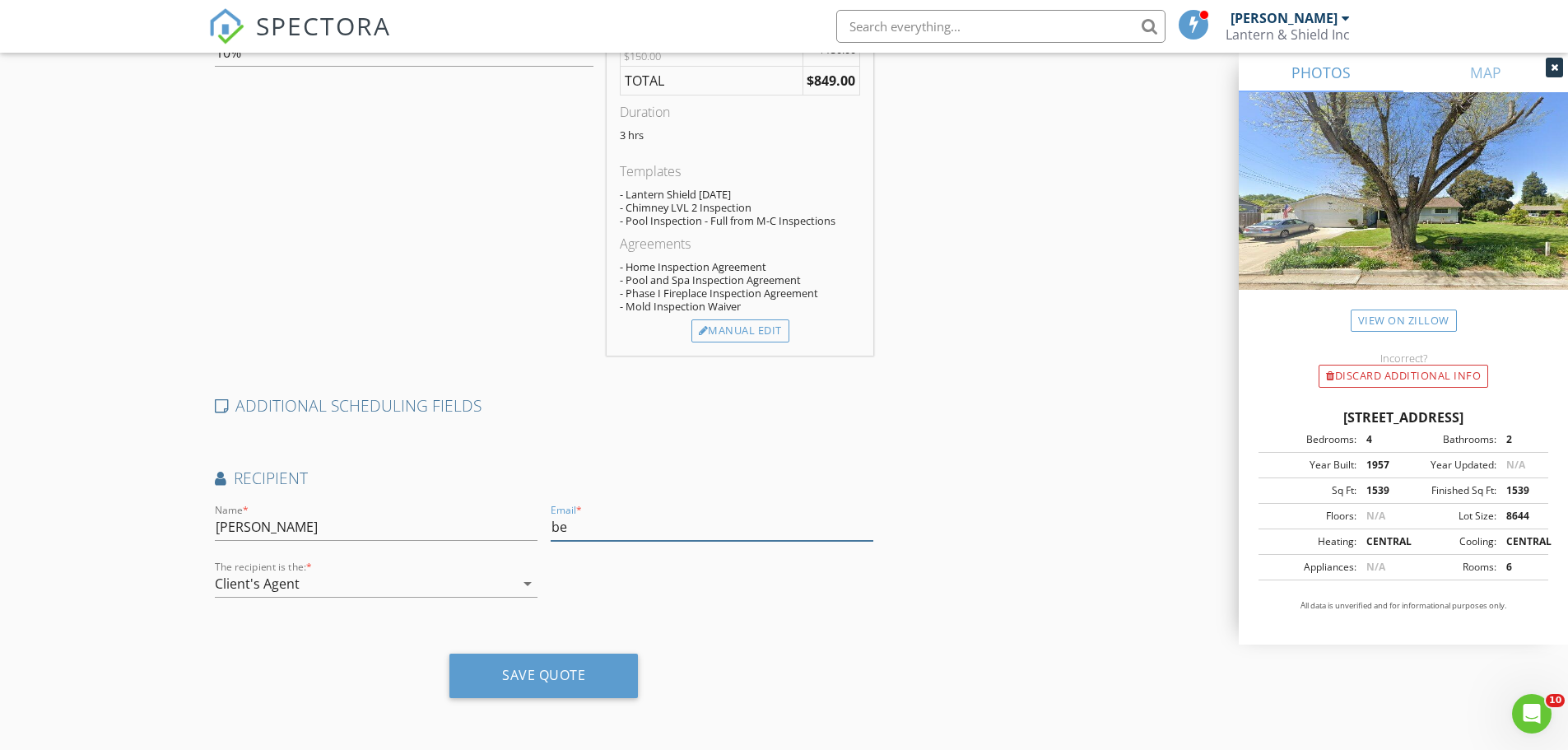
type input "b"
paste input "bchristensenrealtor@gmail.com"
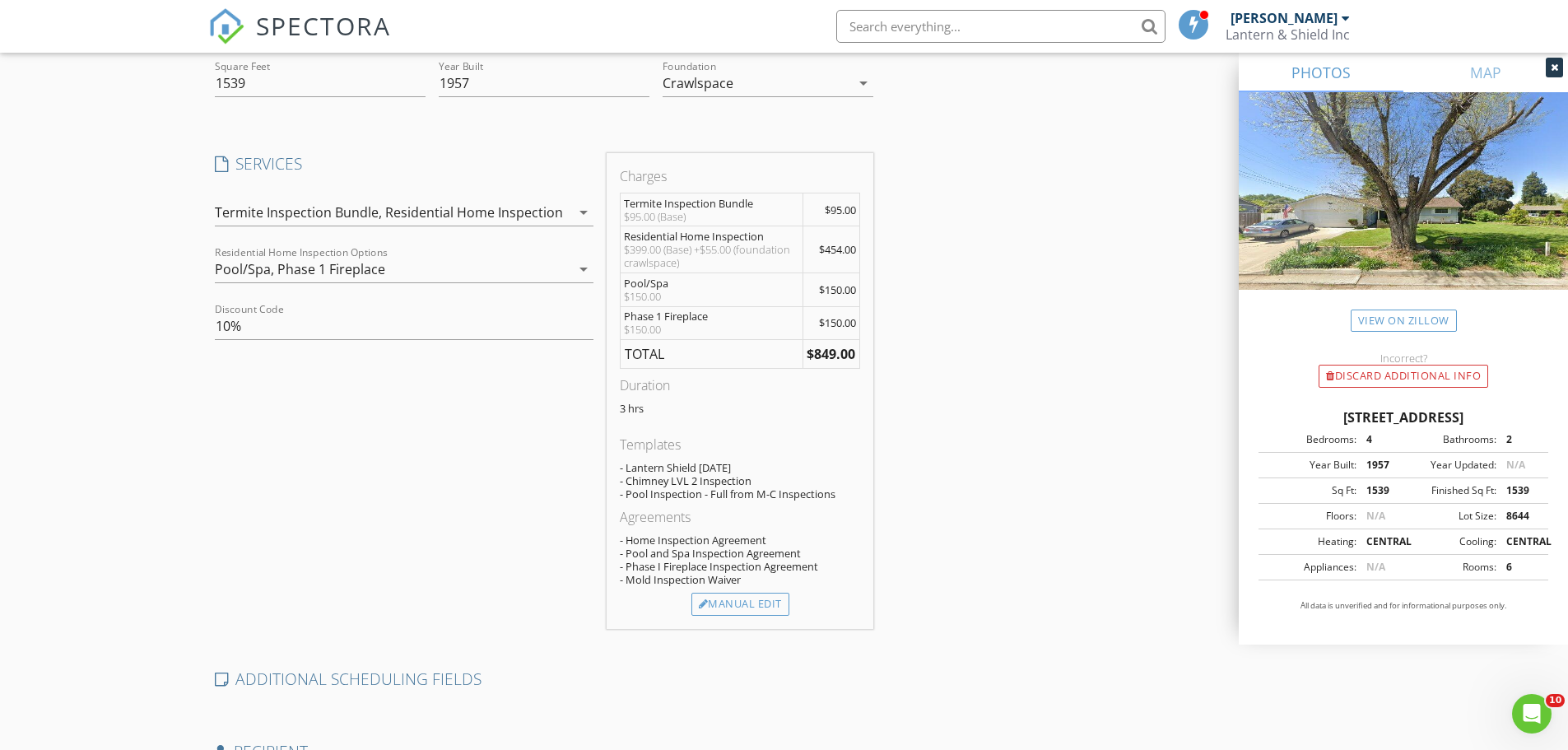
scroll to position [299, 0]
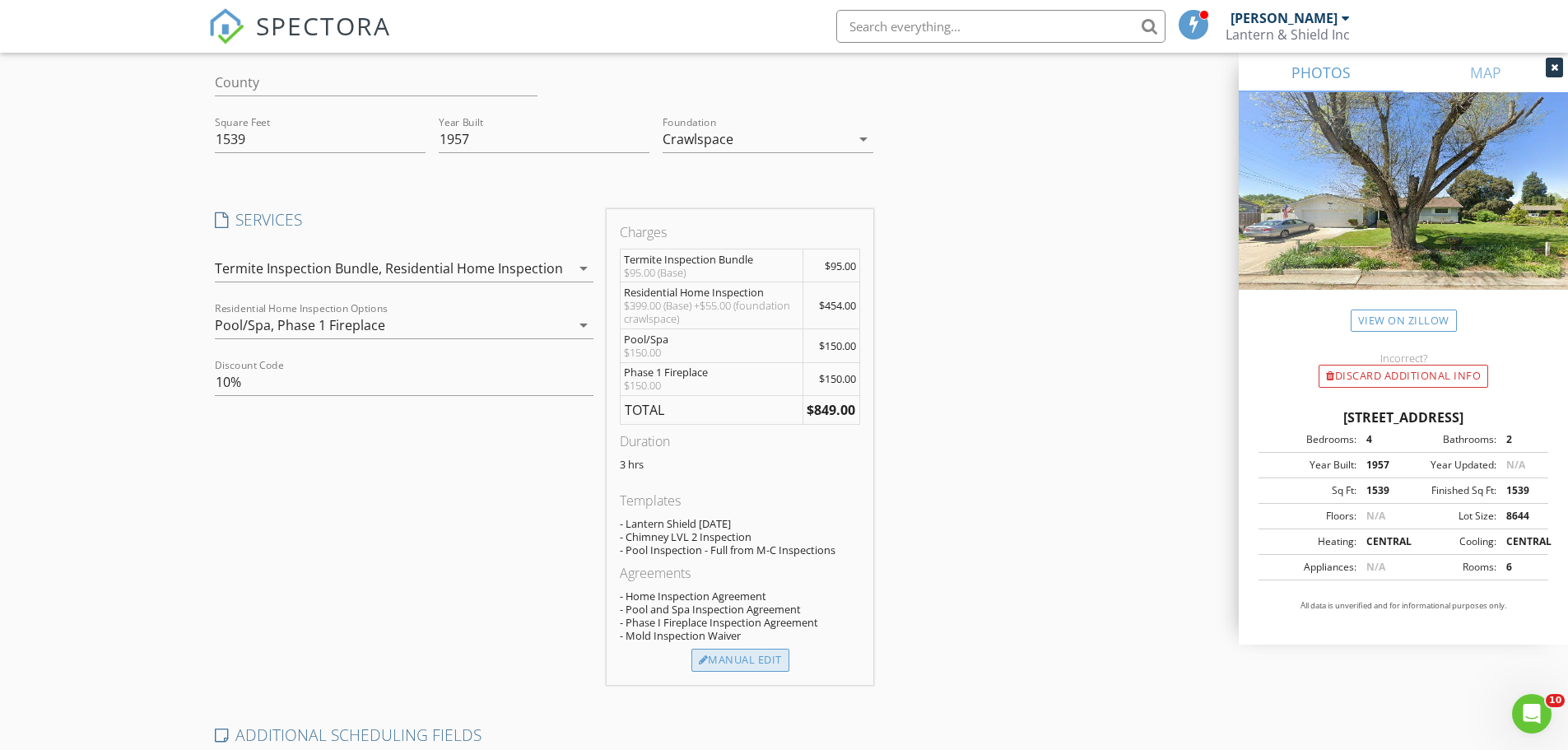
type input "bchristensenrealtor@gmail.com"
click at [755, 661] on div "Manual Edit" at bounding box center [740, 660] width 98 height 23
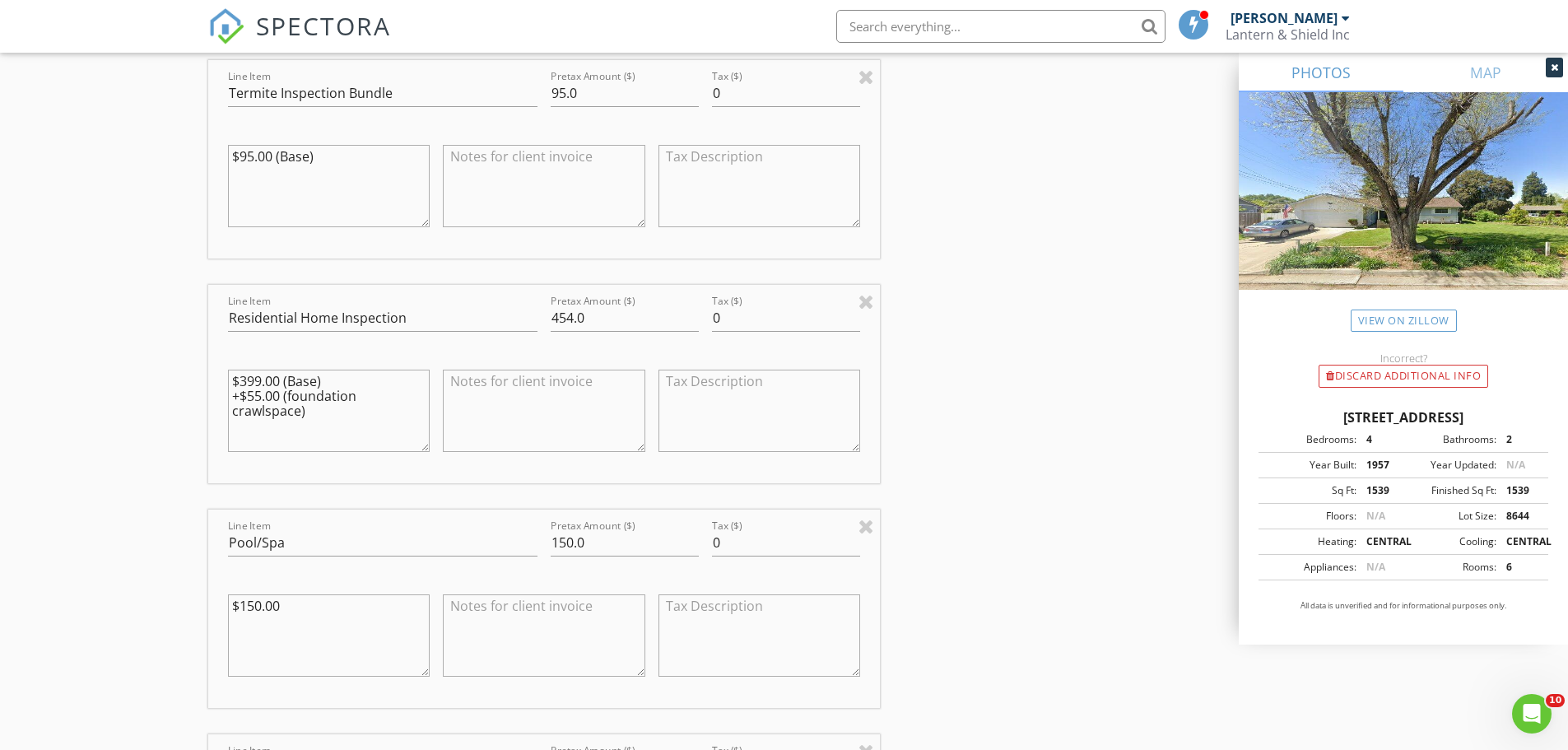
scroll to position [741, 0]
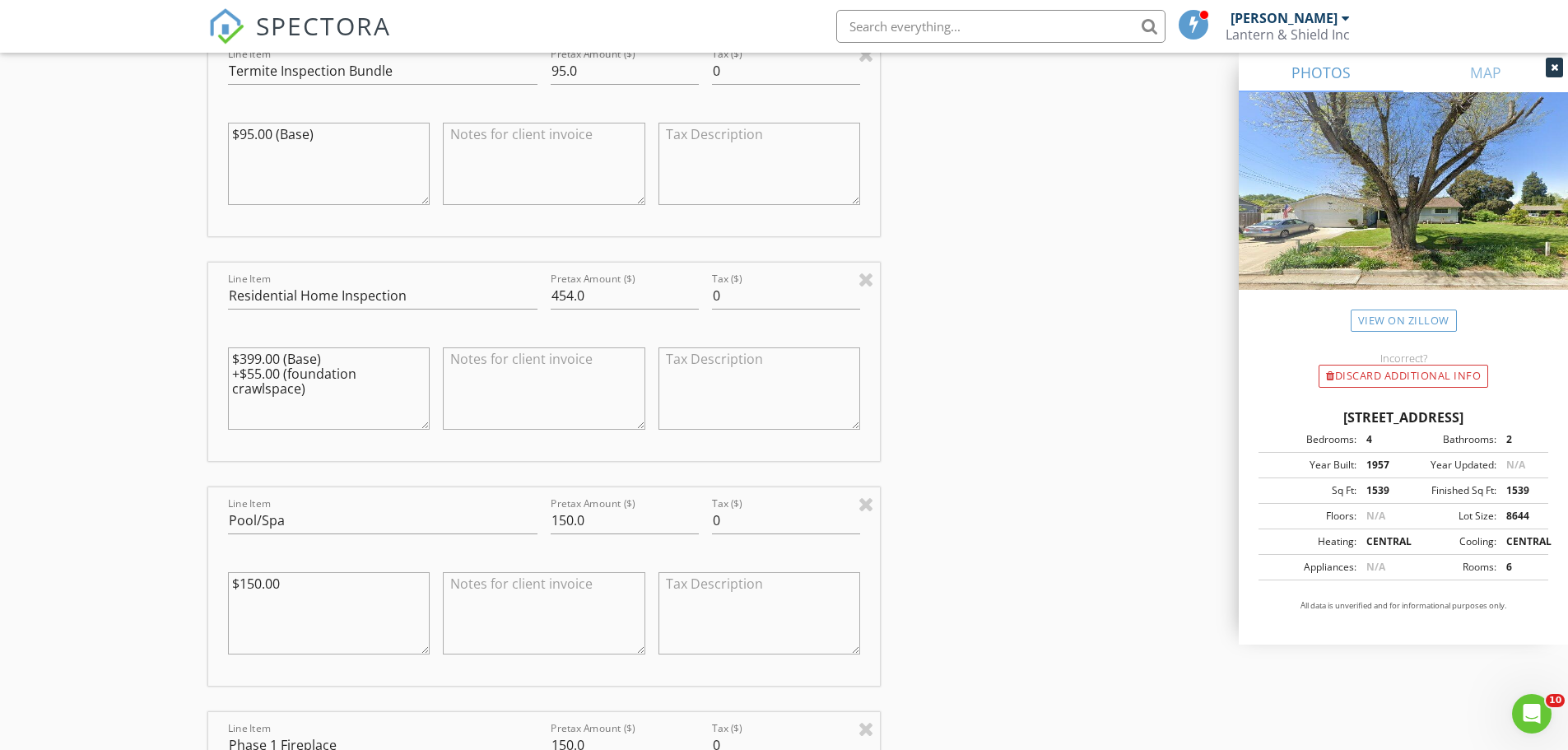
click at [475, 362] on textarea at bounding box center [544, 389] width 202 height 82
type textarea "plus 10%"
click at [464, 590] on textarea at bounding box center [544, 613] width 202 height 82
type textarea "P"
click at [506, 581] on textarea "plus 10% loyalty" at bounding box center [544, 613] width 202 height 82
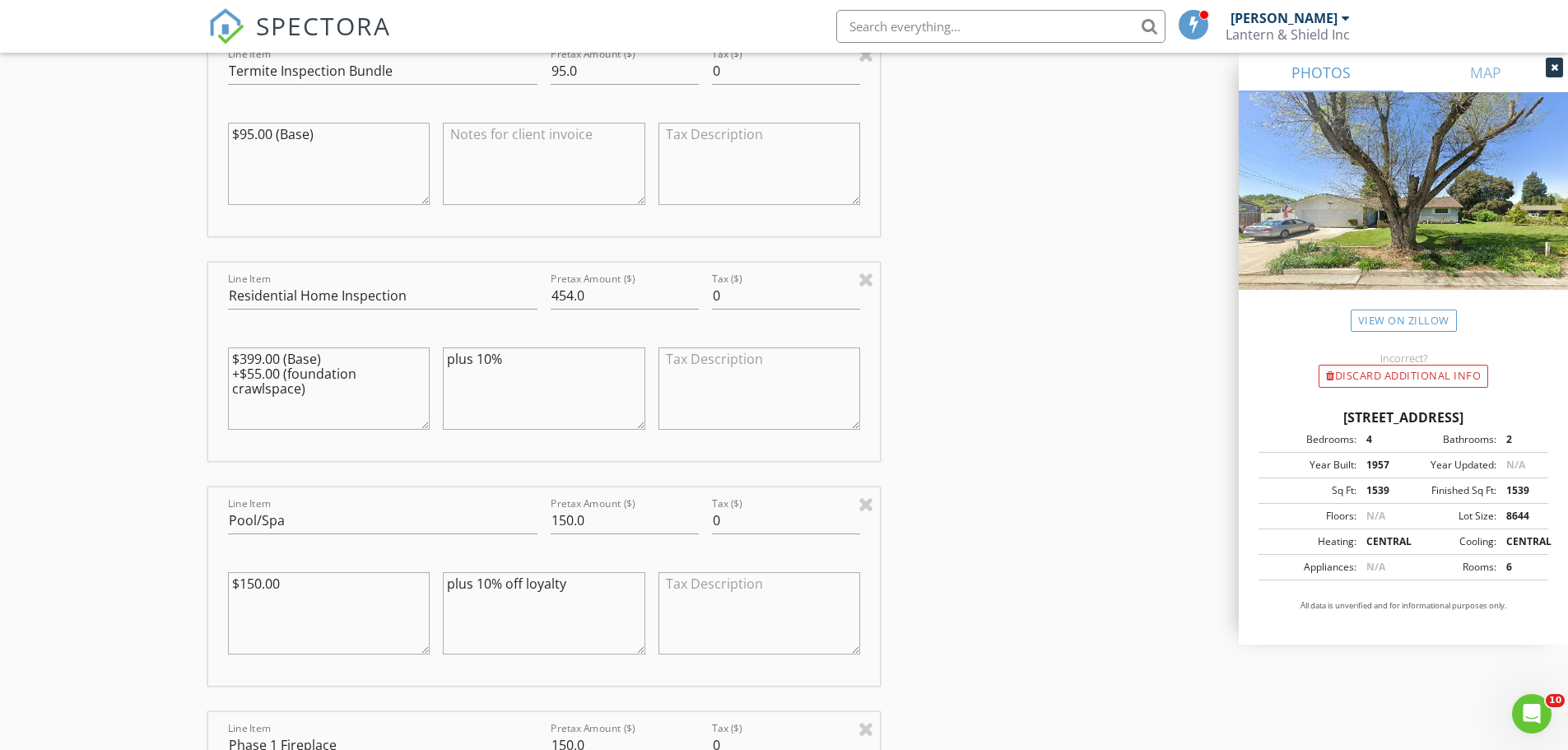
type textarea "plus 10% off loyalty"
click at [528, 363] on textarea "plus 10%" at bounding box center [544, 389] width 202 height 82
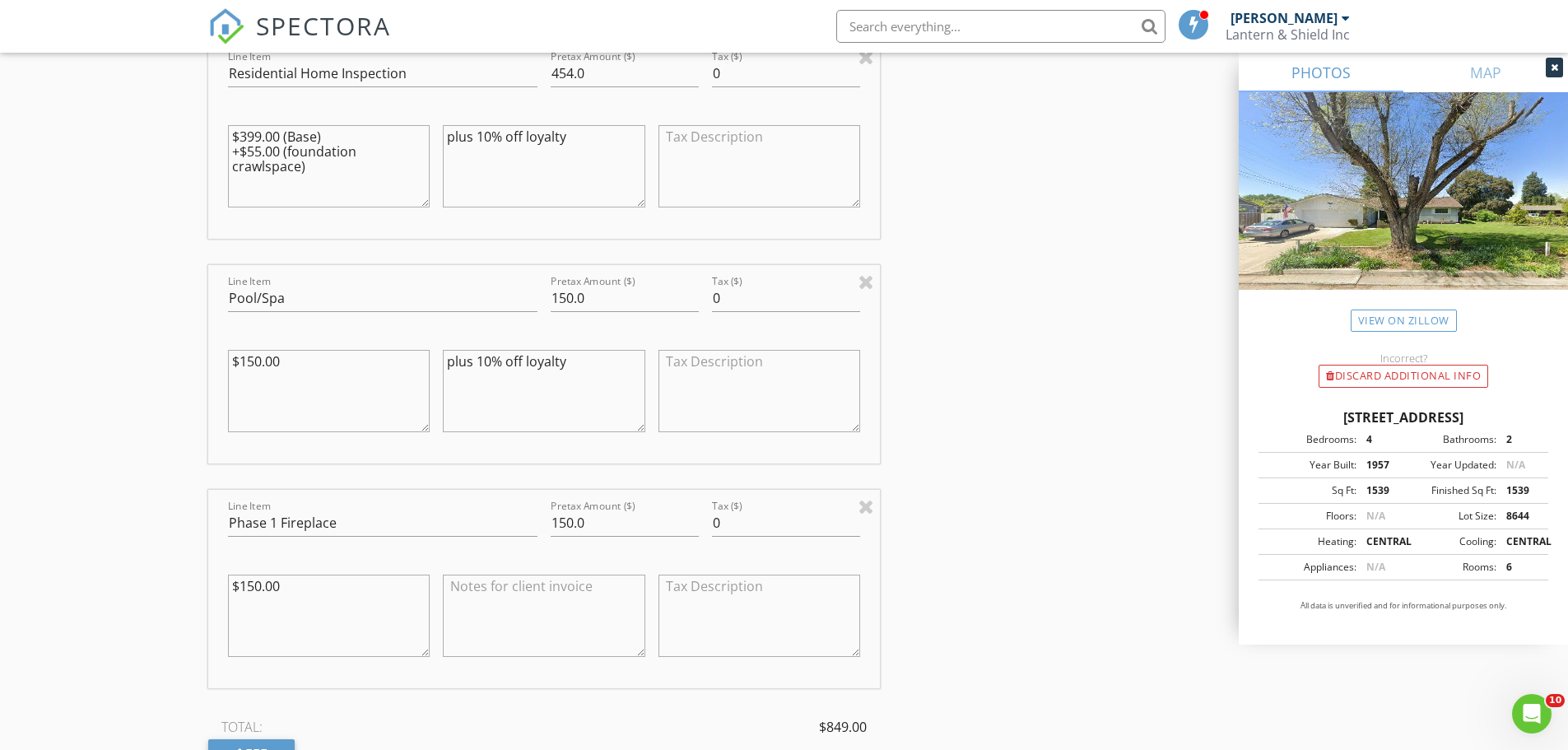
scroll to position [1071, 0]
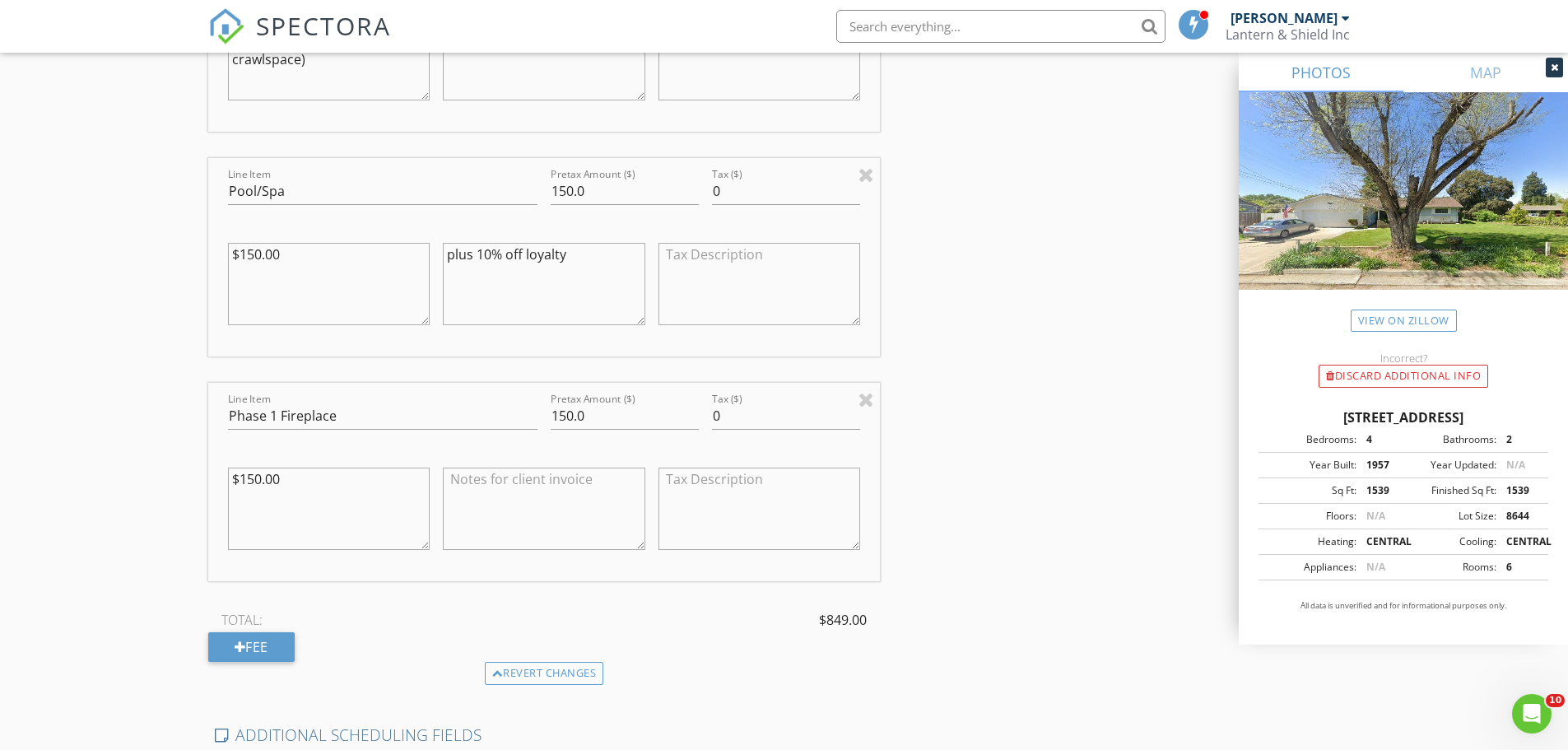
type textarea "plus 10% off loyalty"
click at [486, 498] on textarea at bounding box center [544, 508] width 202 height 82
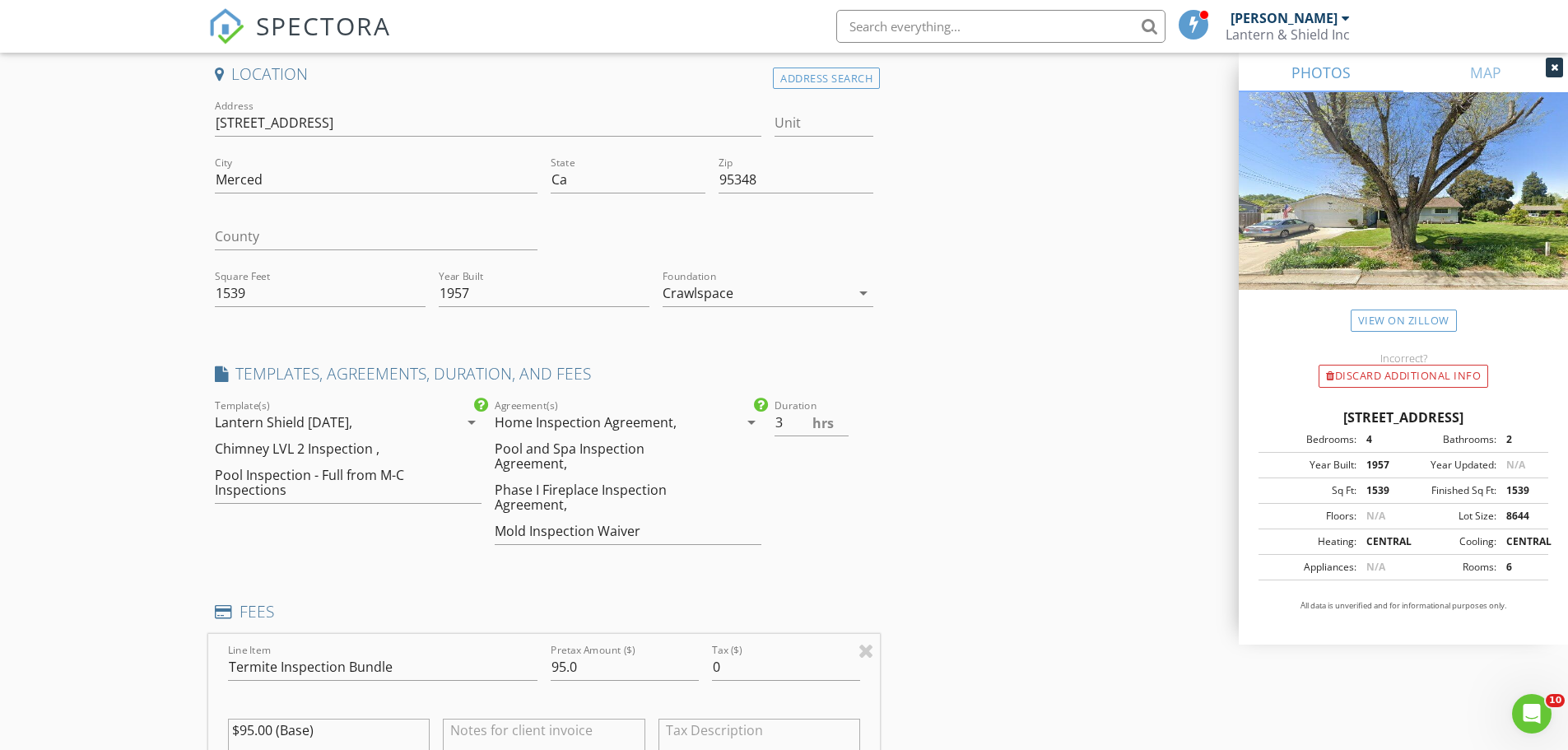
scroll to position [0, 0]
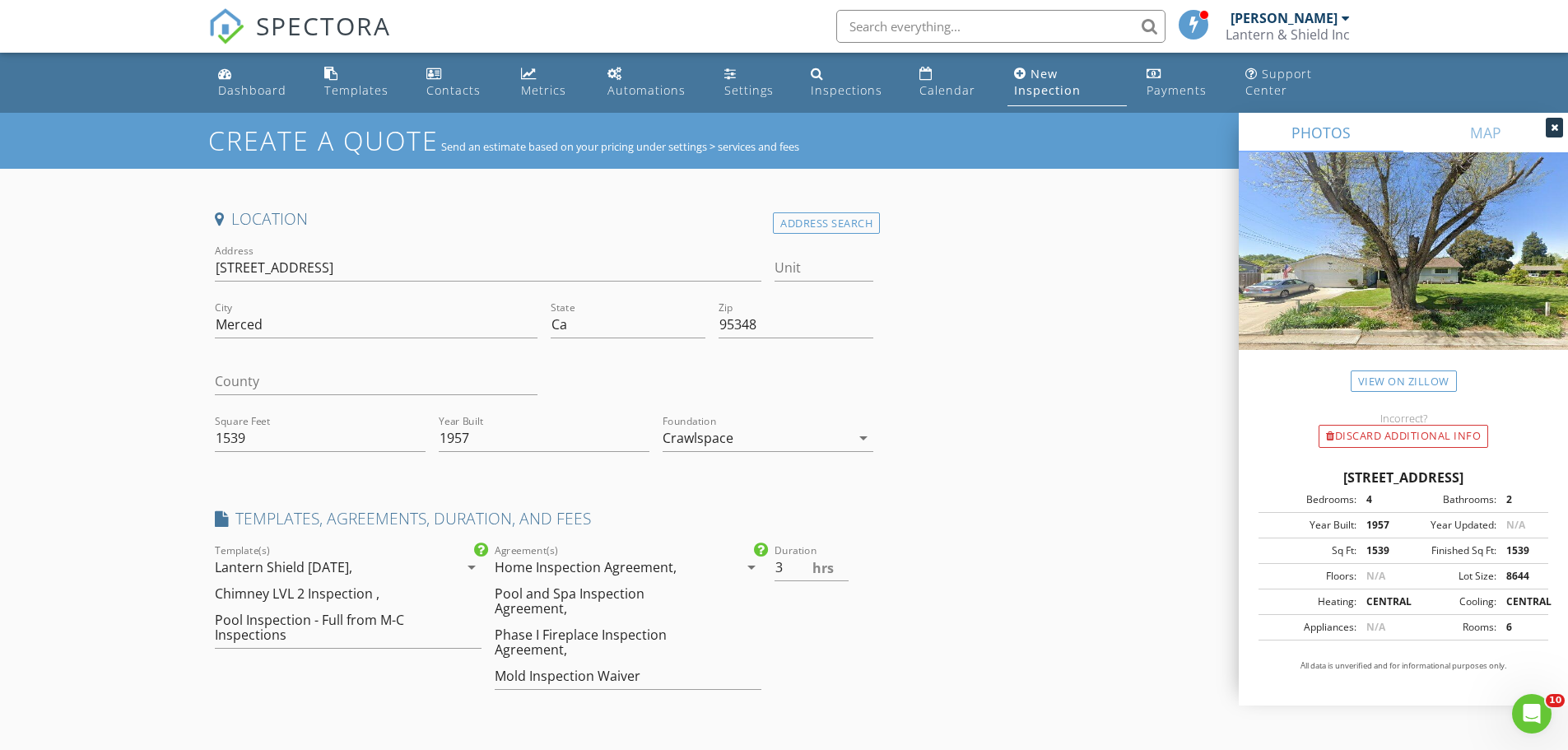
type textarea "plus 10% off loyalty"
click at [865, 438] on icon "arrow_drop_down" at bounding box center [863, 438] width 20 height 20
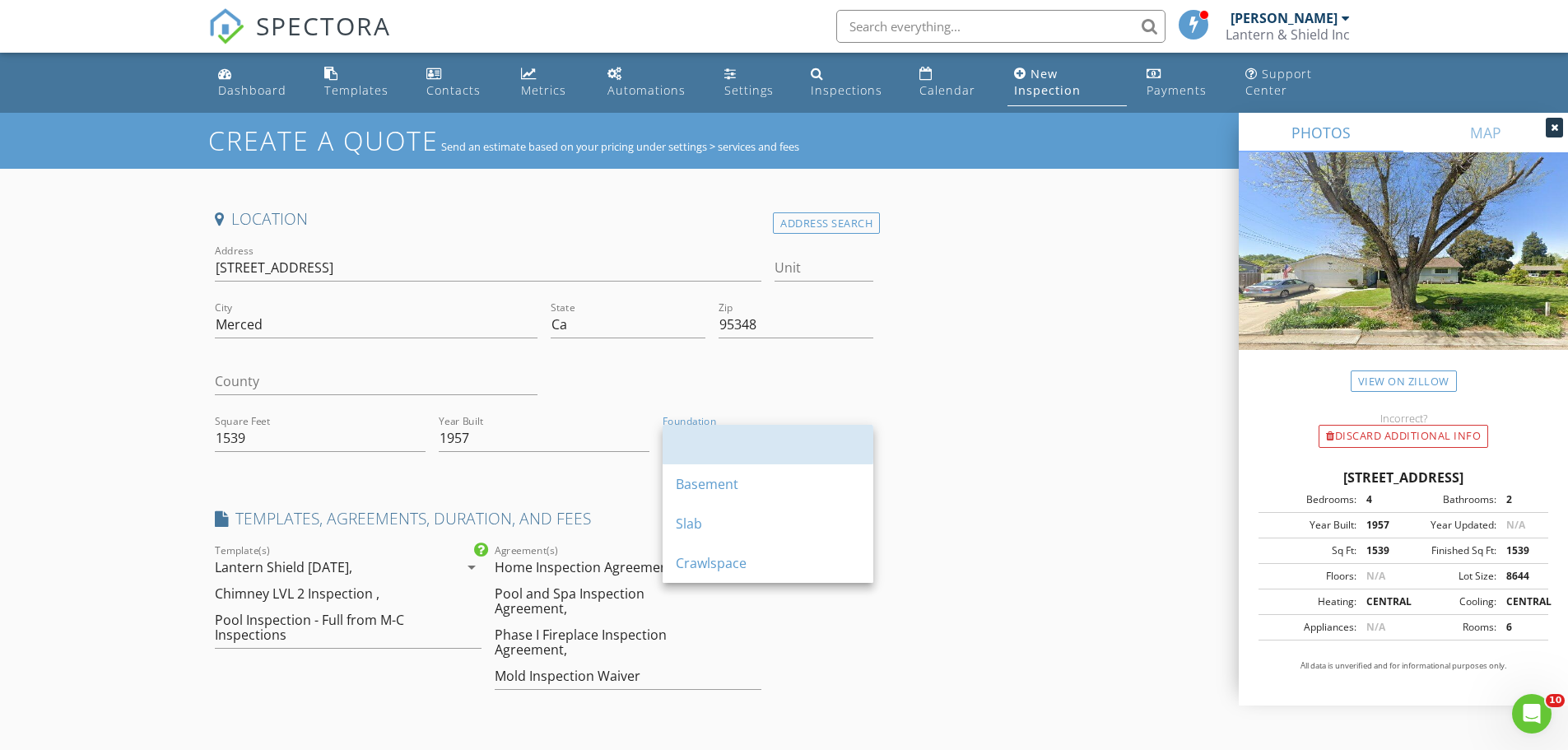
click at [865, 438] on link at bounding box center [768, 444] width 211 height 39
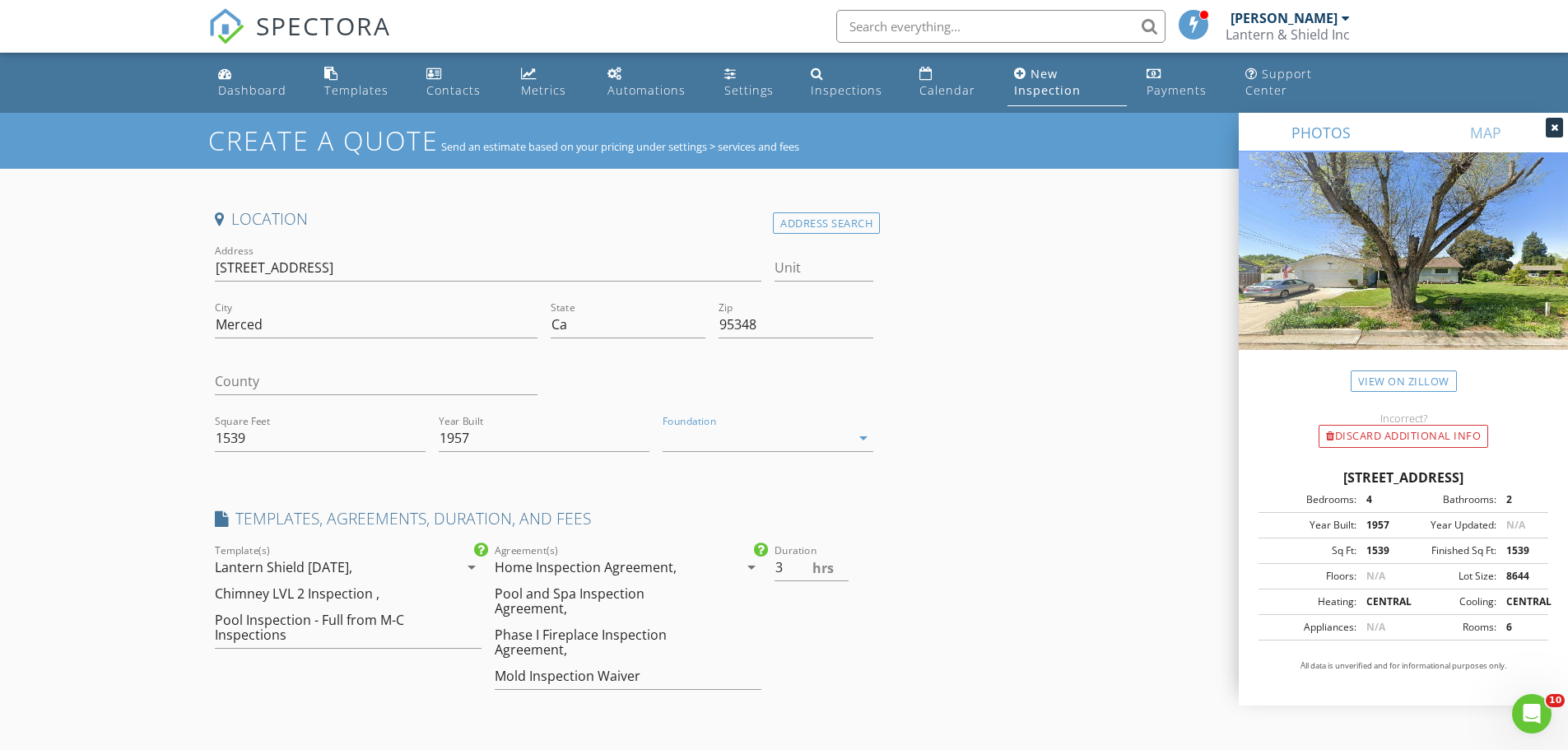
click at [865, 438] on icon "arrow_drop_down" at bounding box center [863, 438] width 20 height 20
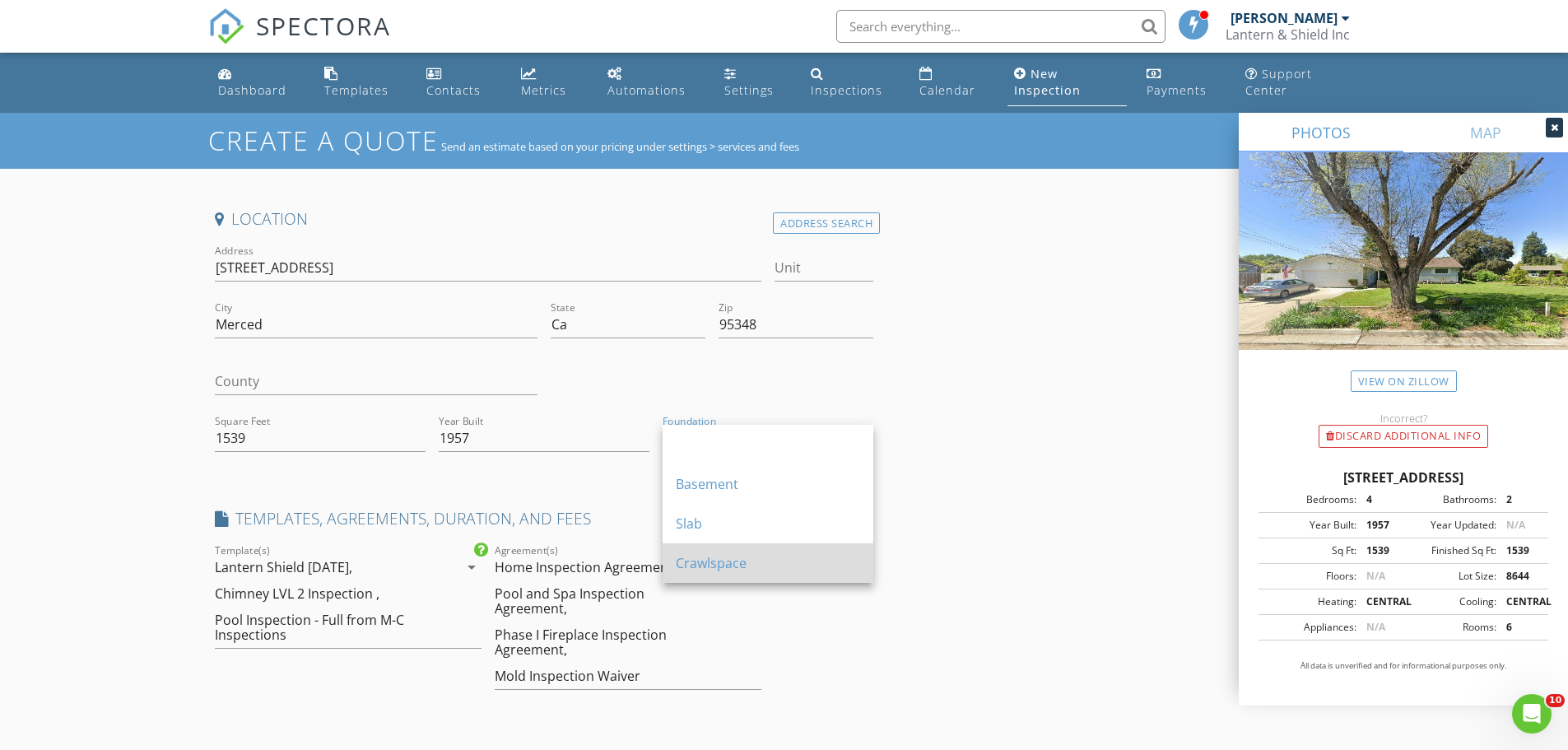
click at [712, 570] on div "Crawlspace" at bounding box center [768, 563] width 185 height 20
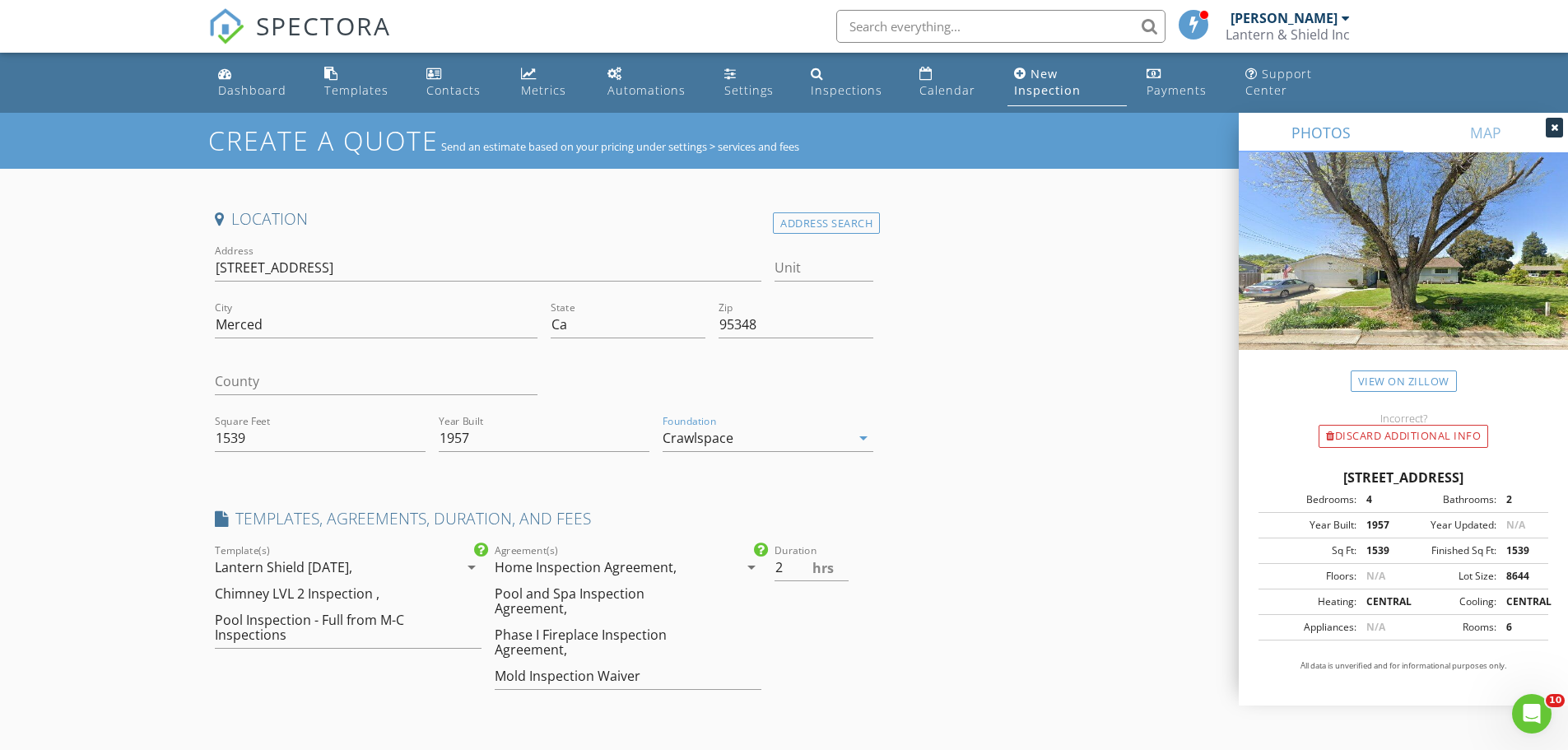
type input "3"
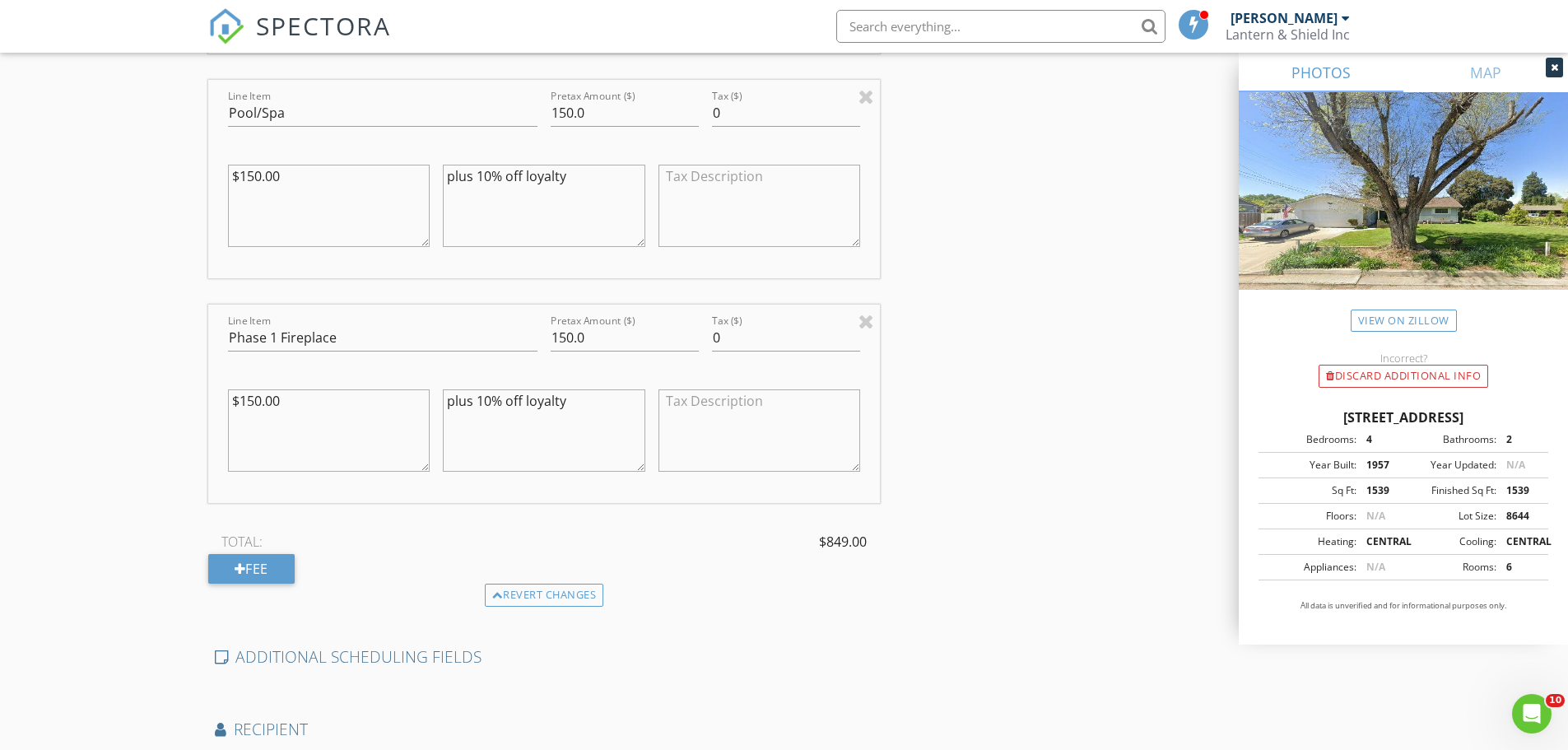
scroll to position [1153, 0]
click at [457, 422] on textarea "plus 10% off loyalty" at bounding box center [544, 426] width 202 height 82
click at [601, 403] on textarea "plus 10% off loyalty" at bounding box center [544, 426] width 202 height 82
type textarea "plus 10% off loyalty fireplace looks very old, may have internal cracks"
click at [377, 338] on input "Phase 1 Fireplace" at bounding box center [383, 333] width 309 height 27
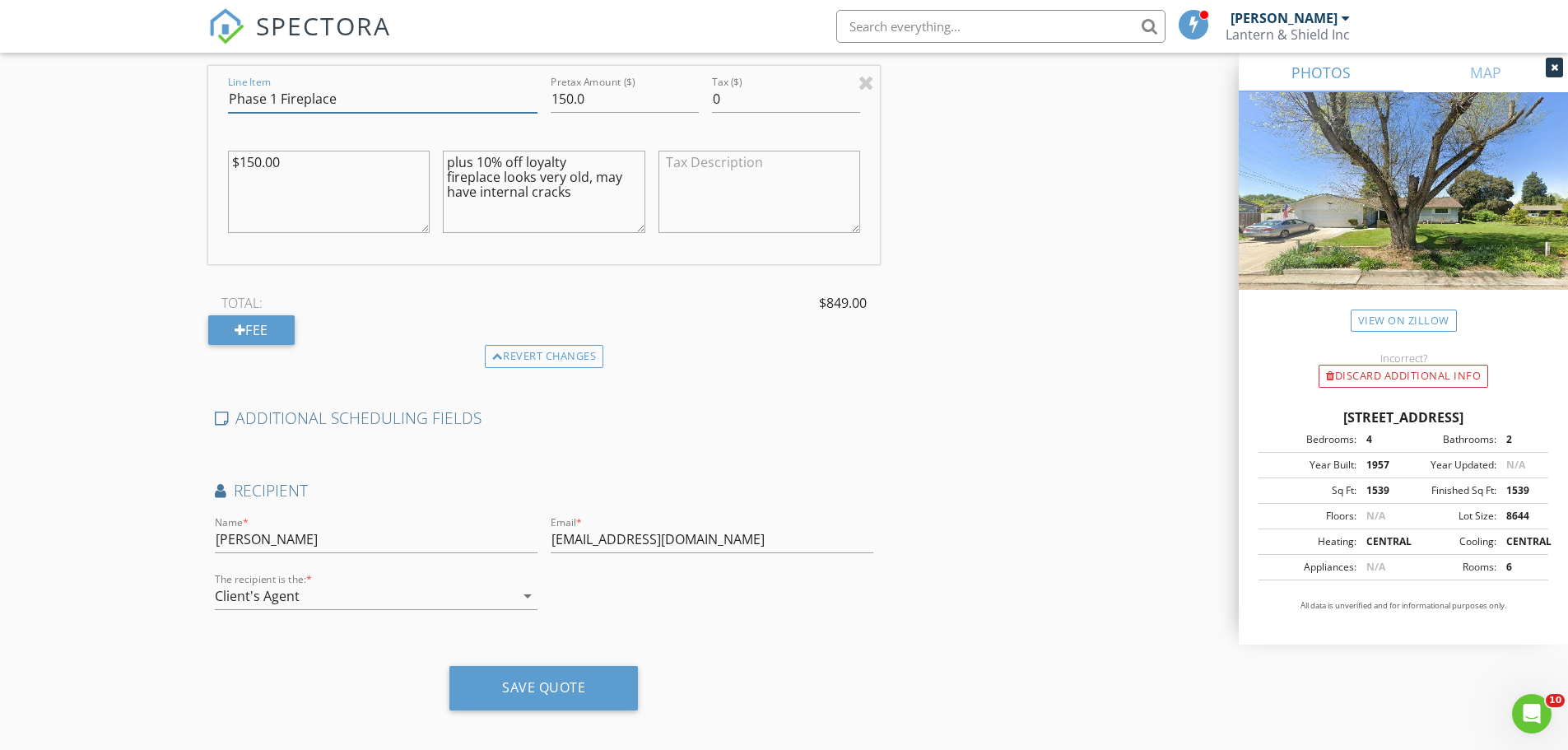
scroll to position [1400, 0]
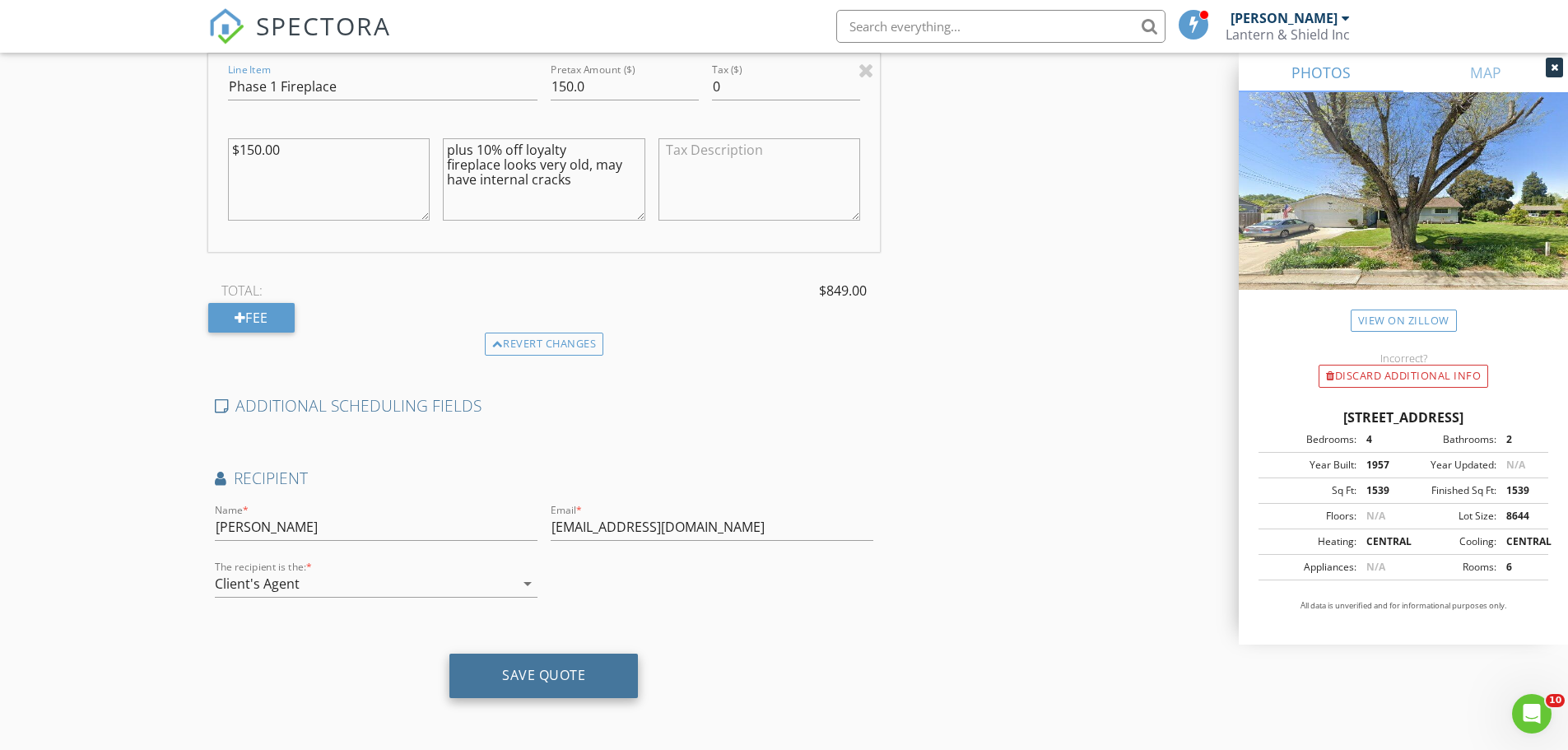
click at [540, 671] on div "Save Quote" at bounding box center [543, 675] width 83 height 17
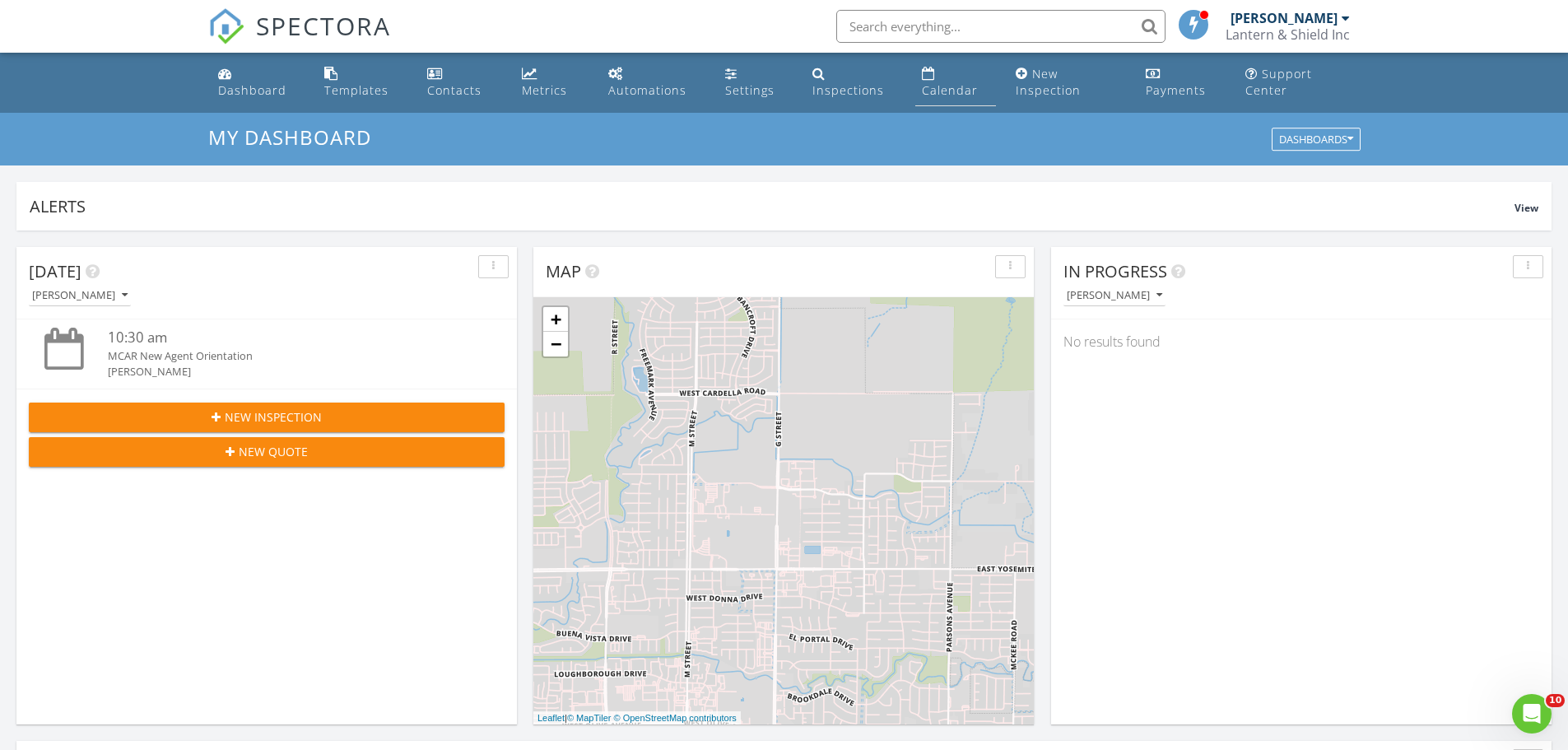
click at [947, 89] on div "Calendar" at bounding box center [950, 90] width 56 height 16
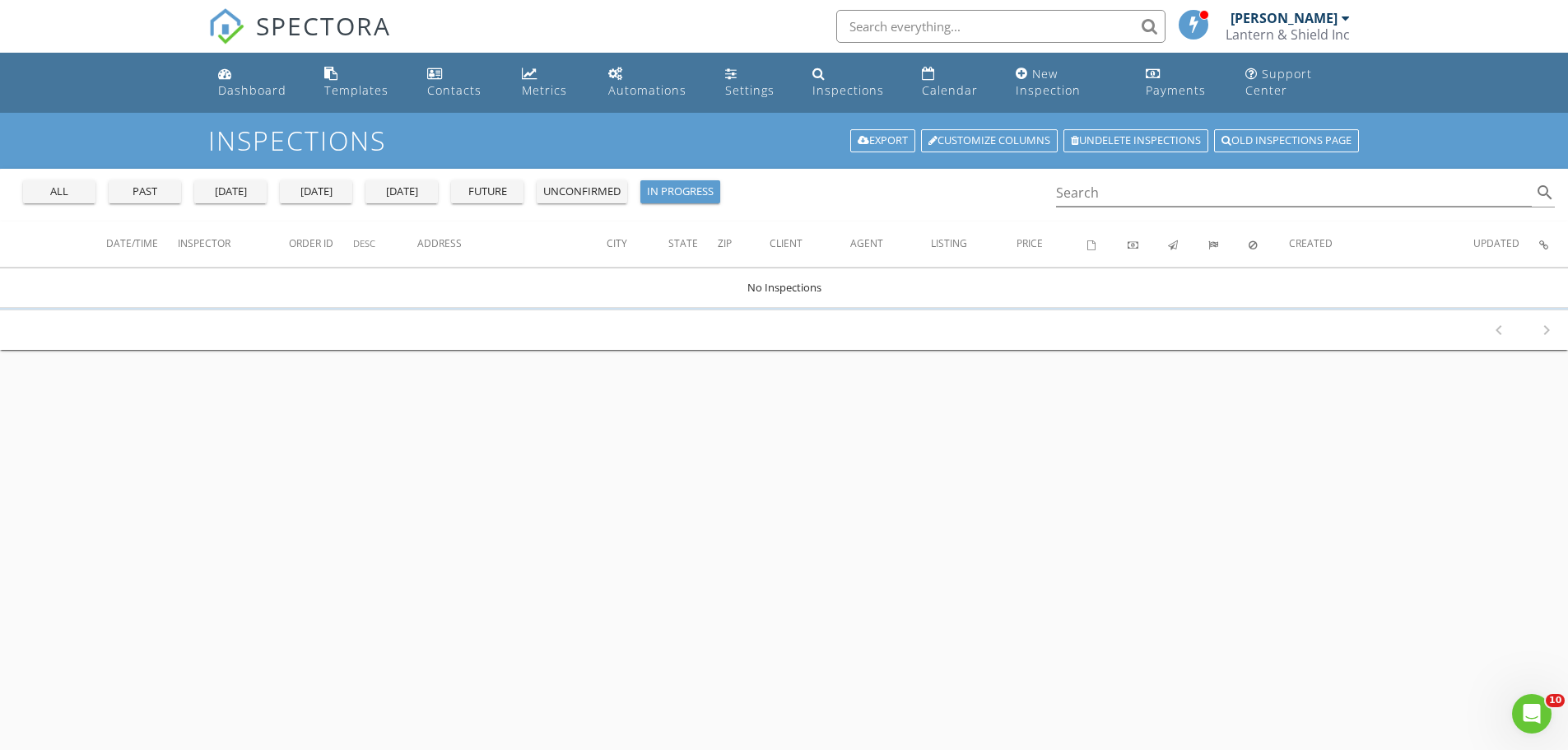
click at [595, 192] on div "unconfirmed" at bounding box center [581, 192] width 78 height 17
click at [500, 188] on div "future" at bounding box center [487, 192] width 59 height 17
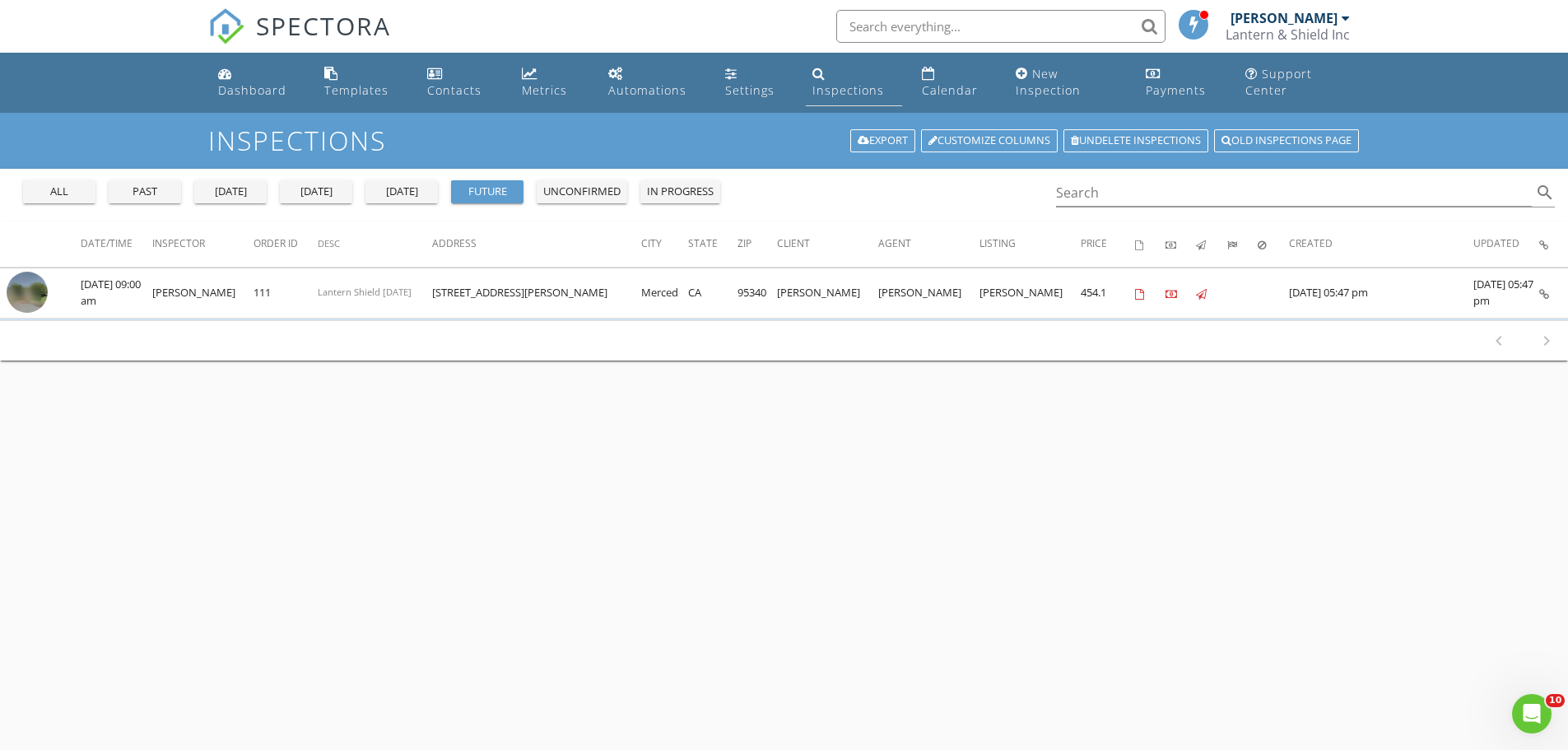
click at [860, 87] on div "Inspections" at bounding box center [848, 90] width 71 height 16
click at [1055, 75] on div "New Inspection" at bounding box center [1048, 82] width 65 height 32
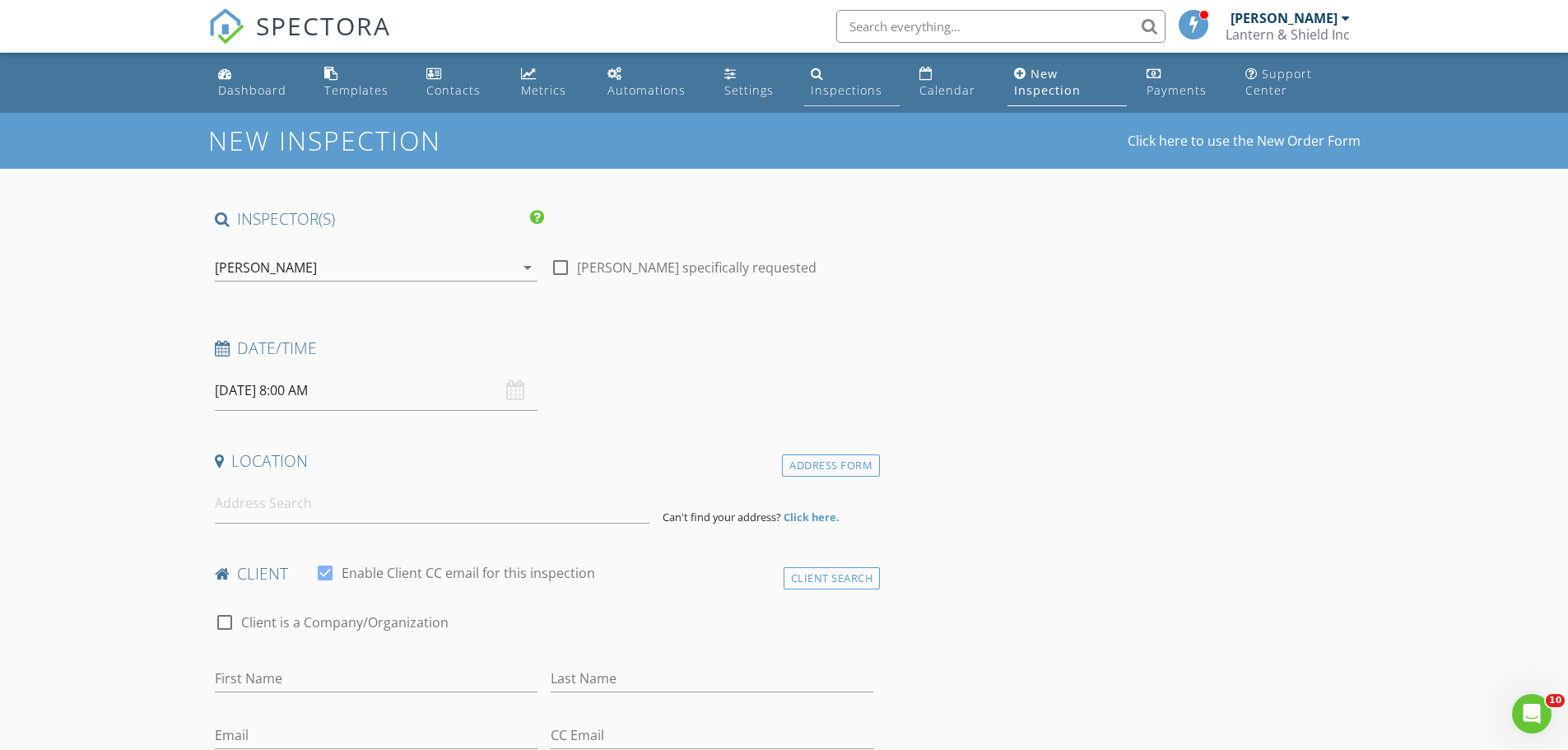
click at [865, 88] on div "Inspections" at bounding box center [846, 90] width 71 height 16
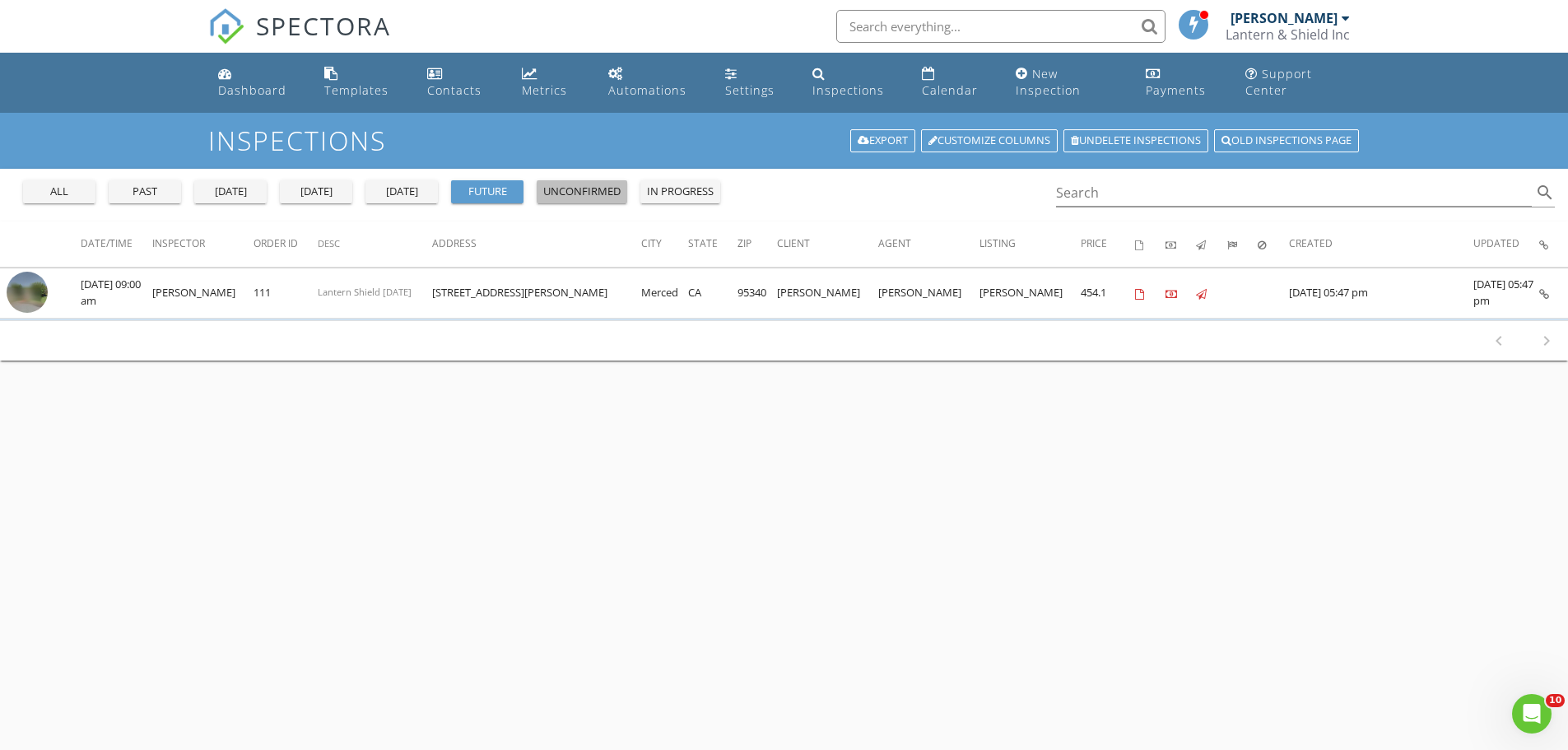
click at [576, 194] on div "unconfirmed" at bounding box center [581, 192] width 78 height 17
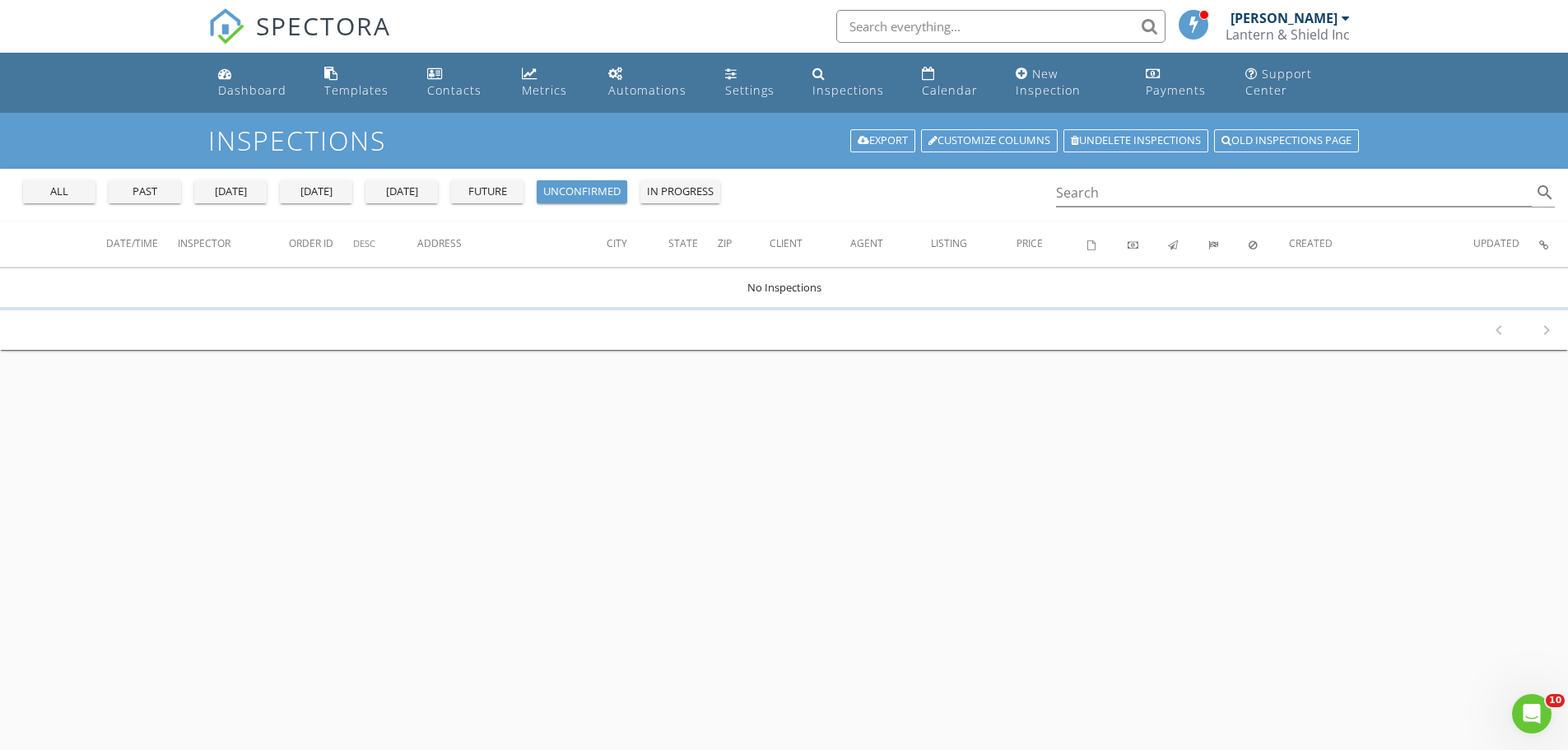
click at [711, 190] on div "in progress" at bounding box center [680, 192] width 66 height 17
click at [1206, 186] on input "Search" at bounding box center [1294, 193] width 477 height 27
click at [353, 88] on div "Templates" at bounding box center [356, 90] width 64 height 16
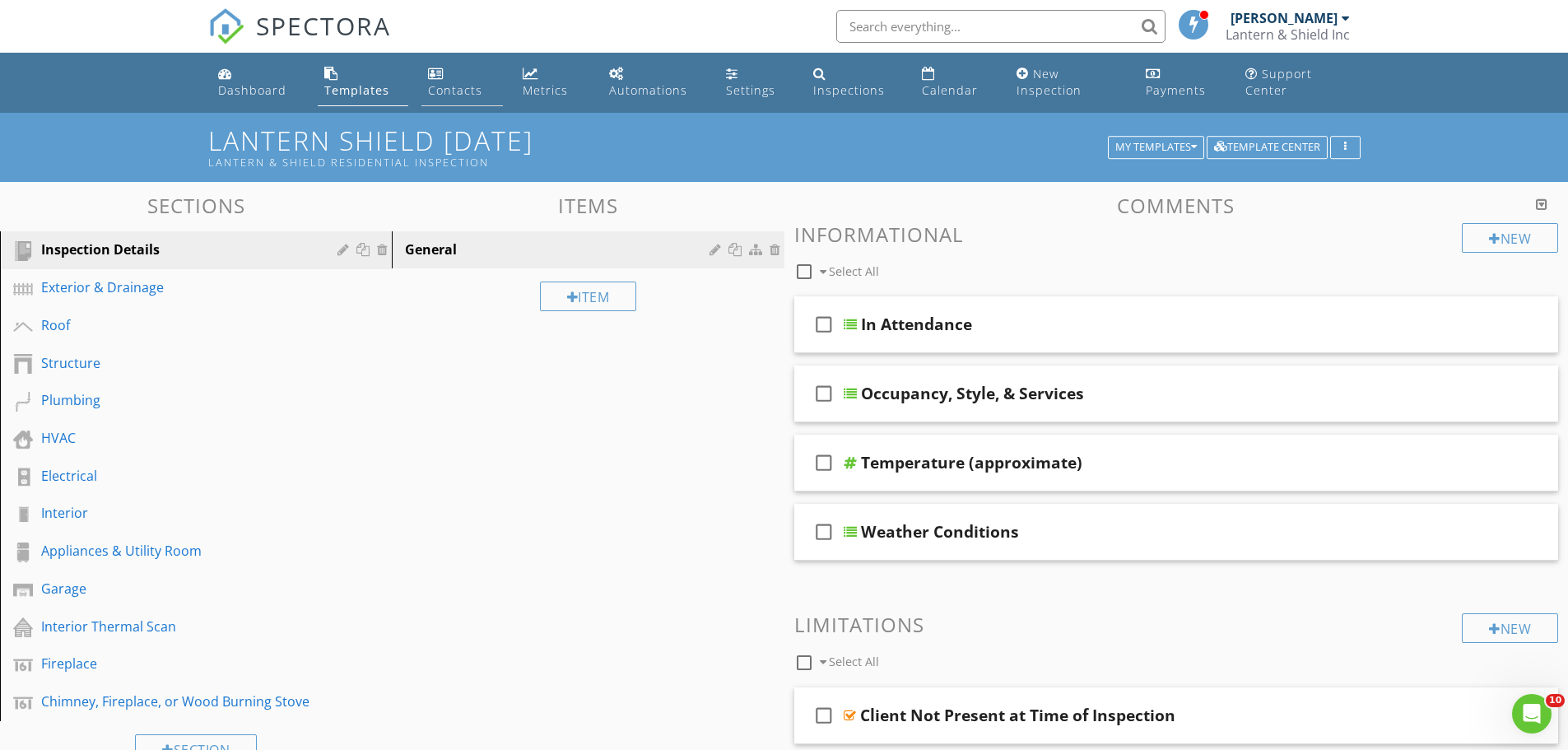
click at [457, 85] on div "Contacts" at bounding box center [455, 90] width 54 height 16
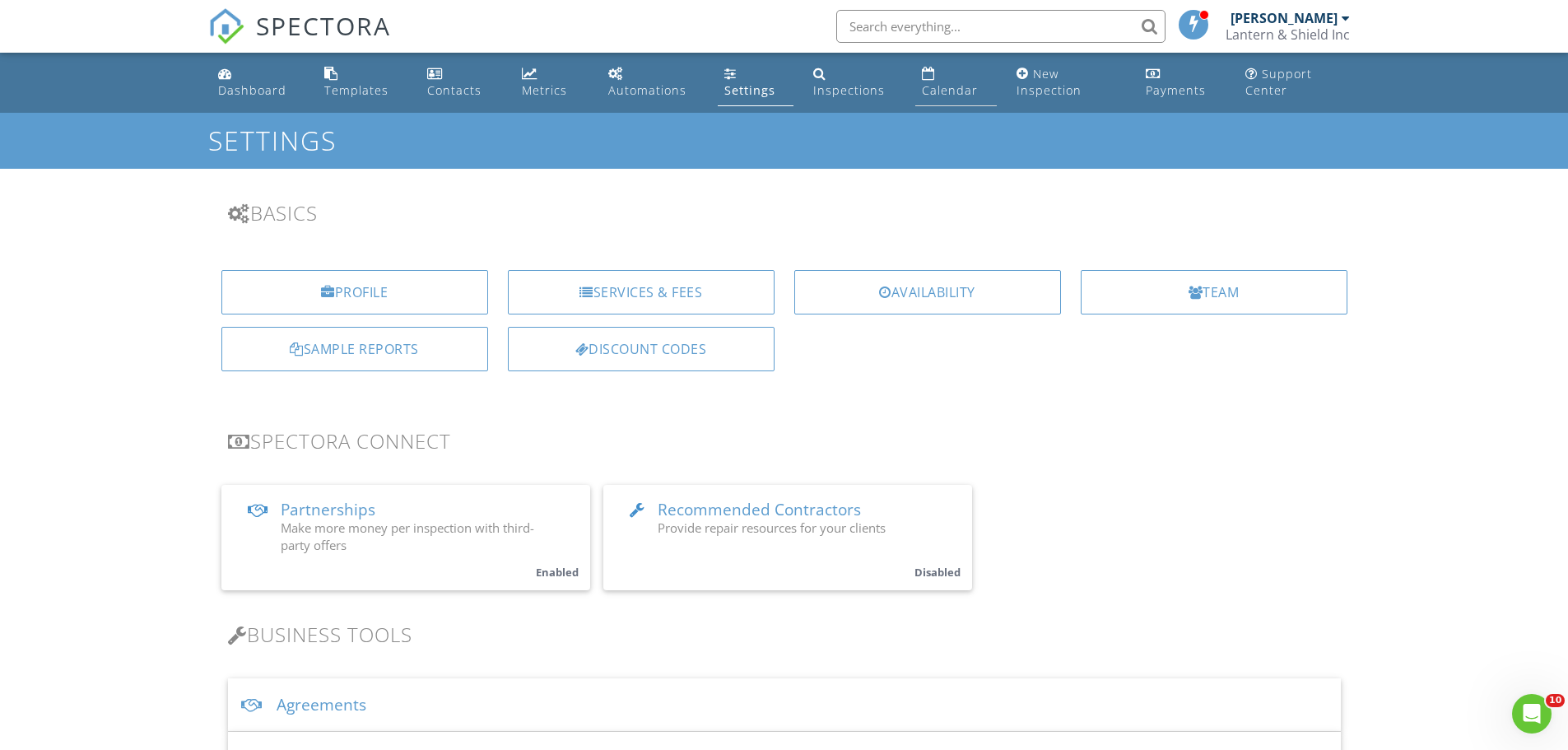
click at [960, 84] on div "Calendar" at bounding box center [950, 90] width 56 height 16
